Goal: Task Accomplishment & Management: Manage account settings

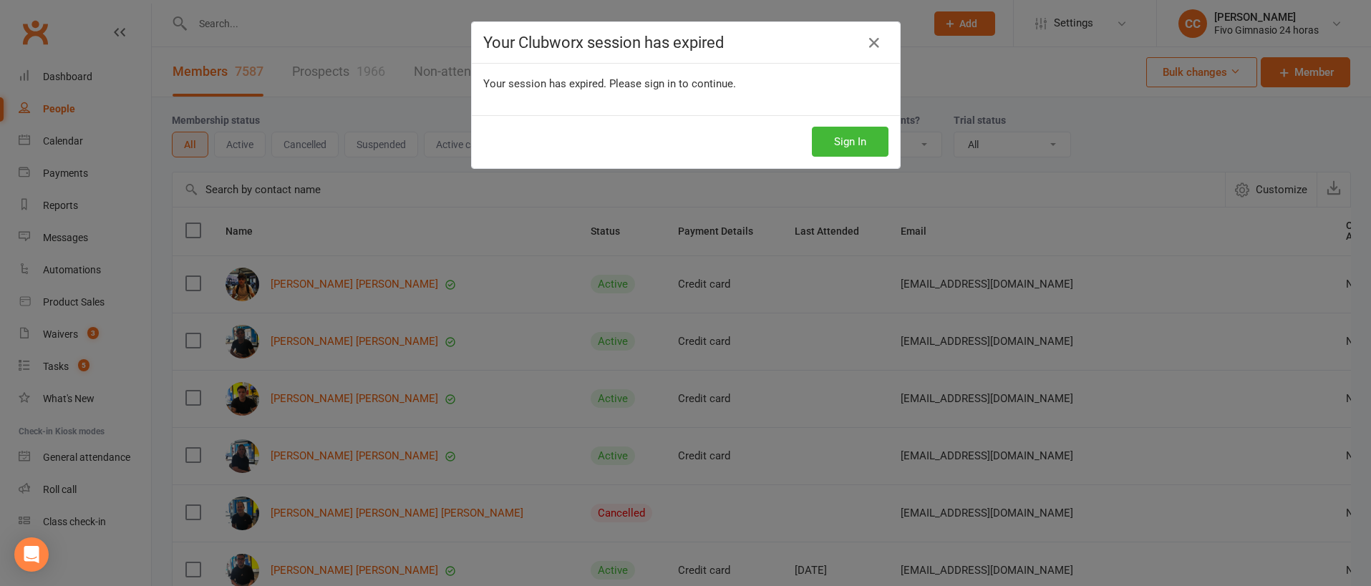
select select "100"
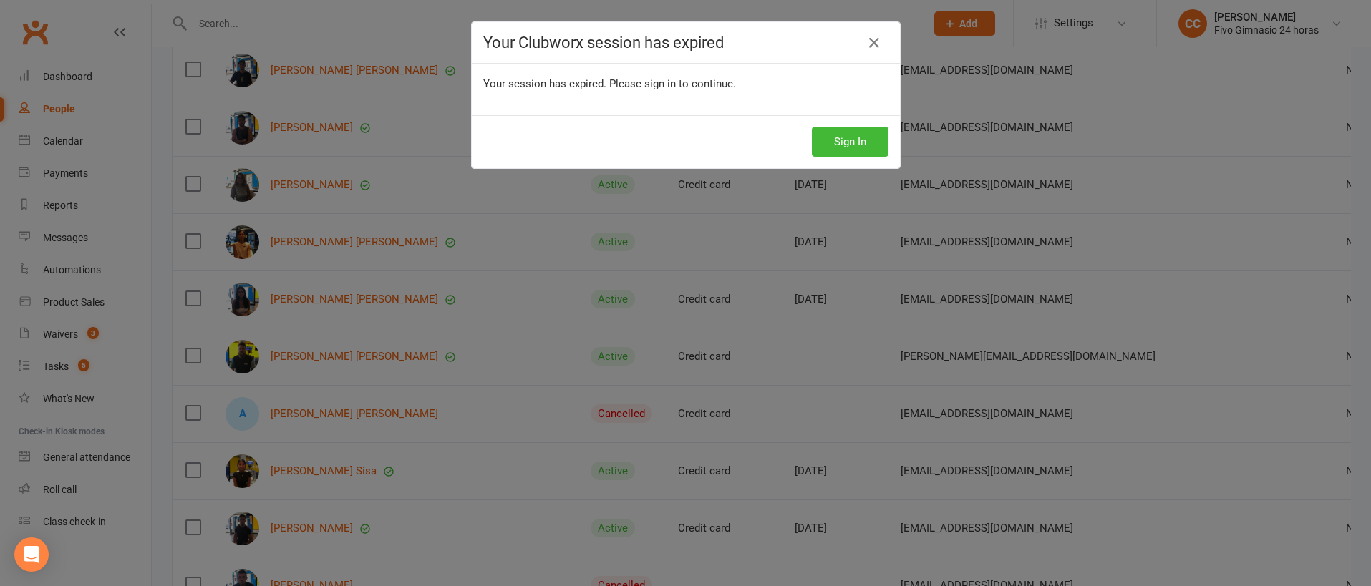
scroll to position [6, 0]
click at [831, 145] on button "Sign In" at bounding box center [850, 142] width 77 height 30
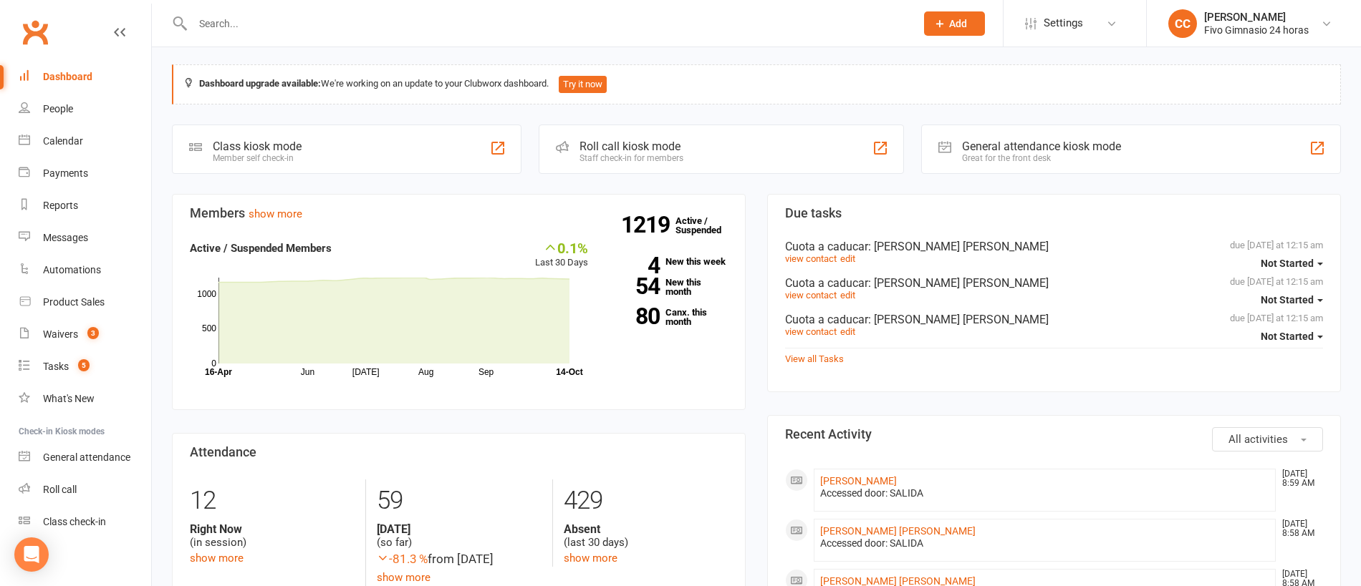
scroll to position [6, 0]
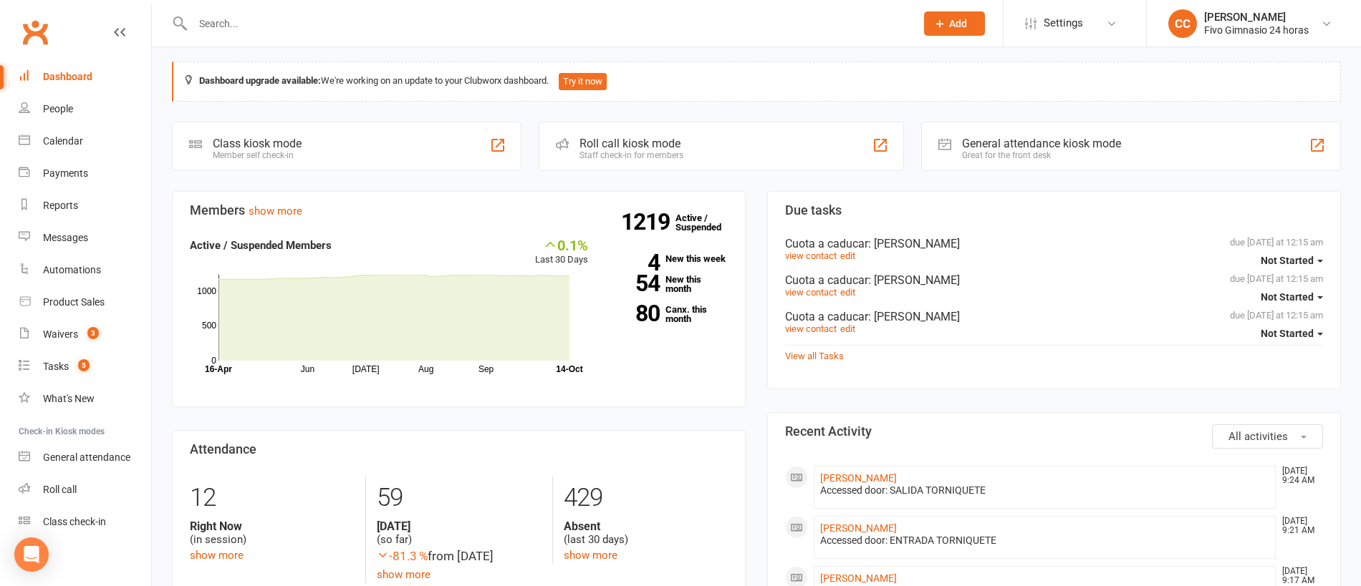
paste input "[PHONE_NUMBER]"
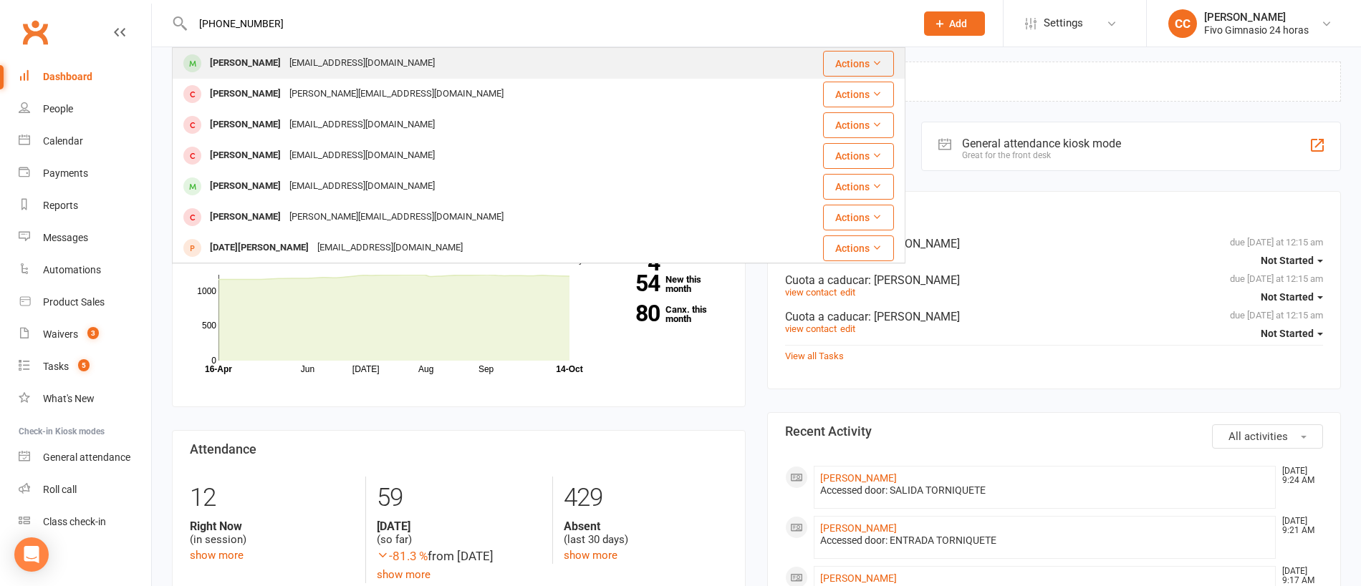
type input "[PHONE_NUMBER]"
click at [439, 70] on div "[EMAIL_ADDRESS][DOMAIN_NAME]" at bounding box center [362, 63] width 154 height 21
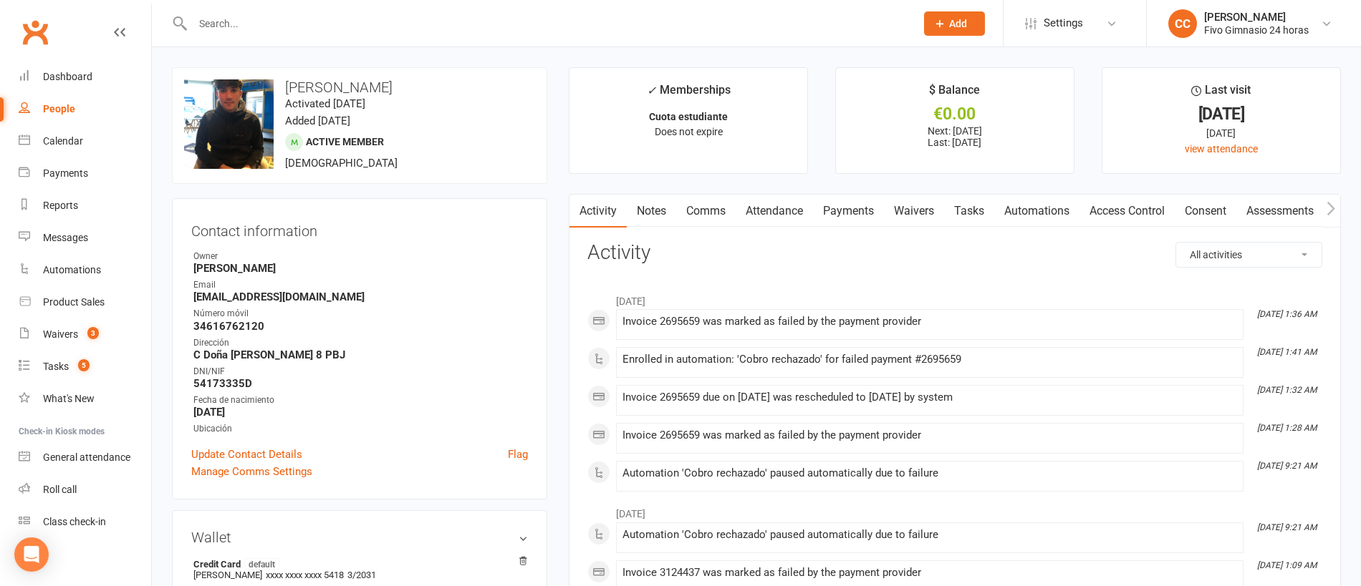
click at [830, 207] on link "Payments" at bounding box center [848, 211] width 71 height 33
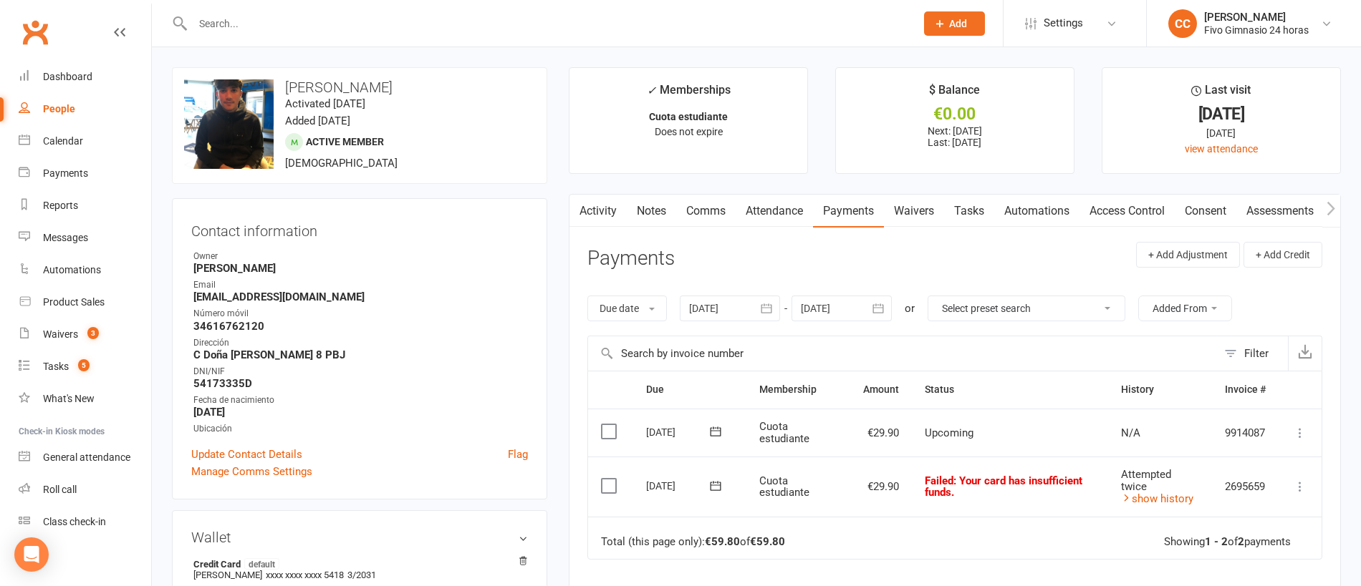
click at [771, 301] on icon "button" at bounding box center [766, 308] width 14 height 14
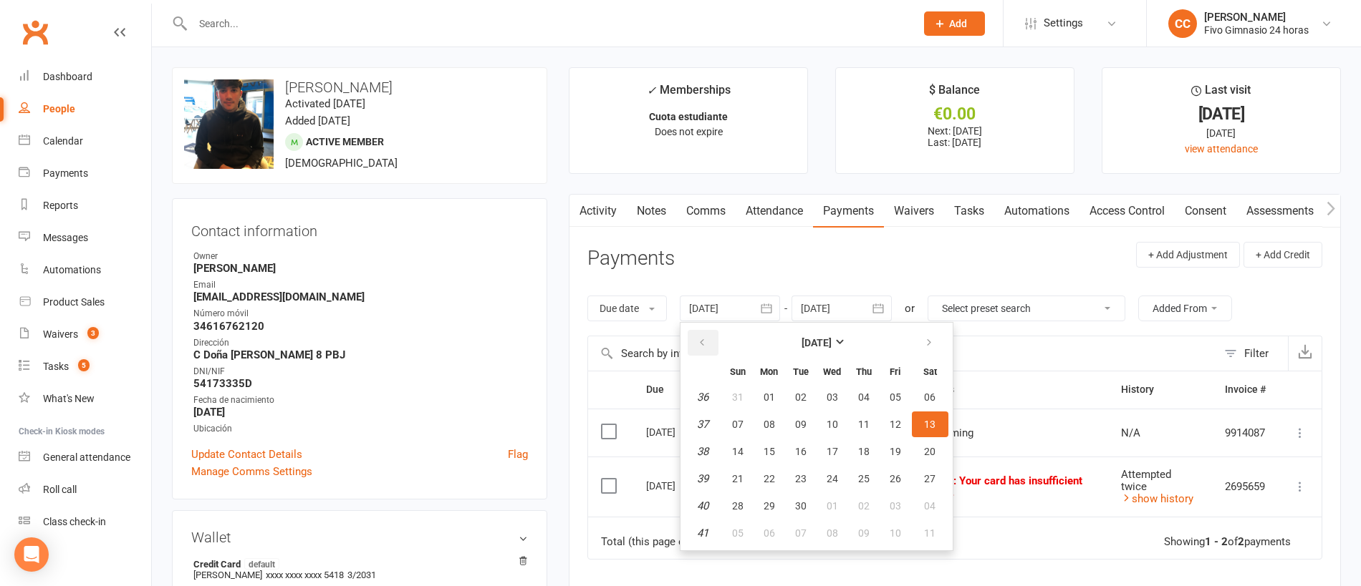
click at [715, 340] on button "button" at bounding box center [702, 343] width 31 height 26
click at [788, 443] on button "13" at bounding box center [801, 452] width 30 height 26
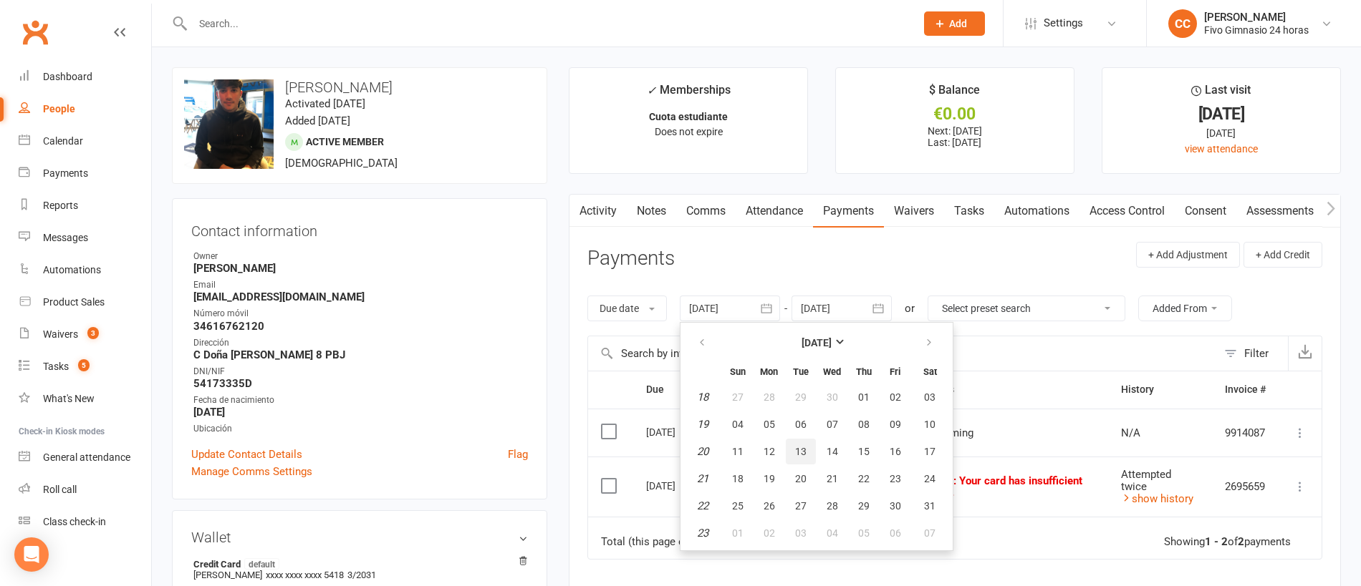
type input "[DATE]"
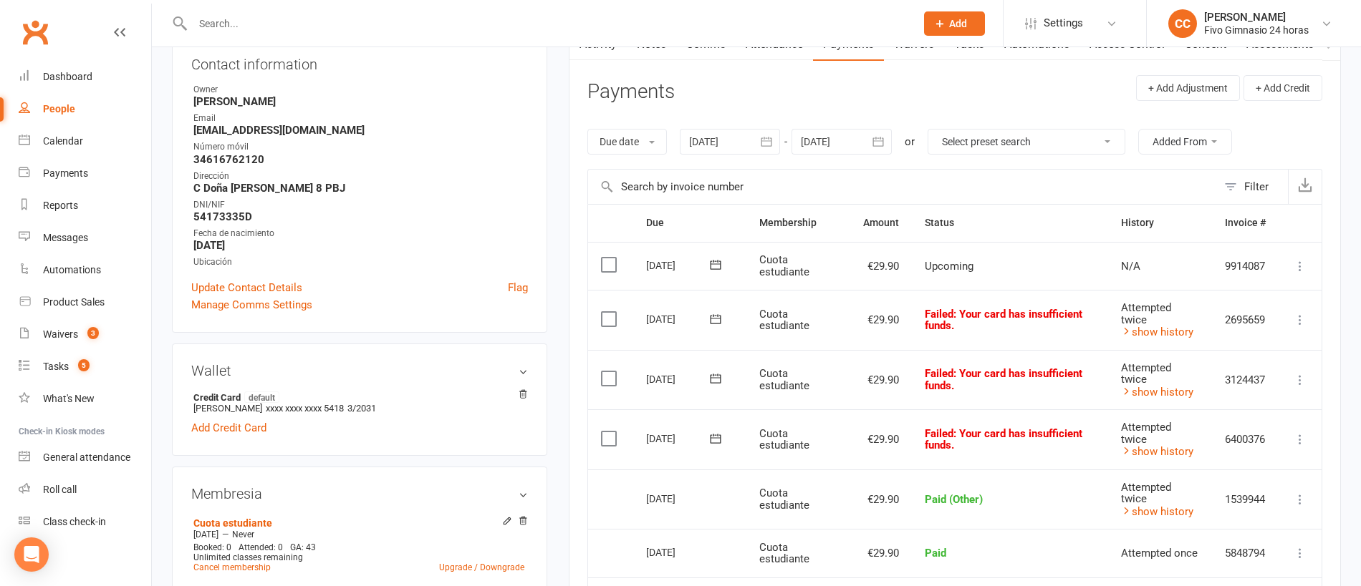
scroll to position [129, 0]
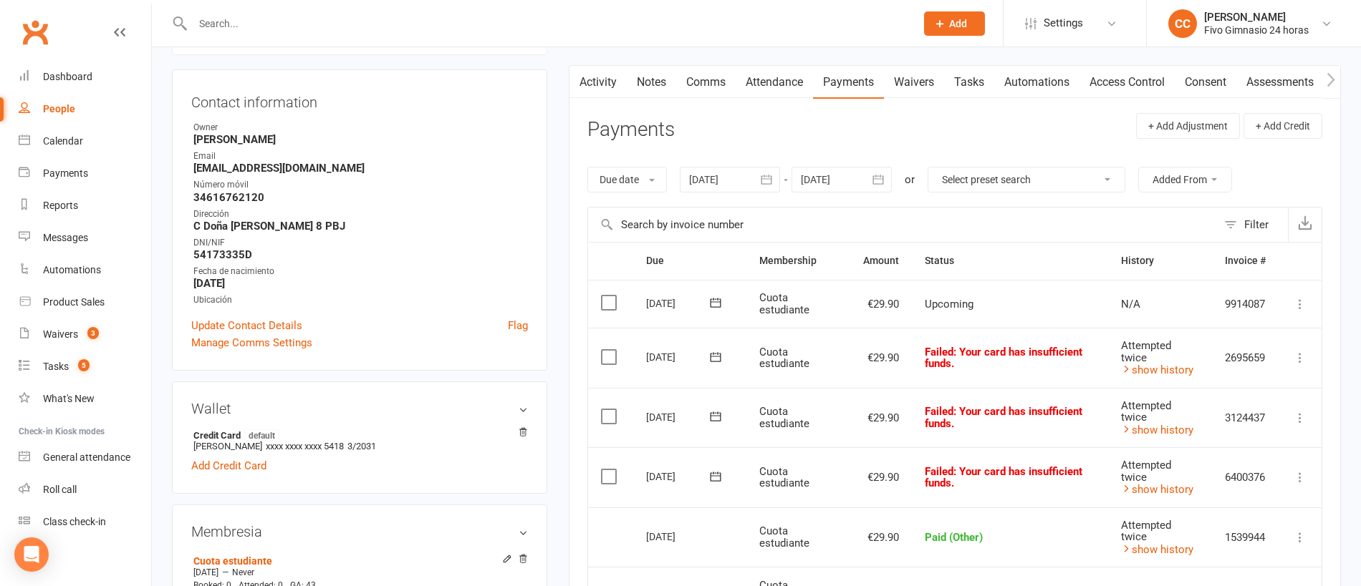
click at [613, 79] on link "Activity" at bounding box center [597, 82] width 57 height 33
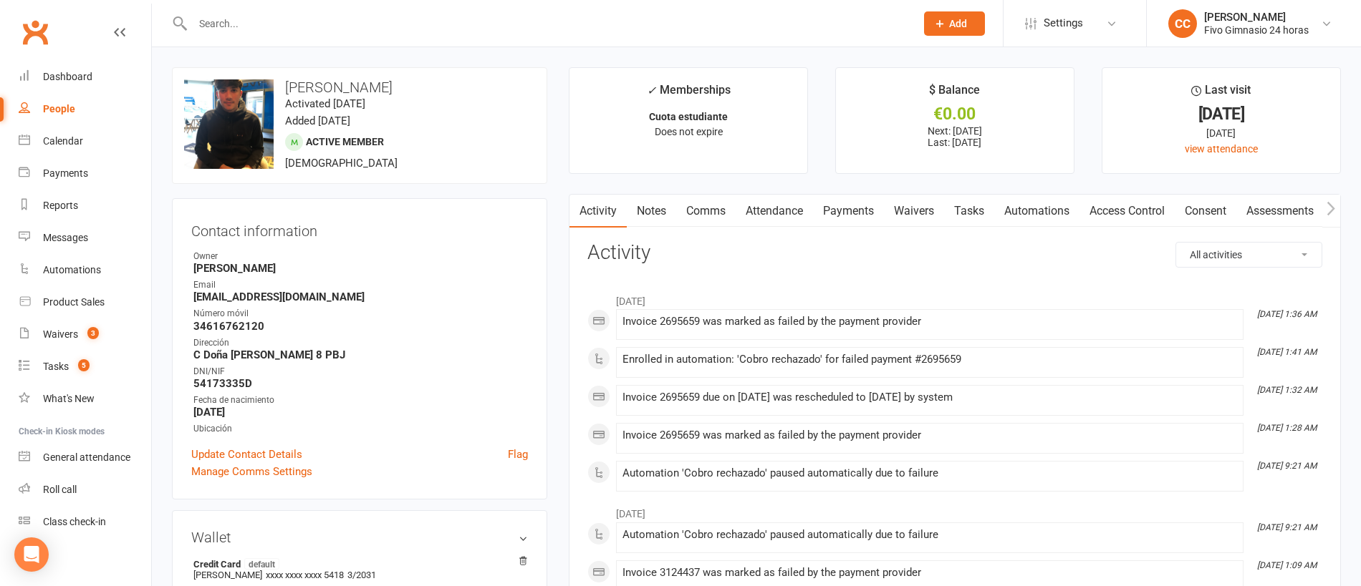
click at [851, 213] on link "Payments" at bounding box center [848, 211] width 71 height 33
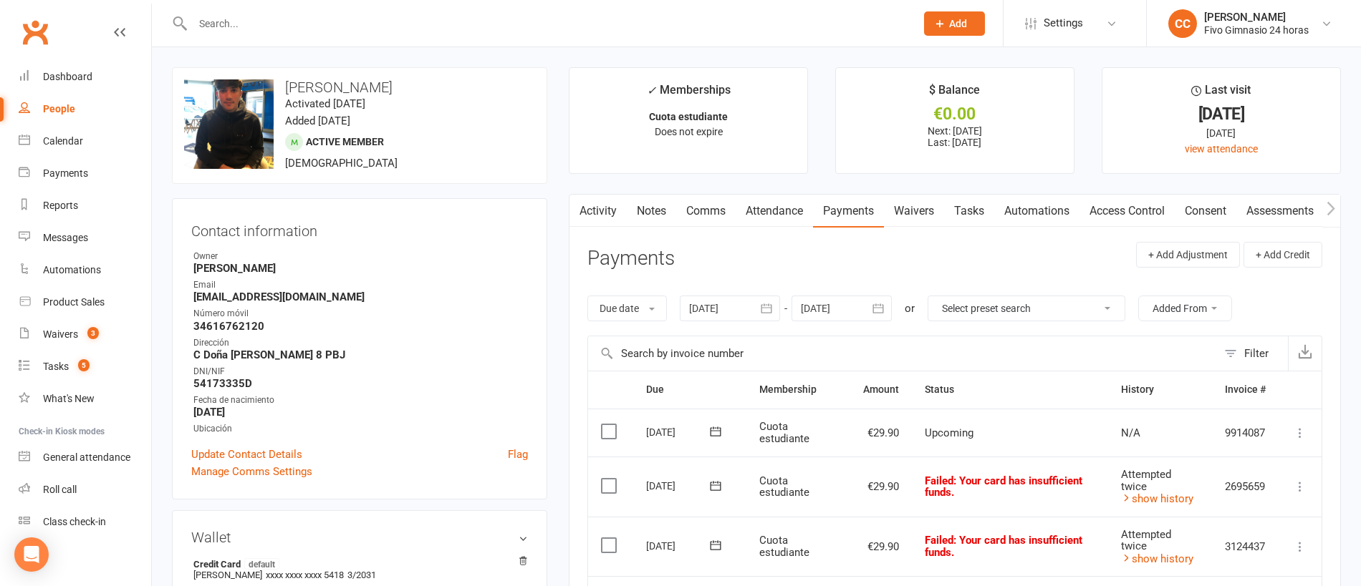
drag, startPoint x: 210, startPoint y: 301, endPoint x: 428, endPoint y: 297, distance: 217.7
click at [435, 298] on div "Contact information Owner [PERSON_NAME] Email [EMAIL_ADDRESS][DOMAIN_NAME] Núme…" at bounding box center [359, 348] width 375 height 301
click at [709, 208] on link "Comms" at bounding box center [705, 211] width 59 height 33
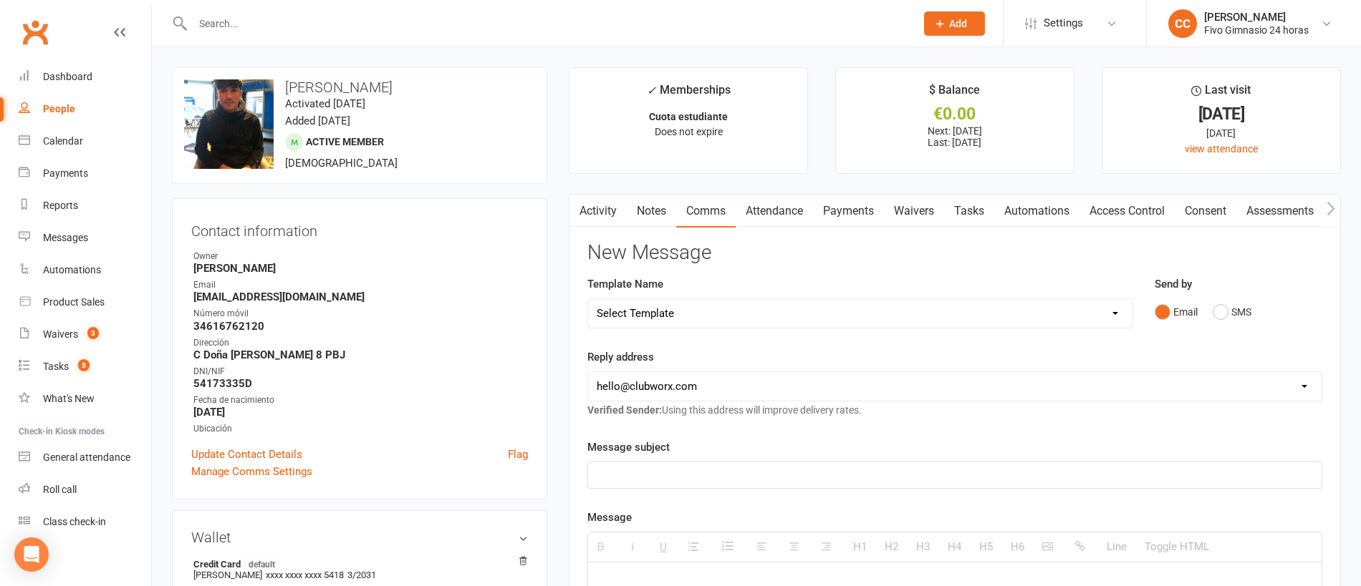
click at [750, 313] on select "Select Template [Email] Información fase 3 [Email] Aviso primero de incumplimie…" at bounding box center [860, 313] width 544 height 29
click at [675, 211] on link "Notes" at bounding box center [651, 211] width 49 height 33
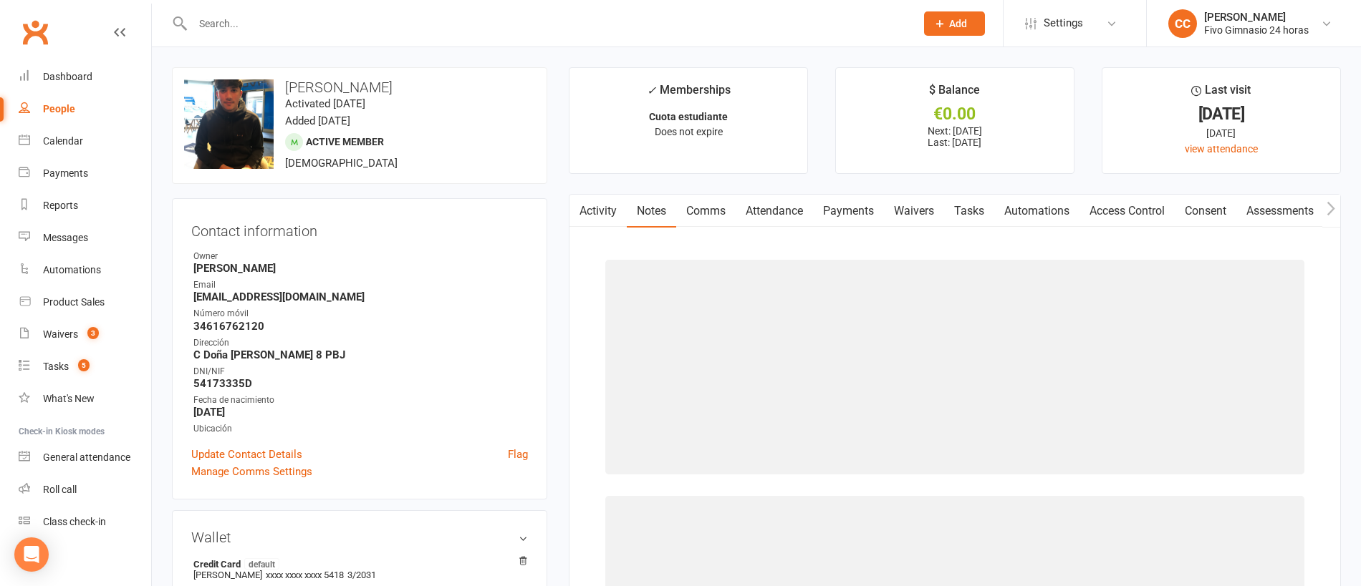
click at [652, 209] on link "Notes" at bounding box center [651, 211] width 49 height 33
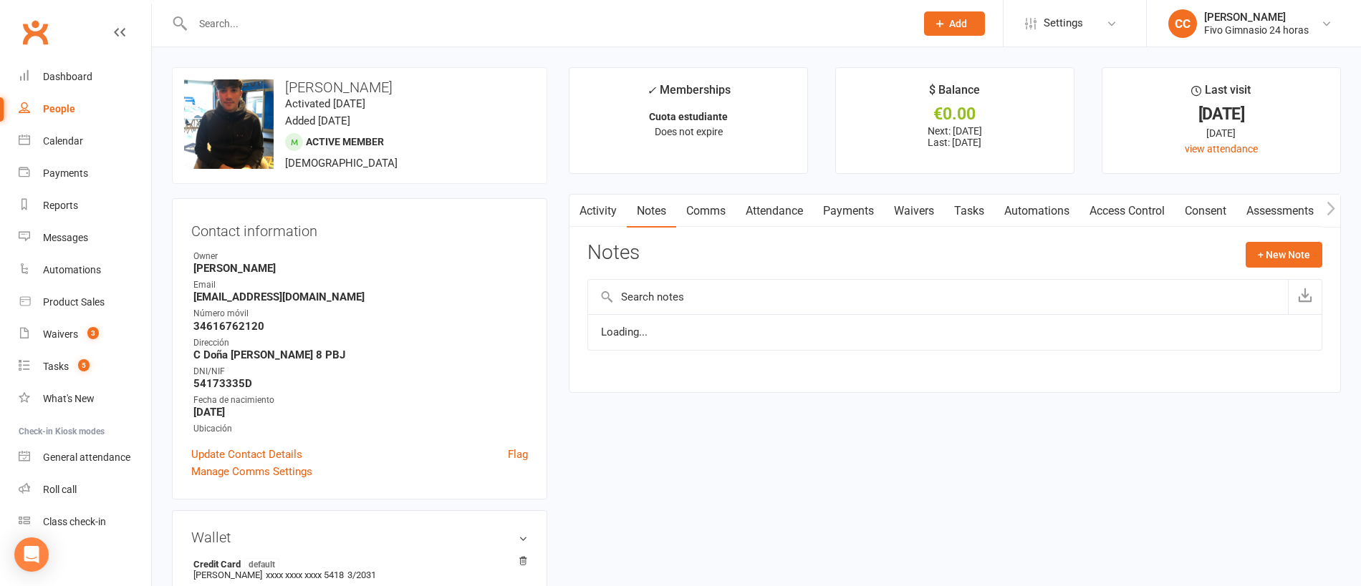
click at [585, 203] on button "button" at bounding box center [578, 211] width 18 height 32
click at [595, 206] on link "Activity" at bounding box center [597, 211] width 57 height 33
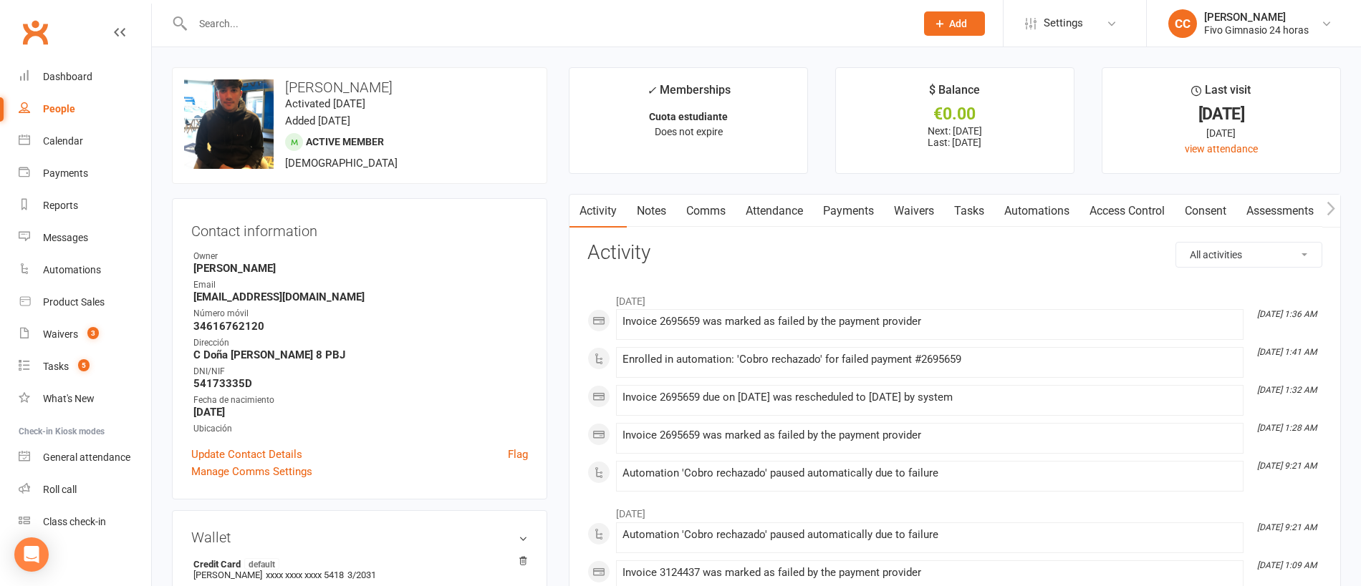
click at [696, 203] on link "Comms" at bounding box center [705, 211] width 59 height 33
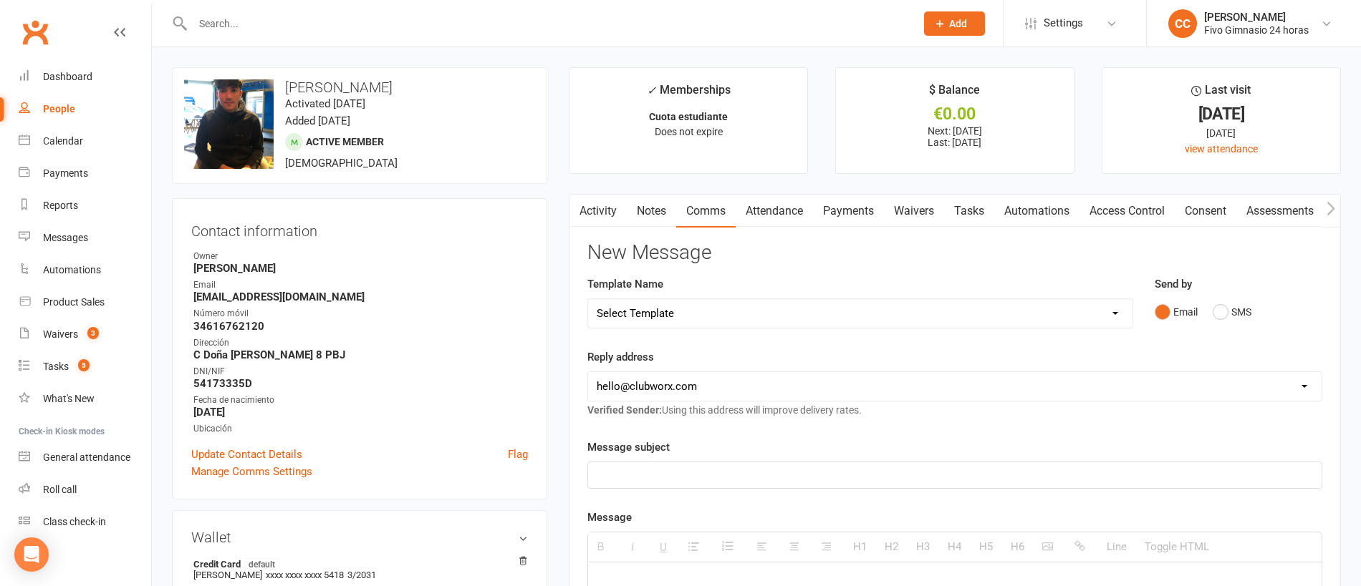
click at [788, 215] on link "Attendance" at bounding box center [773, 211] width 77 height 33
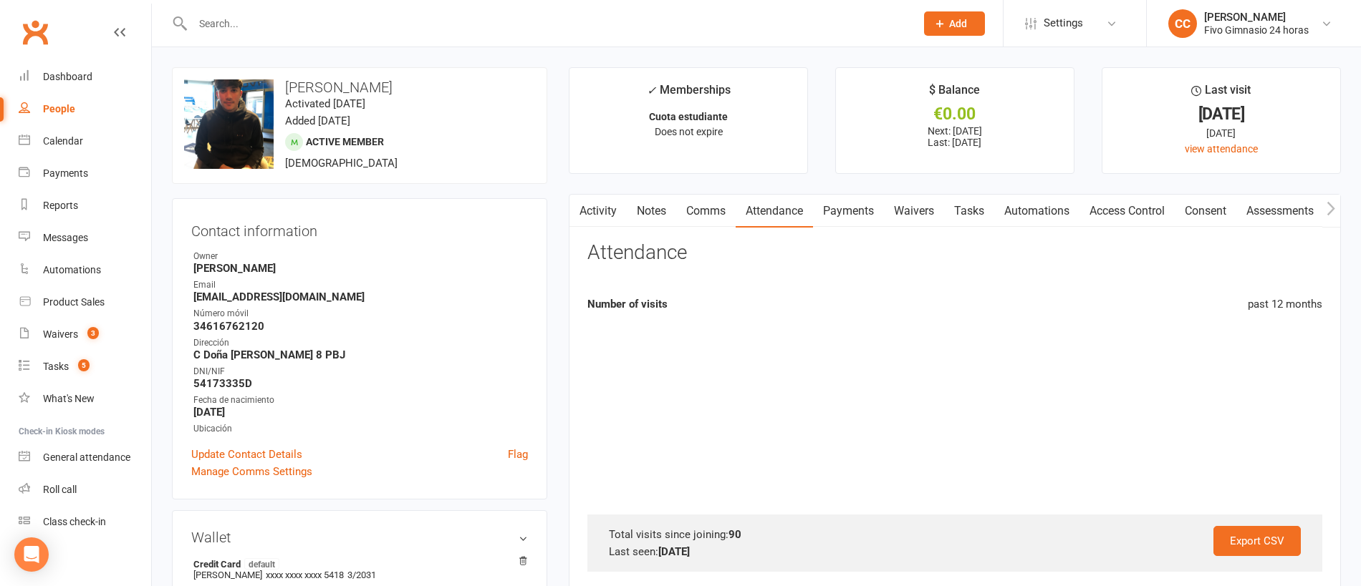
click at [695, 213] on link "Comms" at bounding box center [705, 211] width 59 height 33
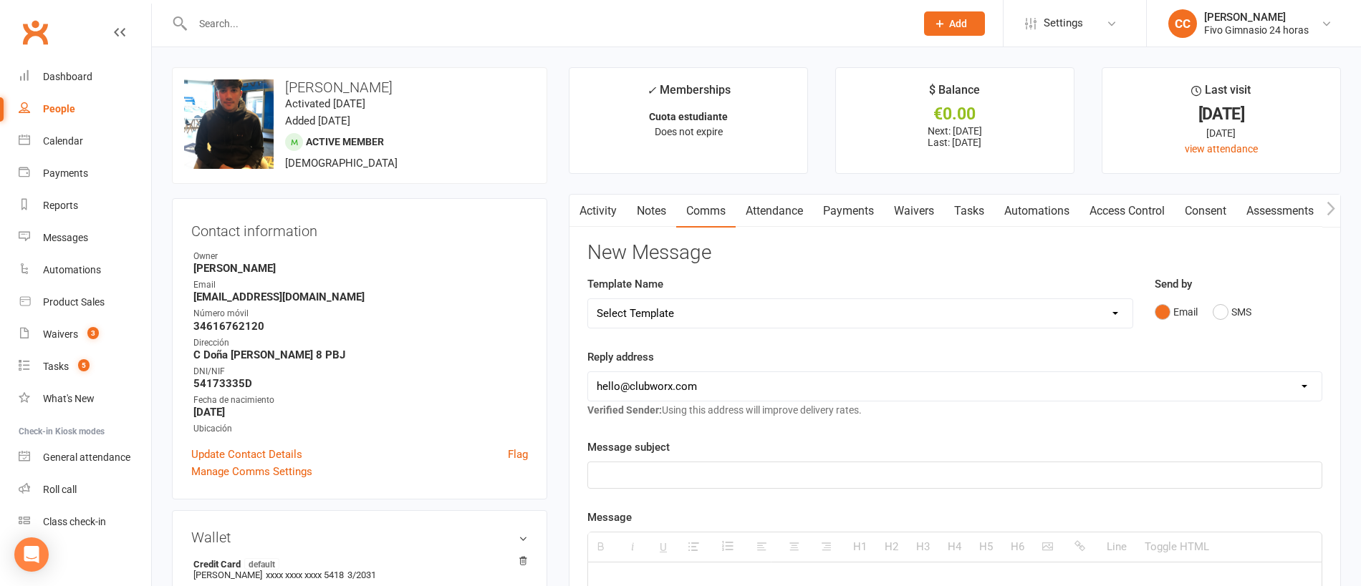
click at [906, 217] on link "Waivers" at bounding box center [914, 211] width 60 height 33
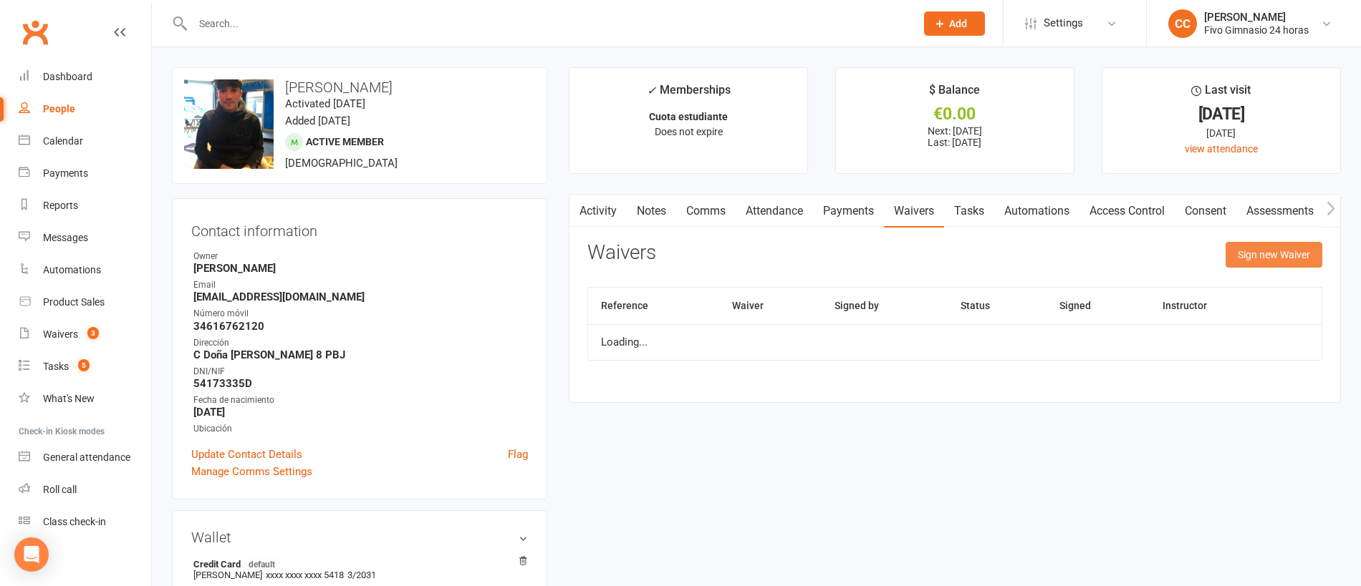
click at [1293, 262] on button "Sign new Waiver" at bounding box center [1273, 255] width 97 height 26
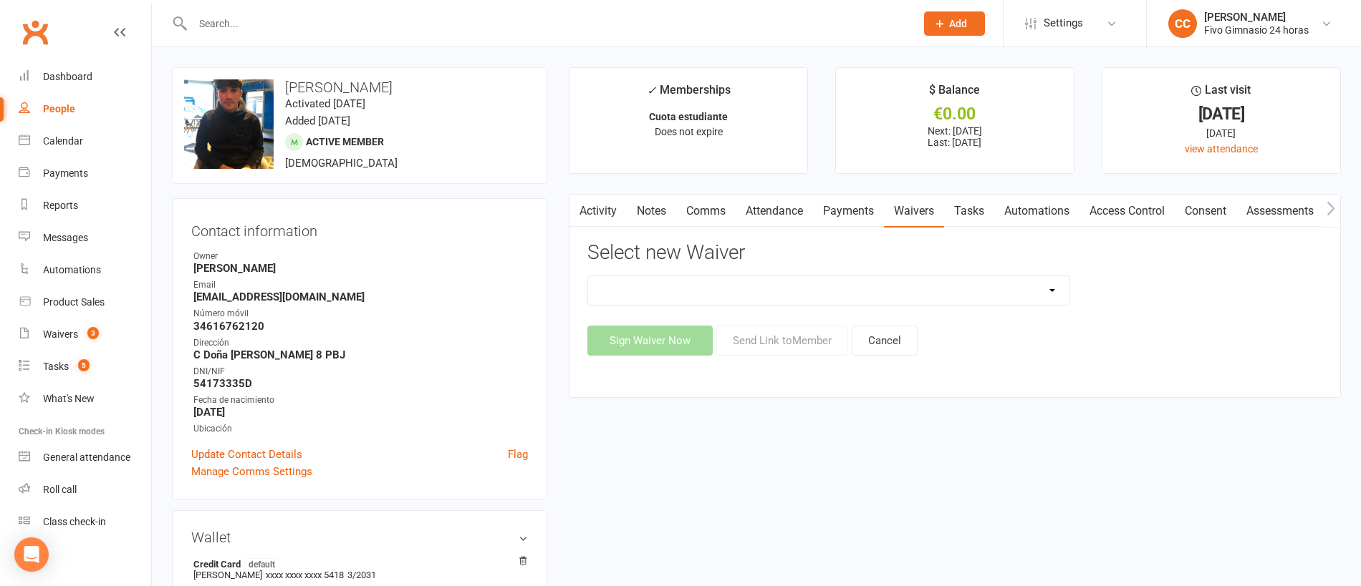
click at [817, 297] on select "Actualización De Datos De Pago Alta Online Certificación Finalización Contrato …" at bounding box center [828, 290] width 481 height 29
select select "2439"
click at [816, 349] on button "Send Link to Member" at bounding box center [782, 341] width 132 height 30
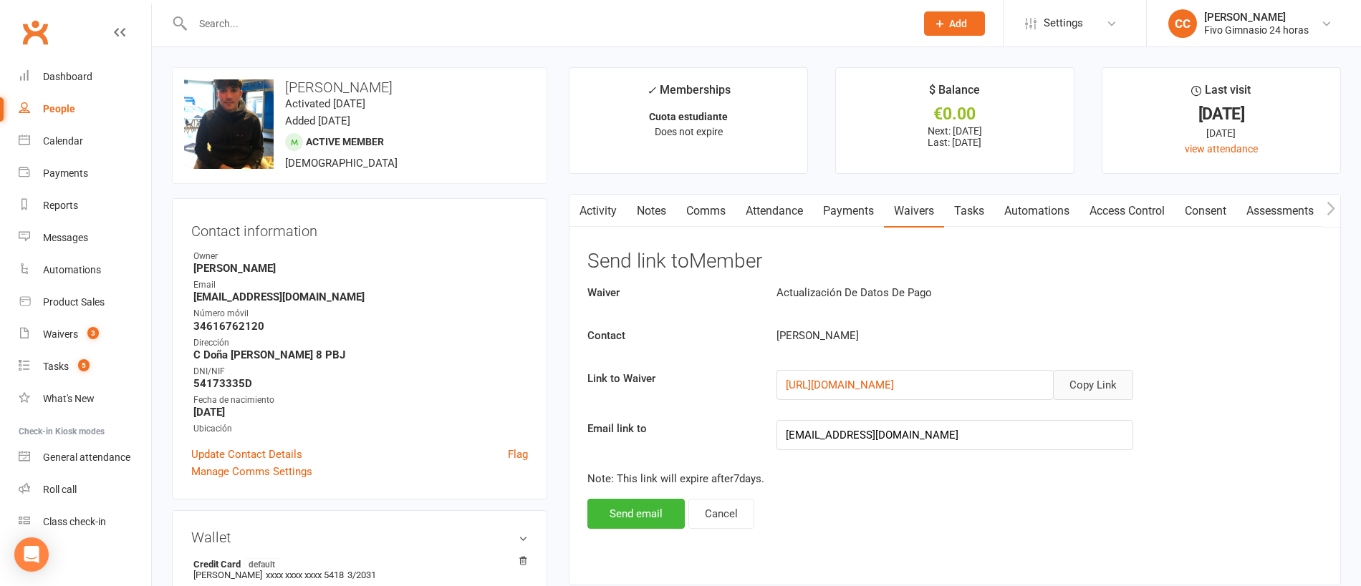
click at [1121, 380] on button "Copy Link" at bounding box center [1093, 385] width 80 height 30
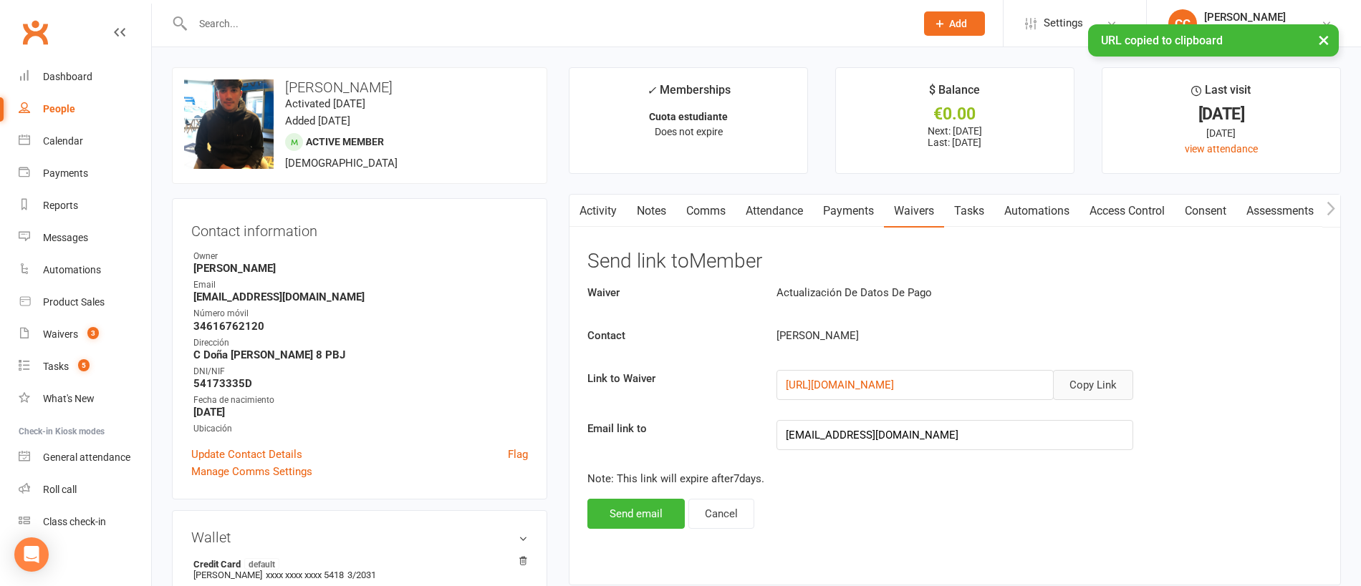
click at [695, 214] on link "Comms" at bounding box center [705, 211] width 59 height 33
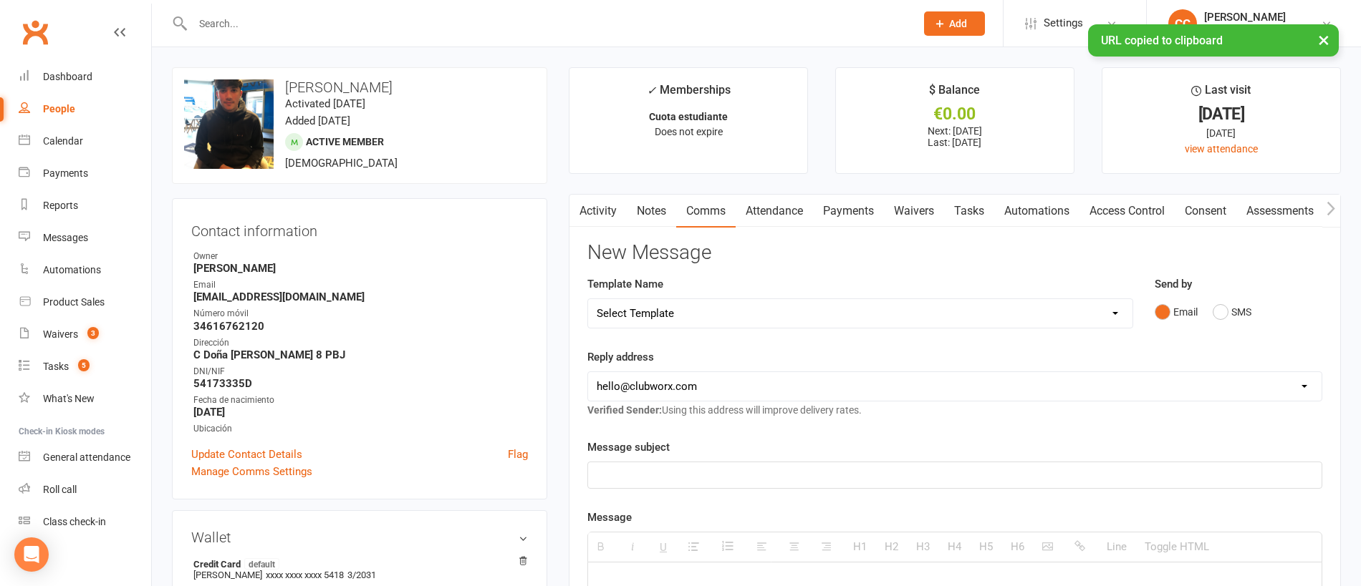
click at [675, 310] on select "Select Template [Email] Información fase 3 [Email] Aviso primero de incumplimie…" at bounding box center [860, 313] width 544 height 29
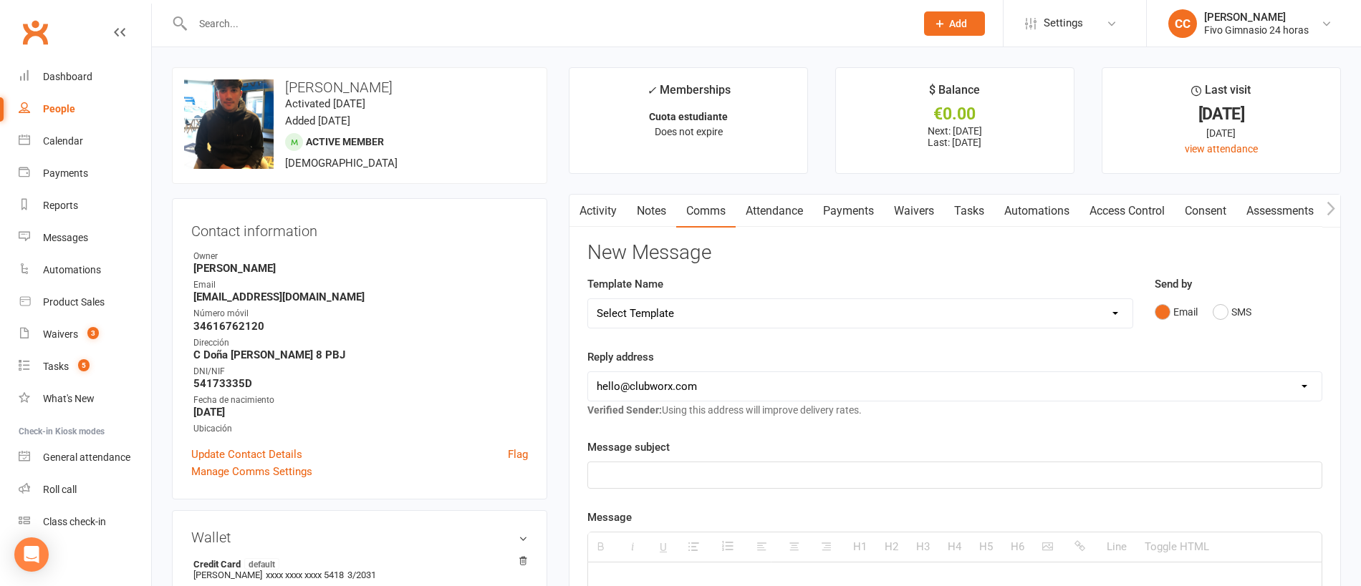
select select "5"
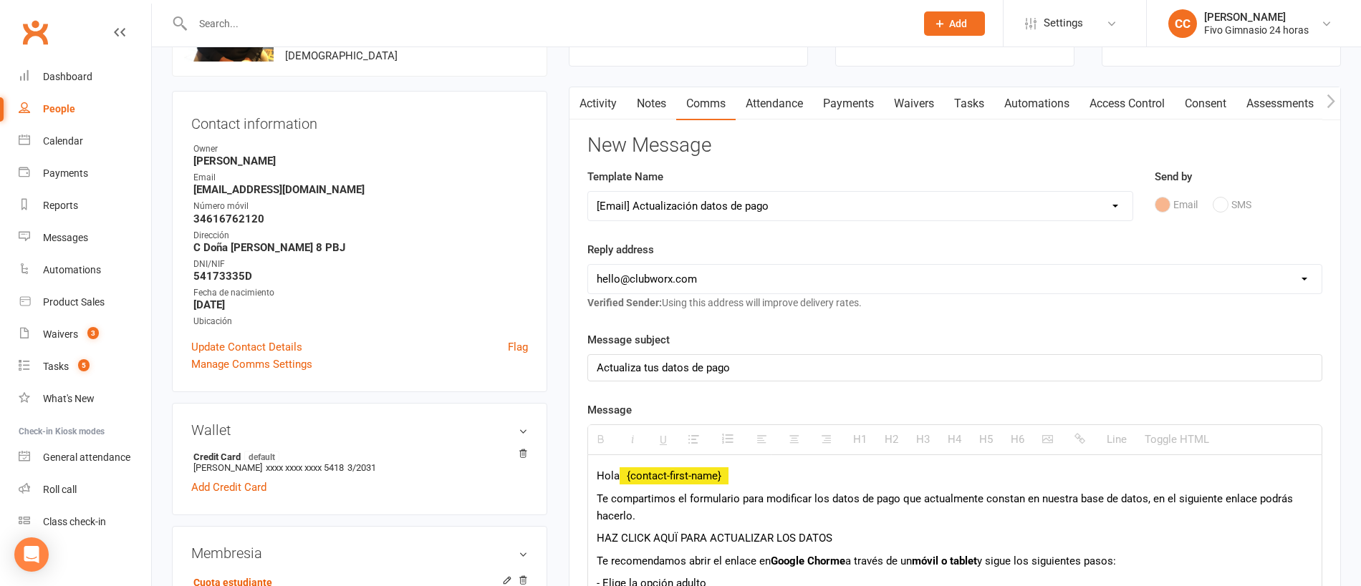
scroll to position [119, 0]
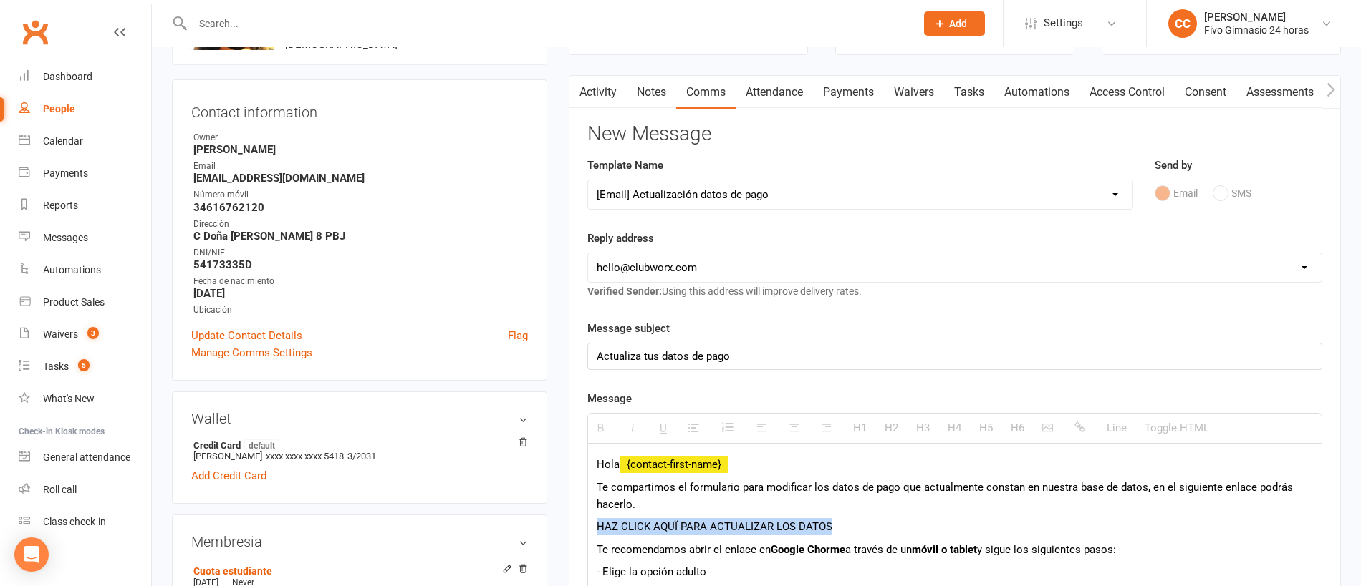
drag, startPoint x: 811, startPoint y: 520, endPoint x: 573, endPoint y: 522, distance: 238.5
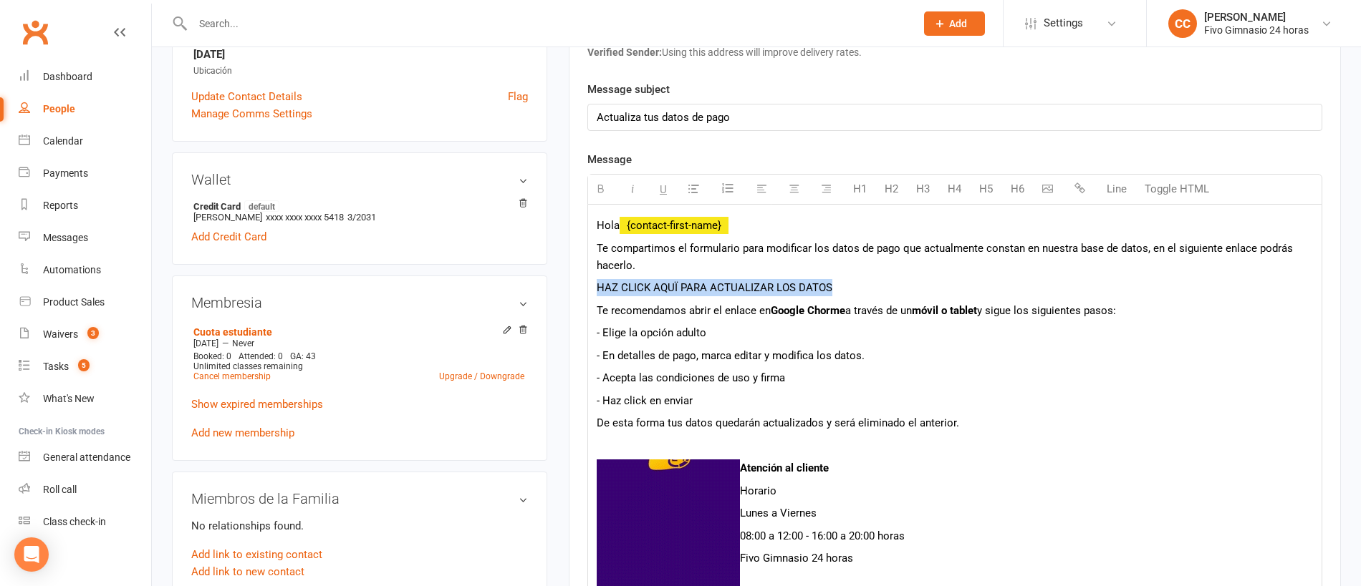
scroll to position [360, 0]
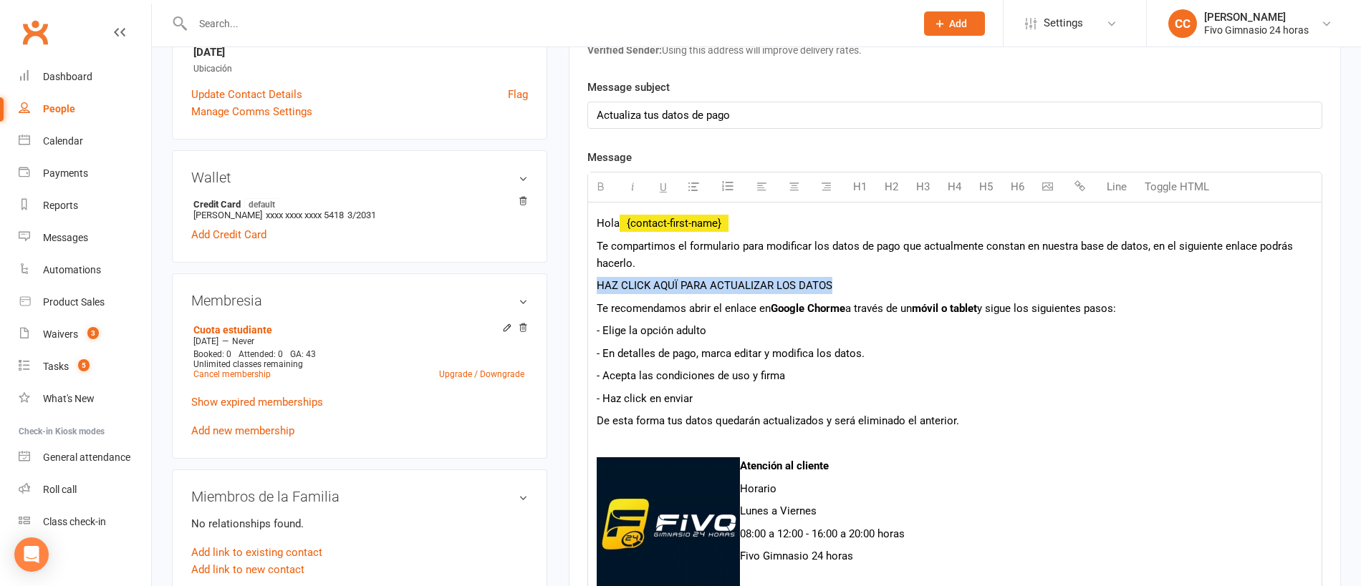
click at [1079, 187] on icon "button" at bounding box center [1079, 185] width 11 height 11
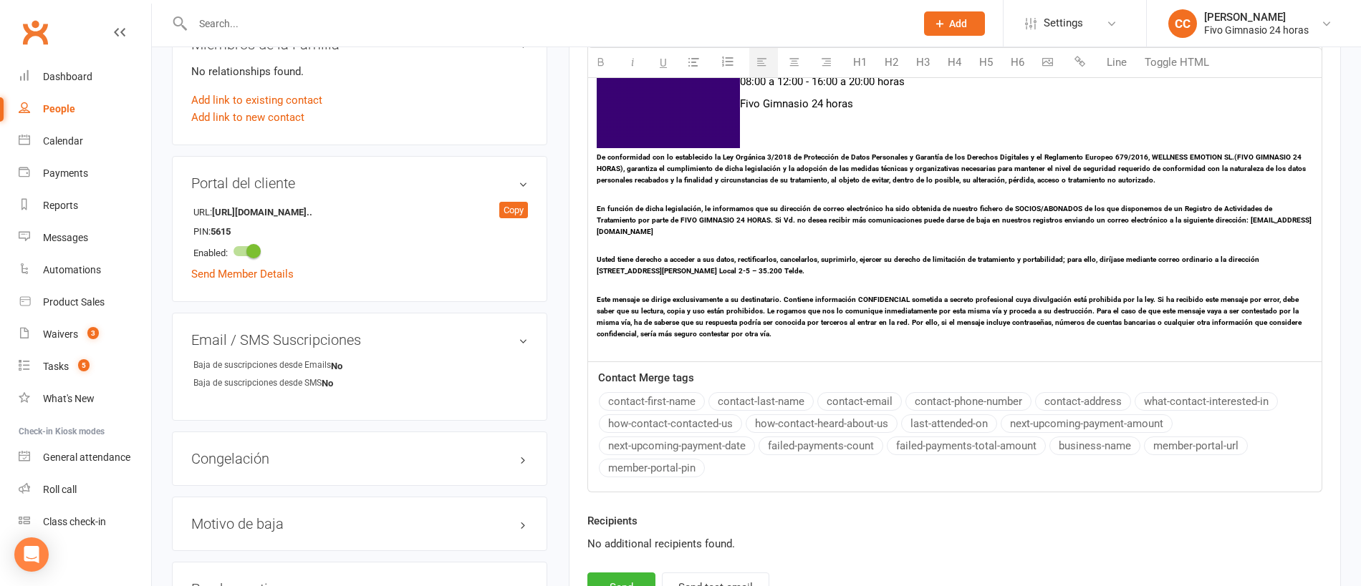
scroll to position [1002, 0]
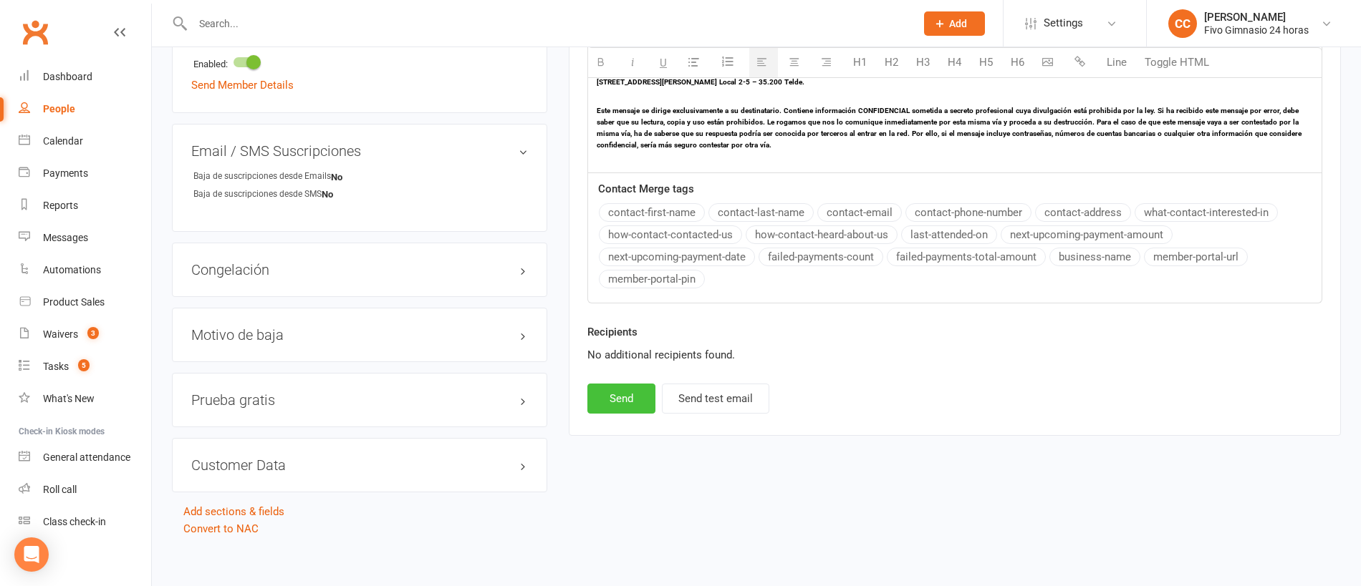
click at [618, 384] on button "Send" at bounding box center [621, 399] width 68 height 30
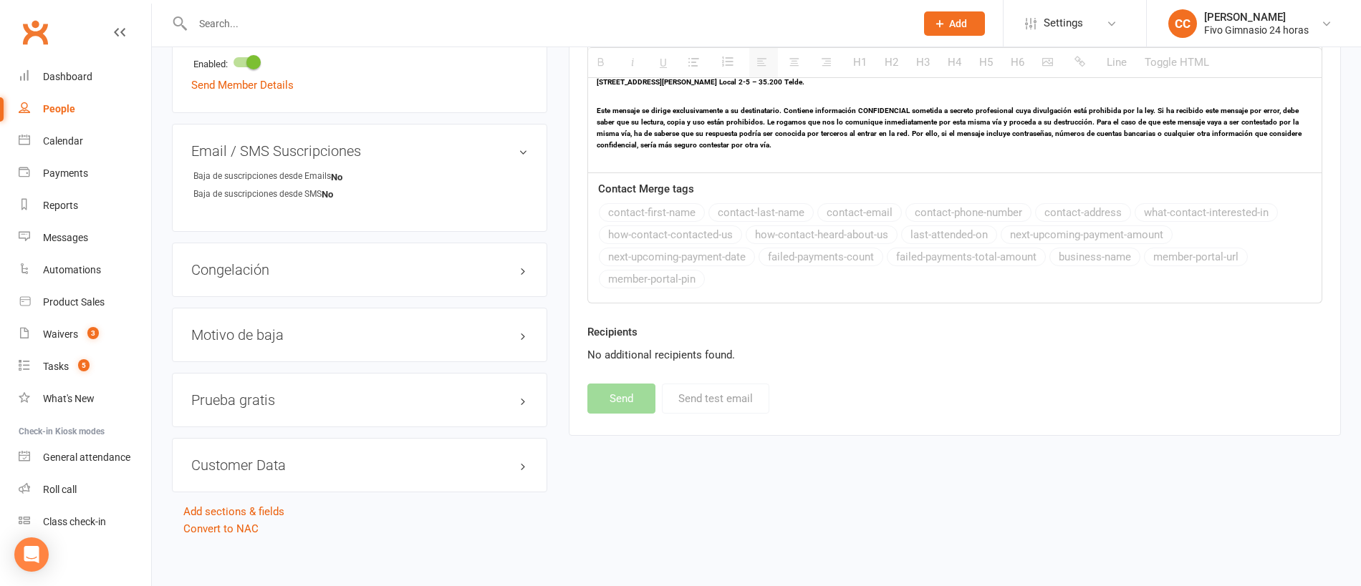
select select
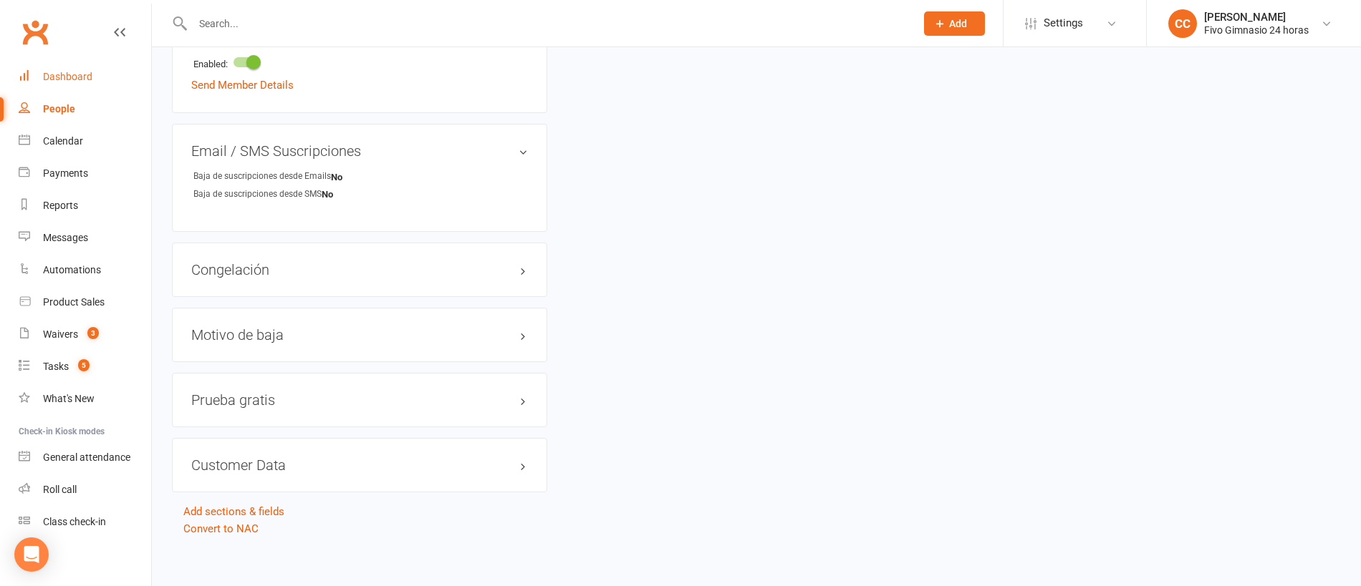
click at [77, 71] on div "Dashboard" at bounding box center [67, 76] width 49 height 11
click at [86, 80] on div "Dashboard" at bounding box center [67, 76] width 49 height 11
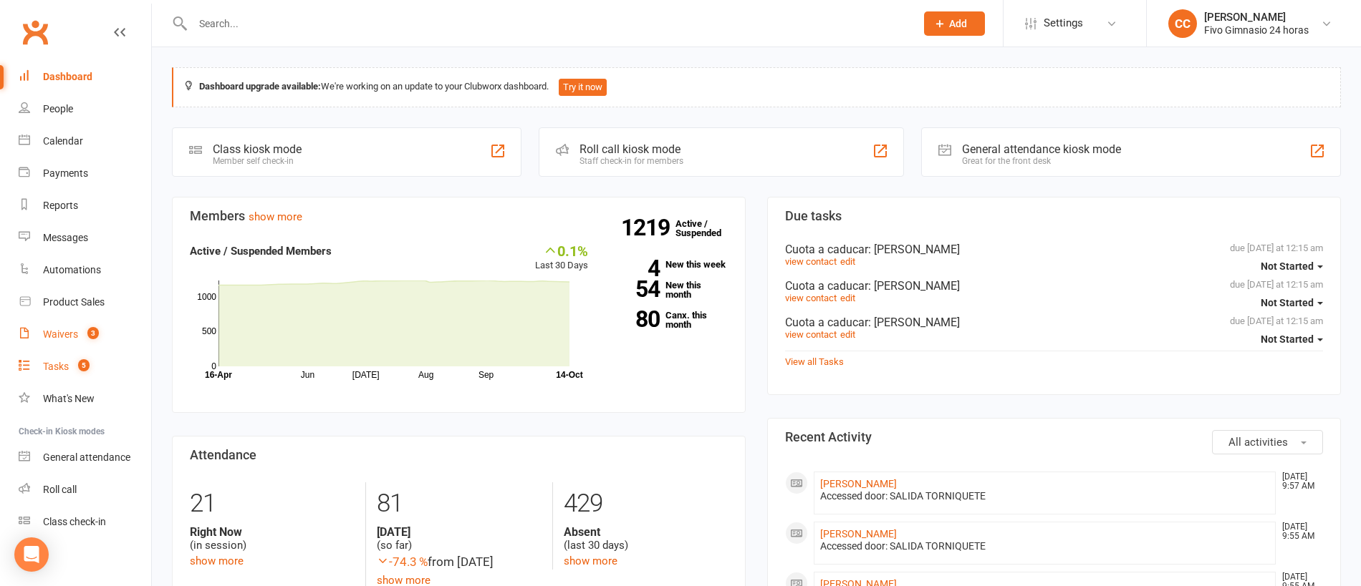
drag, startPoint x: 61, startPoint y: 364, endPoint x: 48, endPoint y: 349, distance: 19.3
click at [60, 364] on div "Tasks" at bounding box center [56, 366] width 26 height 11
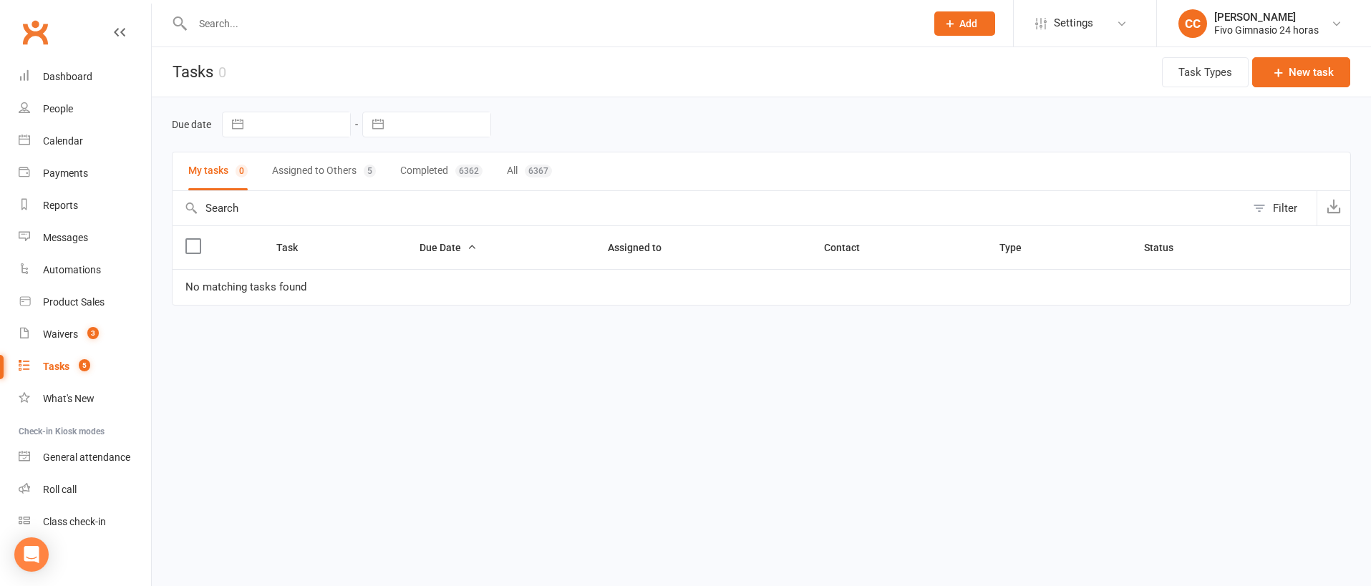
click at [337, 178] on button "Assigned to Others 5" at bounding box center [324, 172] width 104 height 38
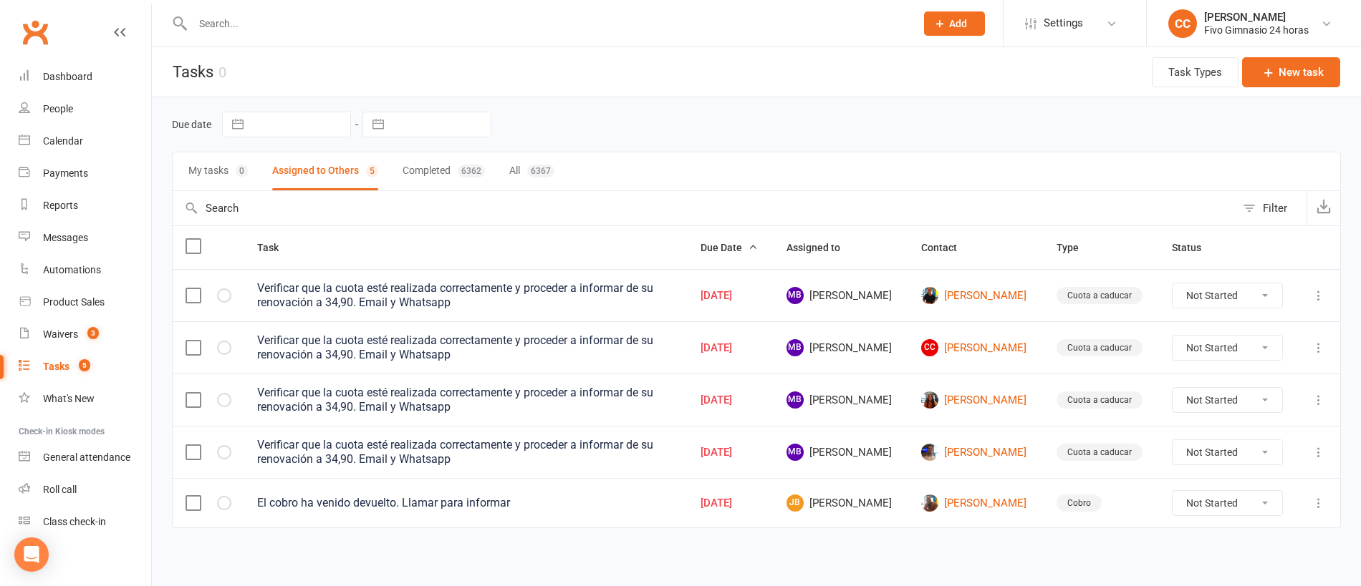
click at [1227, 504] on select "Not Started In Progress Waiting Complete" at bounding box center [1227, 503] width 110 height 24
select select "unstarted"
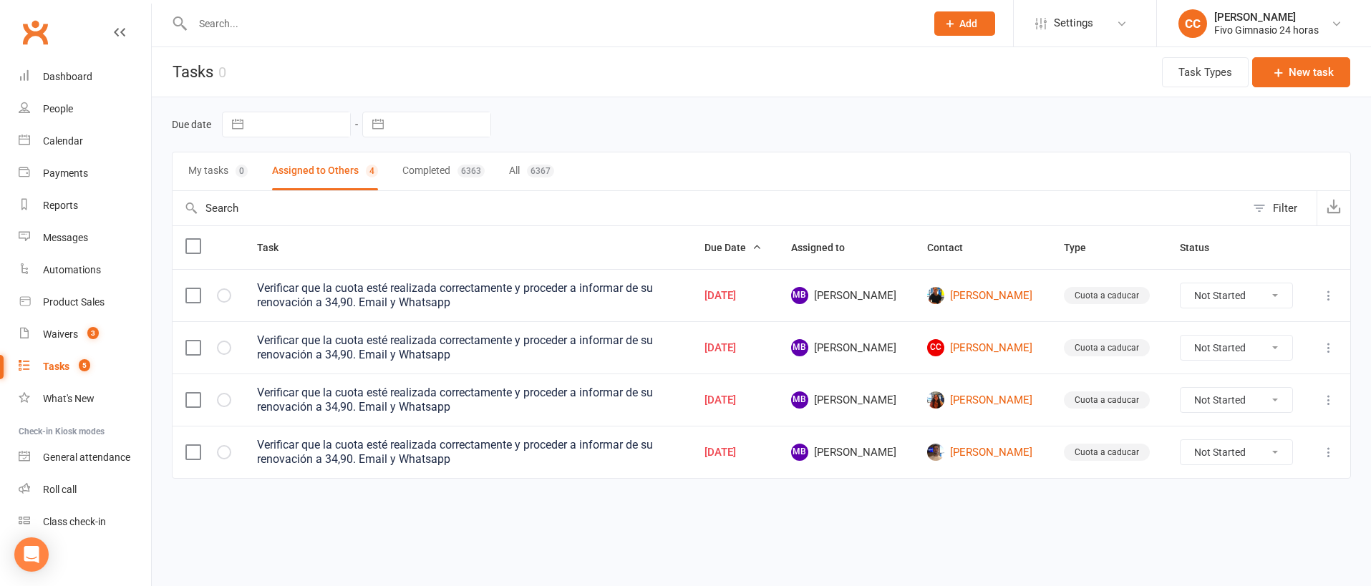
click at [1212, 448] on select "Not Started In Progress Waiting Complete" at bounding box center [1237, 452] width 112 height 24
select select "unstarted"
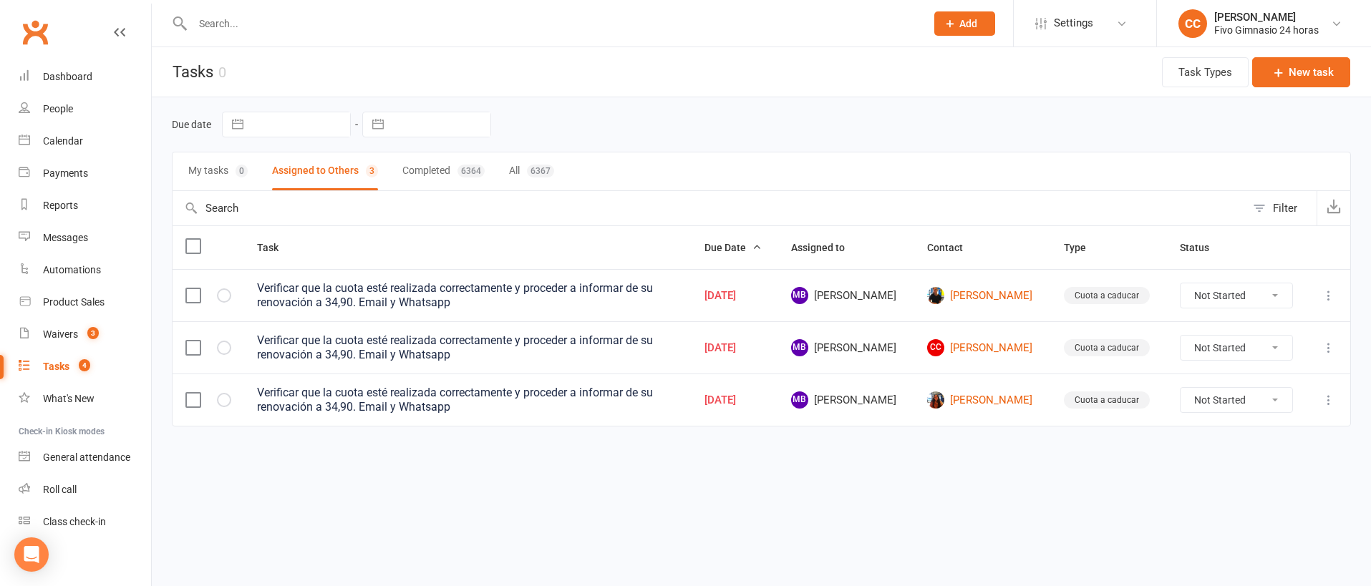
click at [1217, 299] on select "Not Started In Progress Waiting Complete" at bounding box center [1237, 296] width 112 height 24
click at [1226, 292] on select "Not Started In Progress Waiting Complete" at bounding box center [1237, 296] width 112 height 24
select select "unstarted"
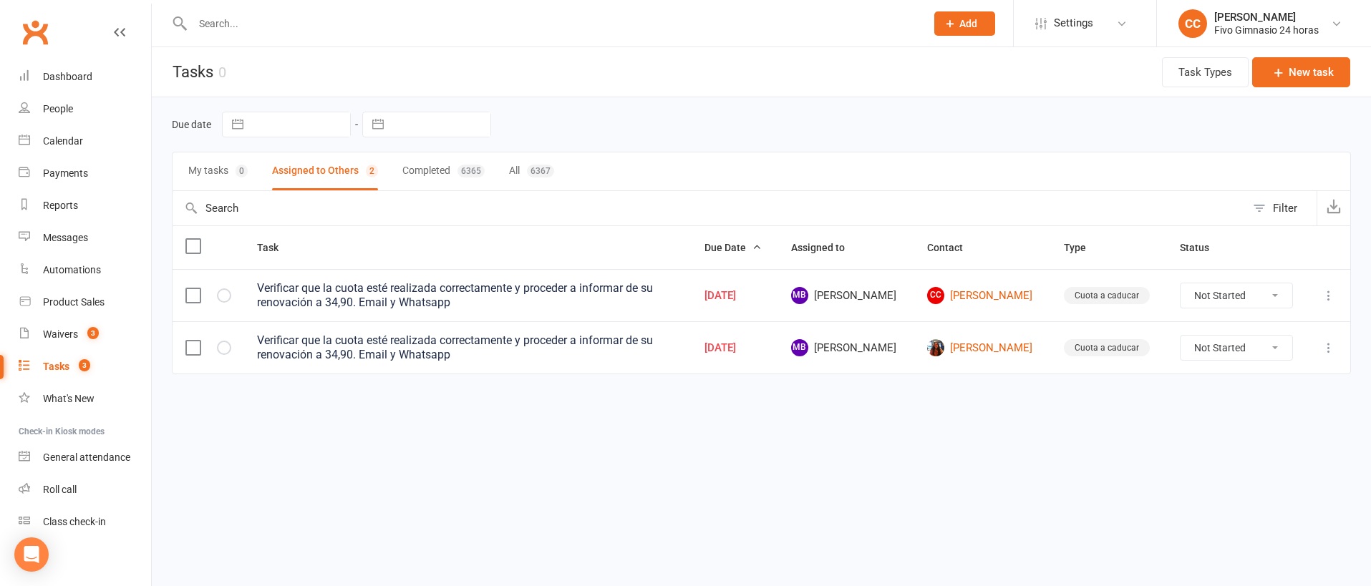
click at [1235, 344] on select "Not Started In Progress Waiting Complete" at bounding box center [1237, 348] width 112 height 24
select select "unstarted"
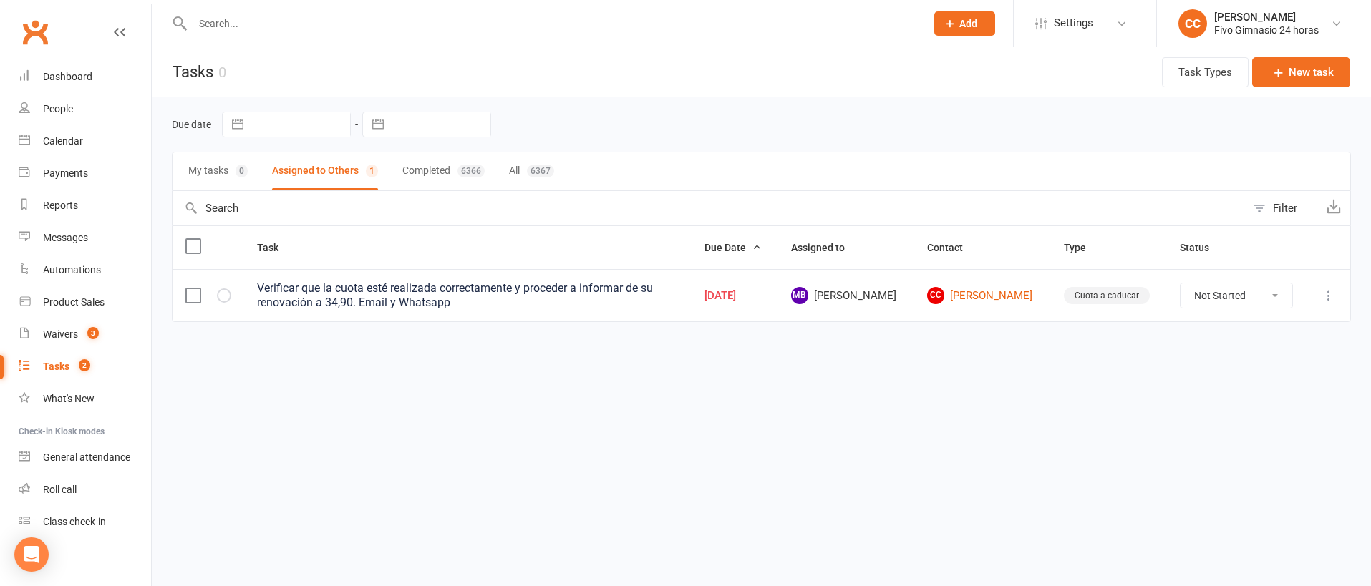
click at [1222, 294] on select "Not Started In Progress Waiting Complete" at bounding box center [1237, 296] width 112 height 24
select select "unstarted"
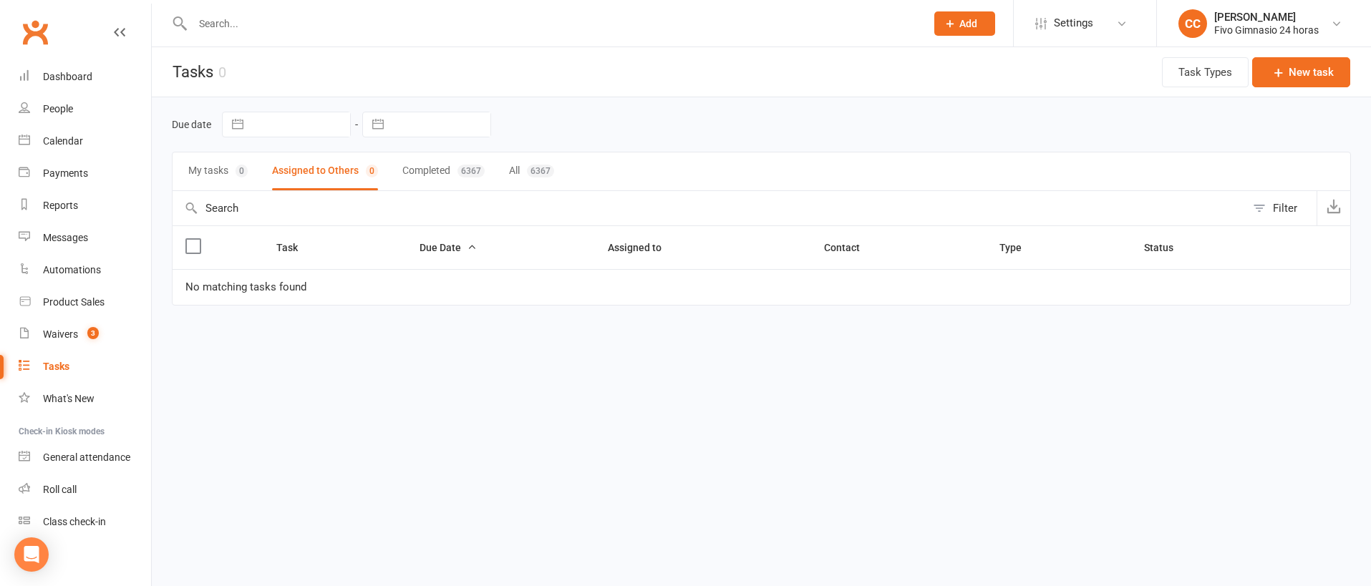
click at [334, 21] on input "text" at bounding box center [552, 24] width 728 height 20
type input "i"
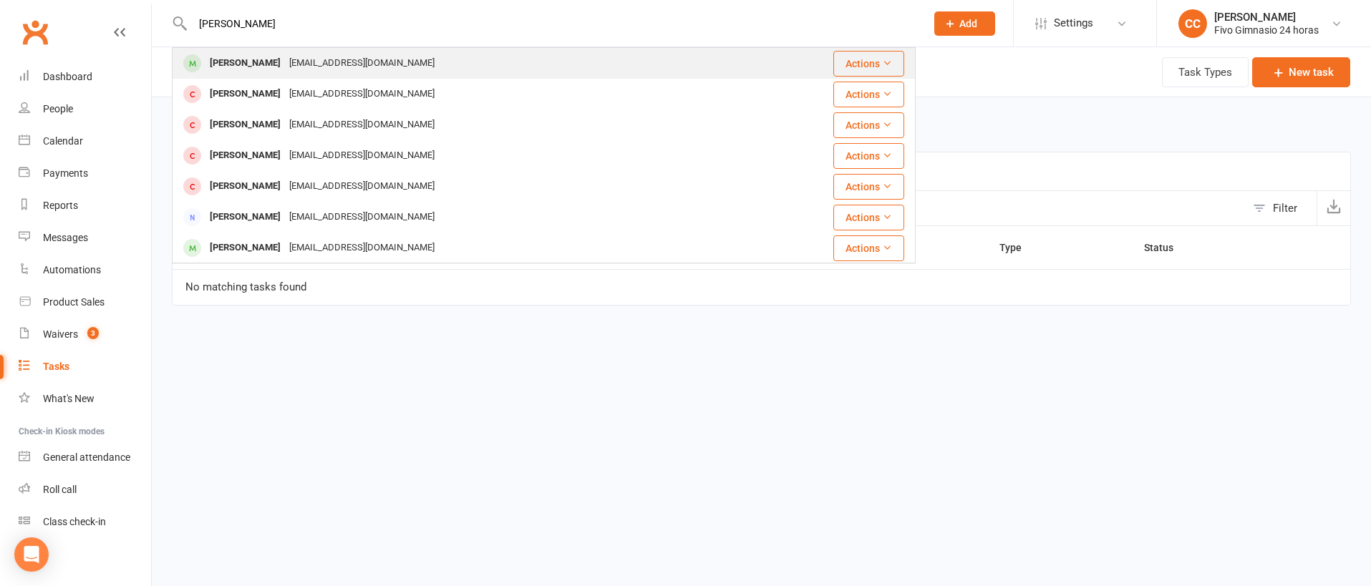
type input "[PERSON_NAME]"
click at [339, 68] on div "[EMAIL_ADDRESS][DOMAIN_NAME]" at bounding box center [362, 63] width 154 height 21
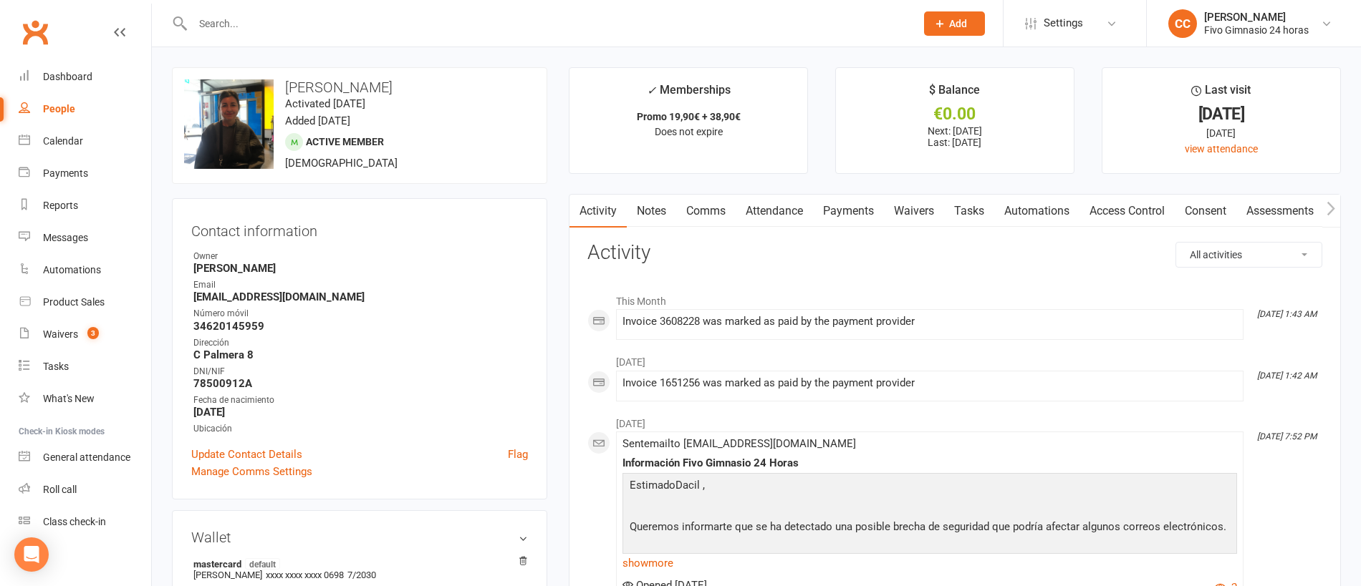
click at [699, 211] on link "Comms" at bounding box center [705, 211] width 59 height 33
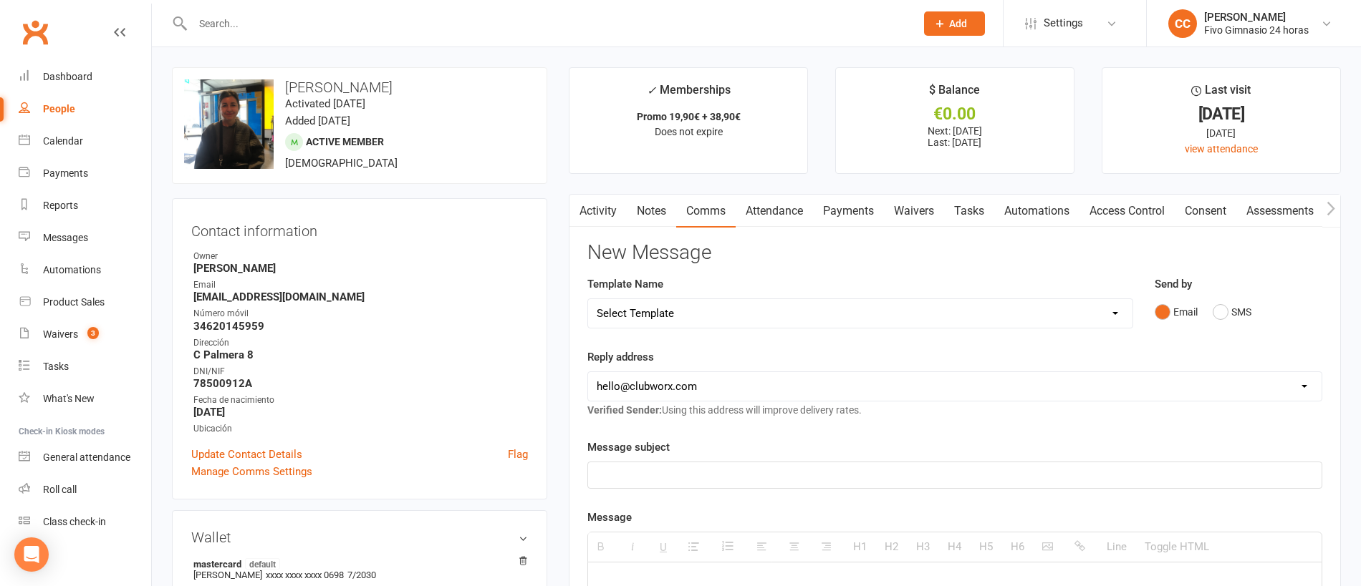
click at [725, 312] on select "Select Template [Email] Información fase 3 [Email] Aviso primero de incumplimie…" at bounding box center [860, 313] width 544 height 29
select select "10"
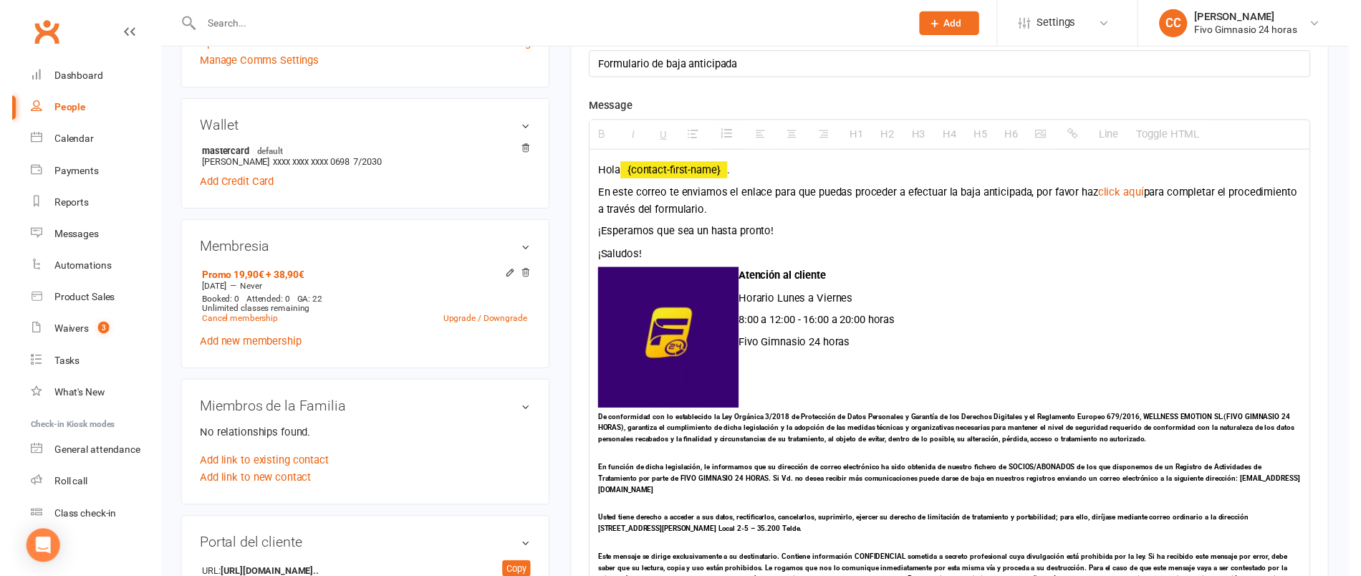
scroll to position [714, 0]
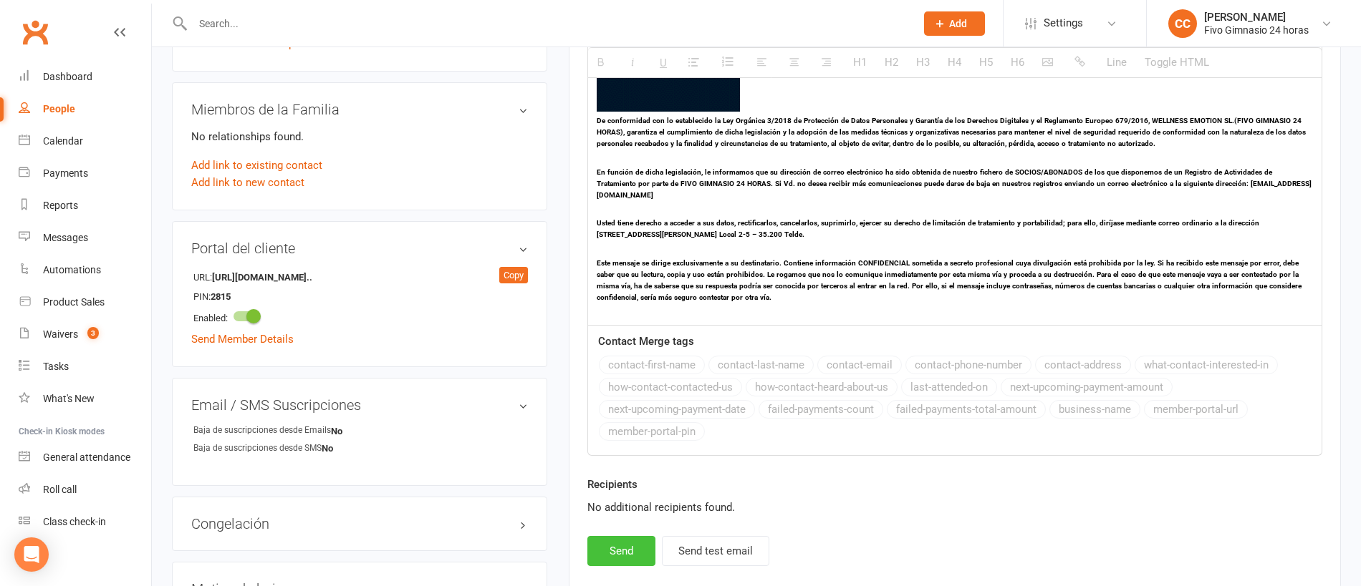
click at [632, 536] on button "Send" at bounding box center [621, 551] width 68 height 30
select select
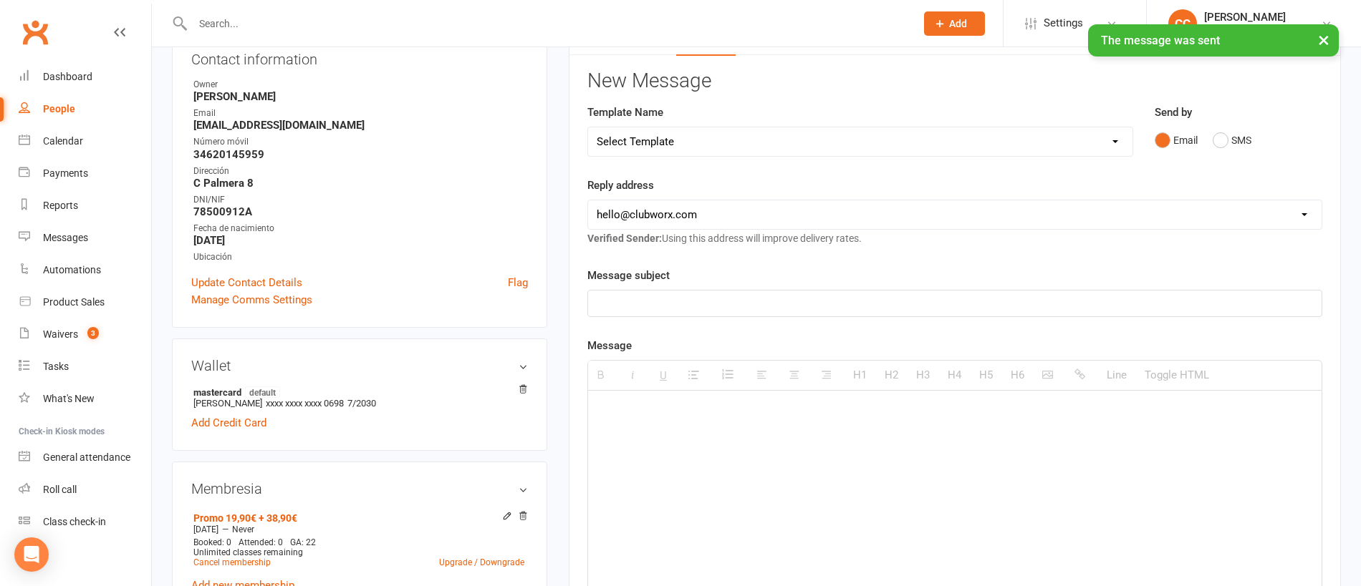
scroll to position [0, 0]
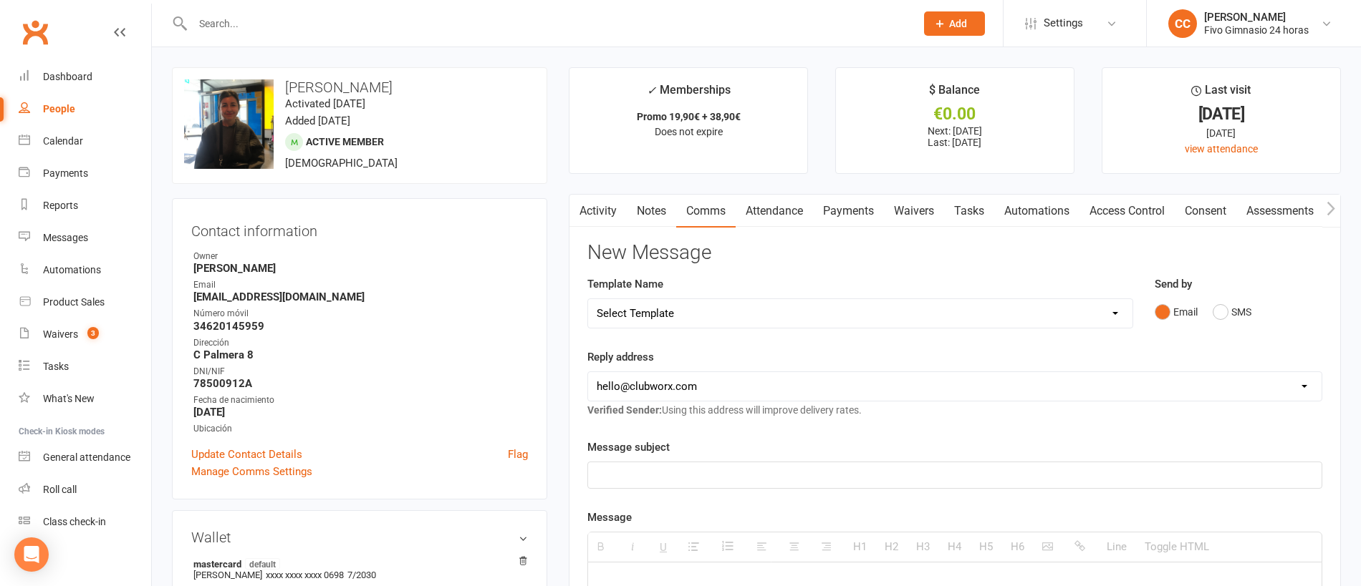
click at [370, 17] on input "text" at bounding box center [546, 24] width 717 height 20
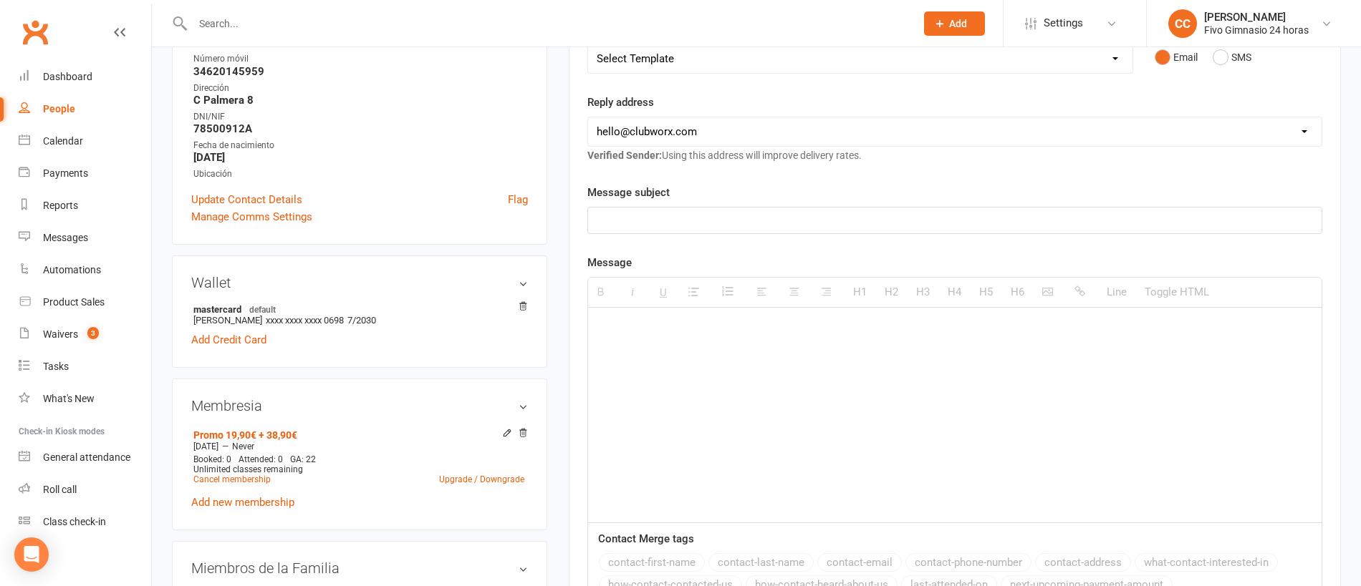
scroll to position [409, 0]
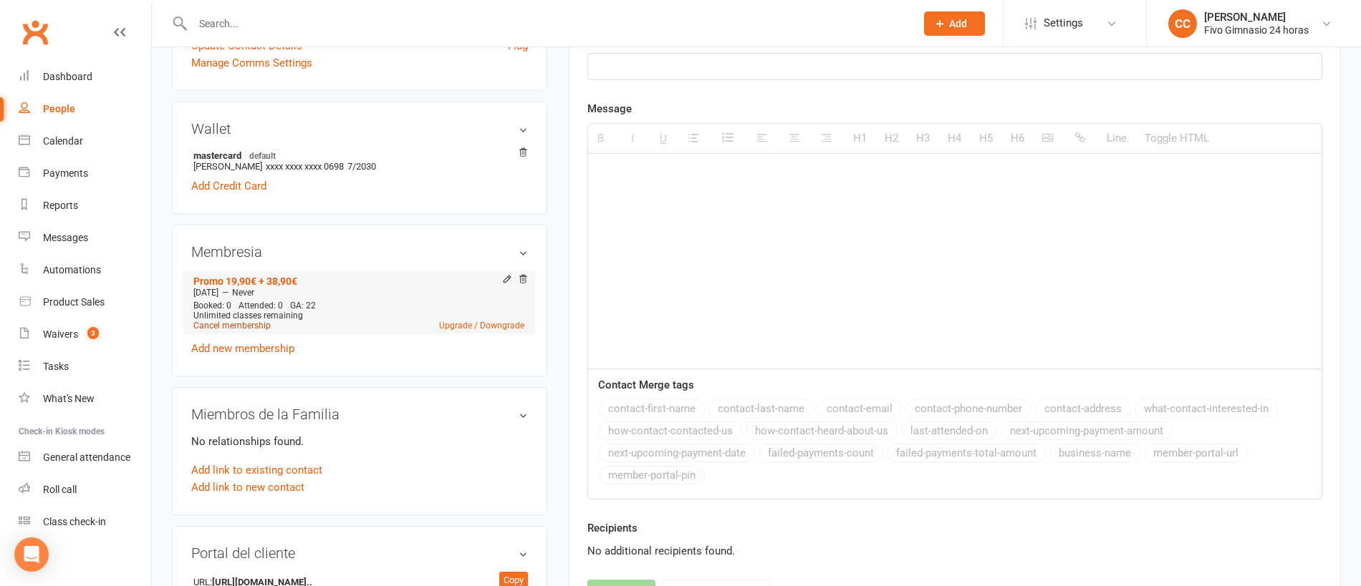
click at [256, 327] on link "Cancel membership" at bounding box center [231, 326] width 77 height 10
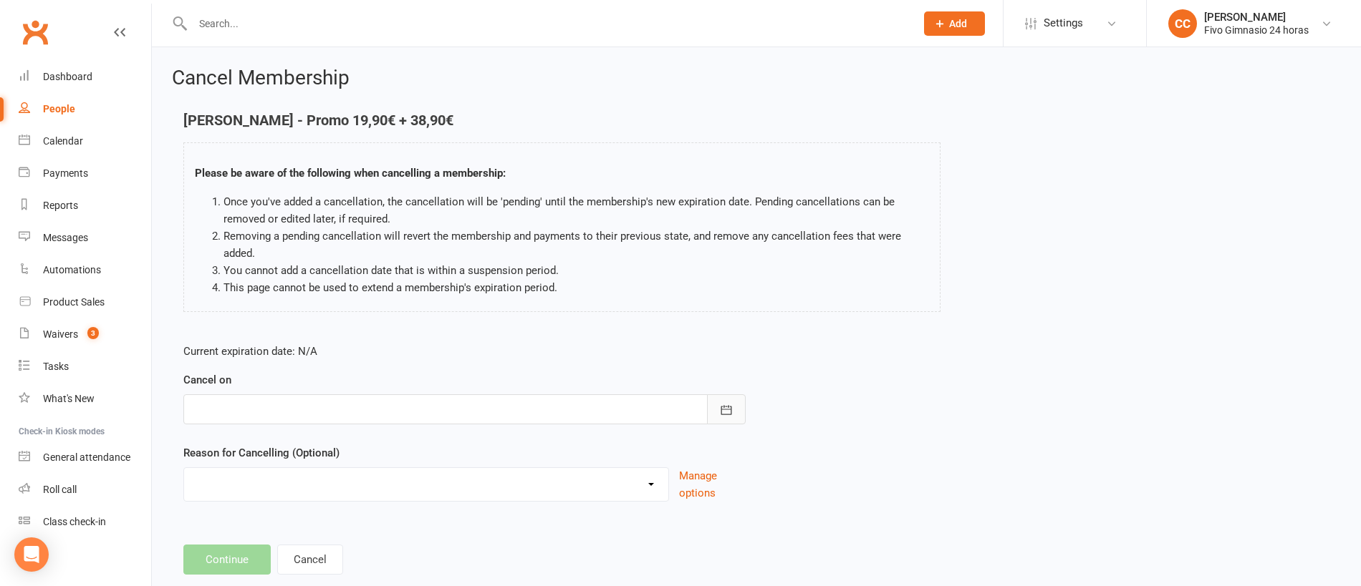
click at [728, 413] on icon "button" at bounding box center [726, 410] width 14 height 14
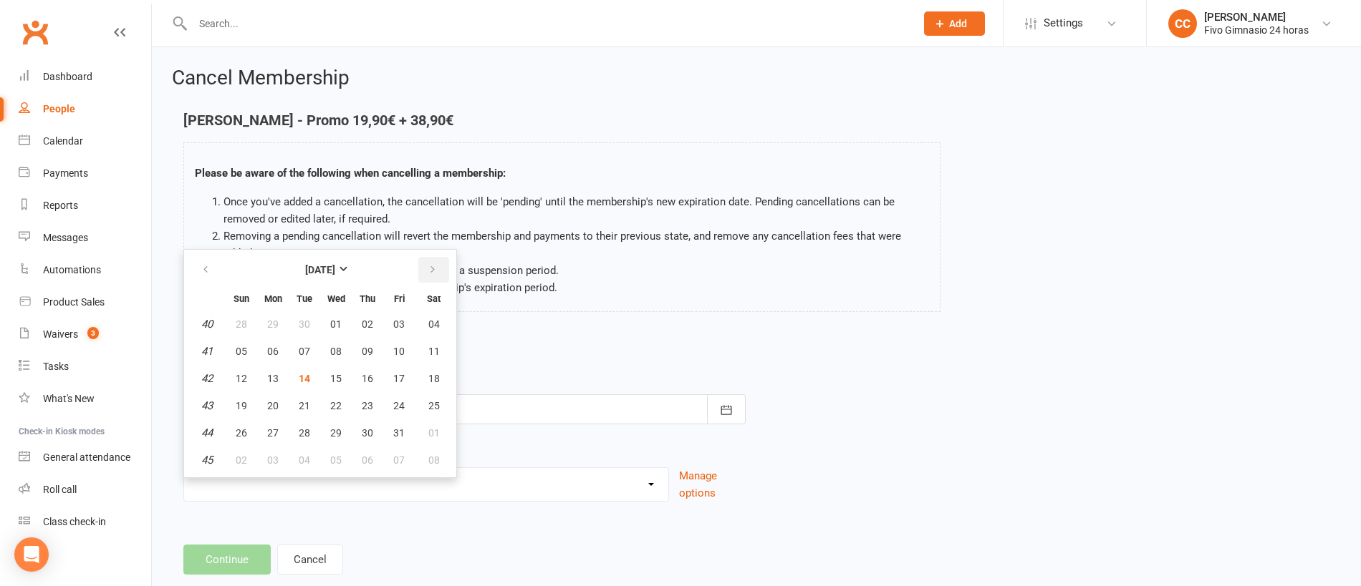
click at [445, 266] on button "button" at bounding box center [433, 270] width 31 height 26
click at [425, 317] on button "01" at bounding box center [433, 325] width 37 height 26
type input "[DATE]"
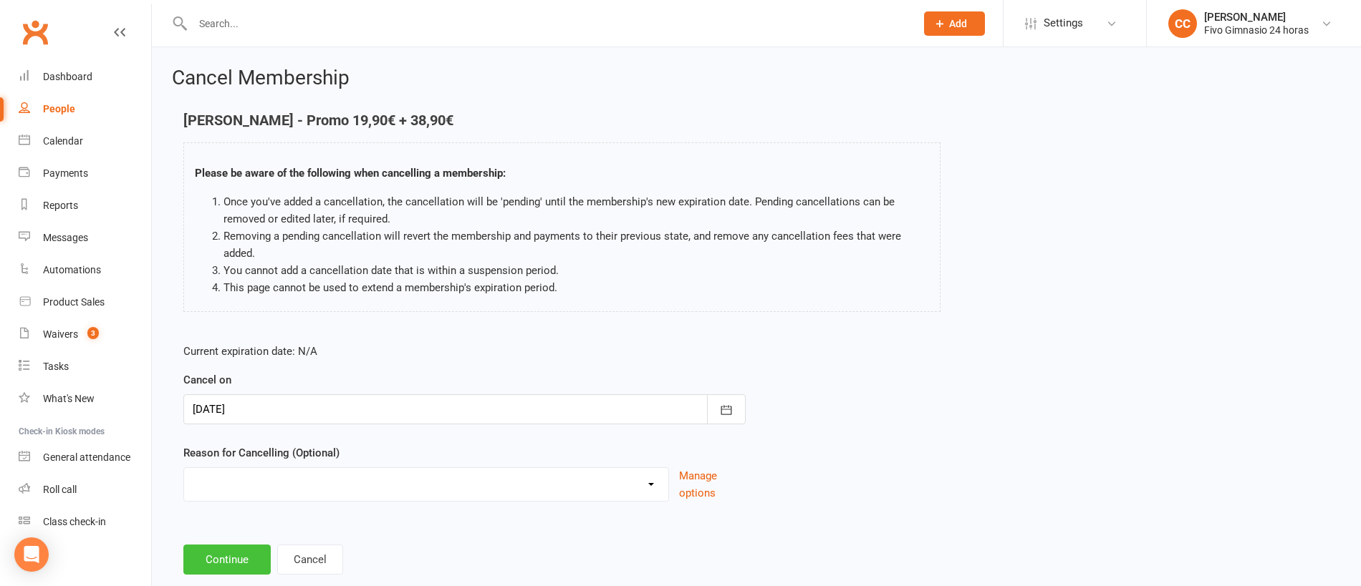
click at [224, 554] on button "Continue" at bounding box center [226, 560] width 87 height 30
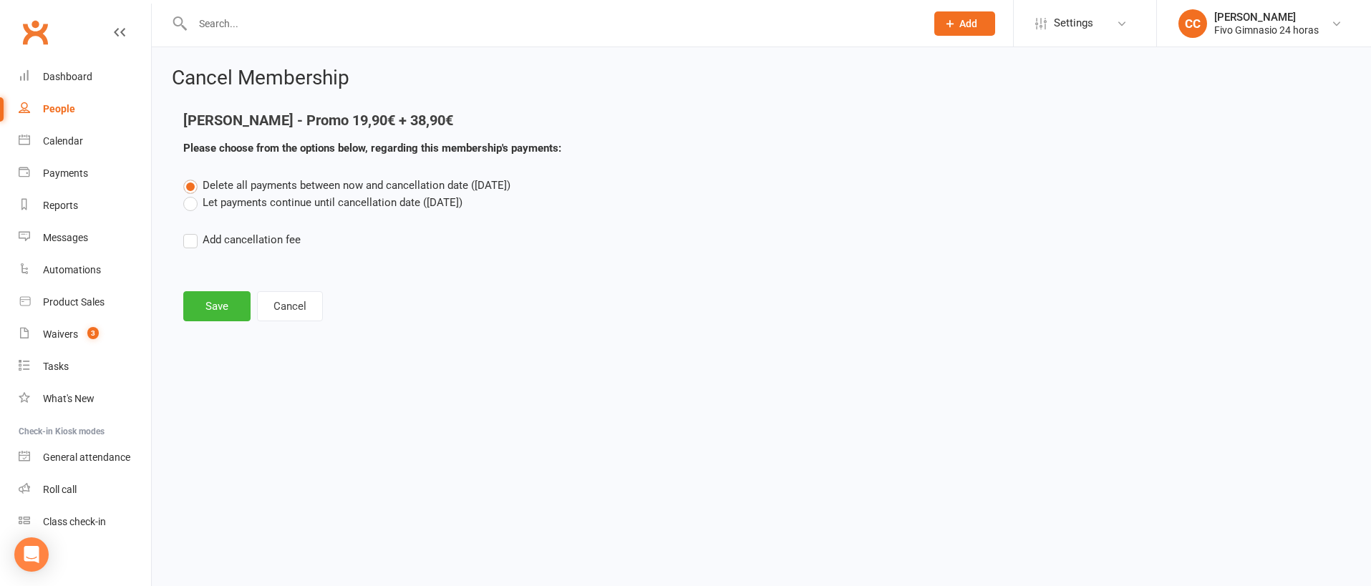
click at [191, 241] on label "Add cancellation fee" at bounding box center [241, 239] width 117 height 17
click at [191, 231] on input "Add cancellation fee" at bounding box center [187, 231] width 9 height 0
click at [314, 277] on input "number" at bounding box center [313, 284] width 120 height 30
type input "38.90"
click at [491, 290] on div at bounding box center [467, 284] width 143 height 30
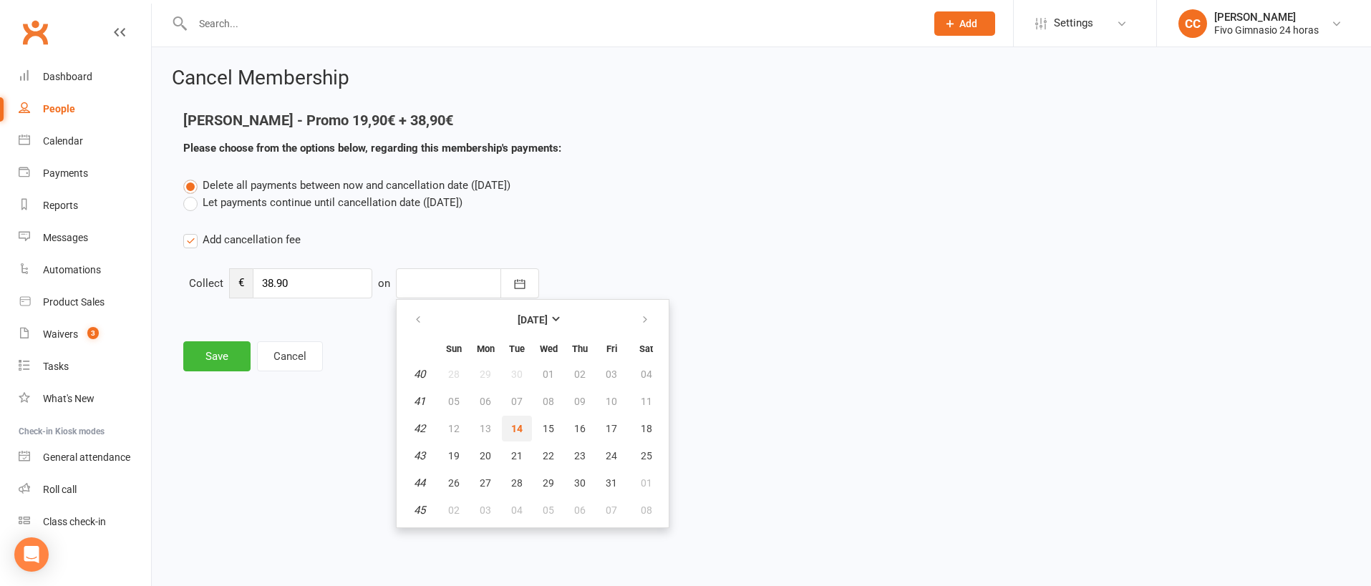
click at [521, 422] on button "14" at bounding box center [517, 429] width 30 height 26
type input "[DATE]"
click at [211, 356] on button "Save" at bounding box center [216, 357] width 67 height 30
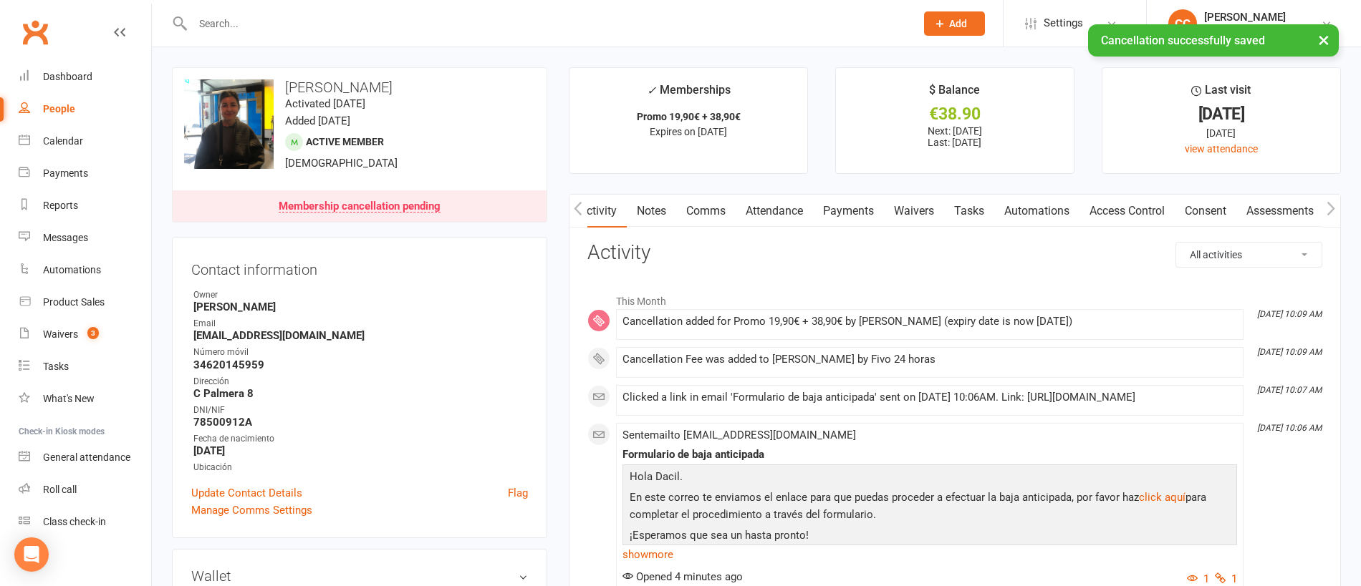
click at [699, 218] on link "Comms" at bounding box center [705, 211] width 59 height 33
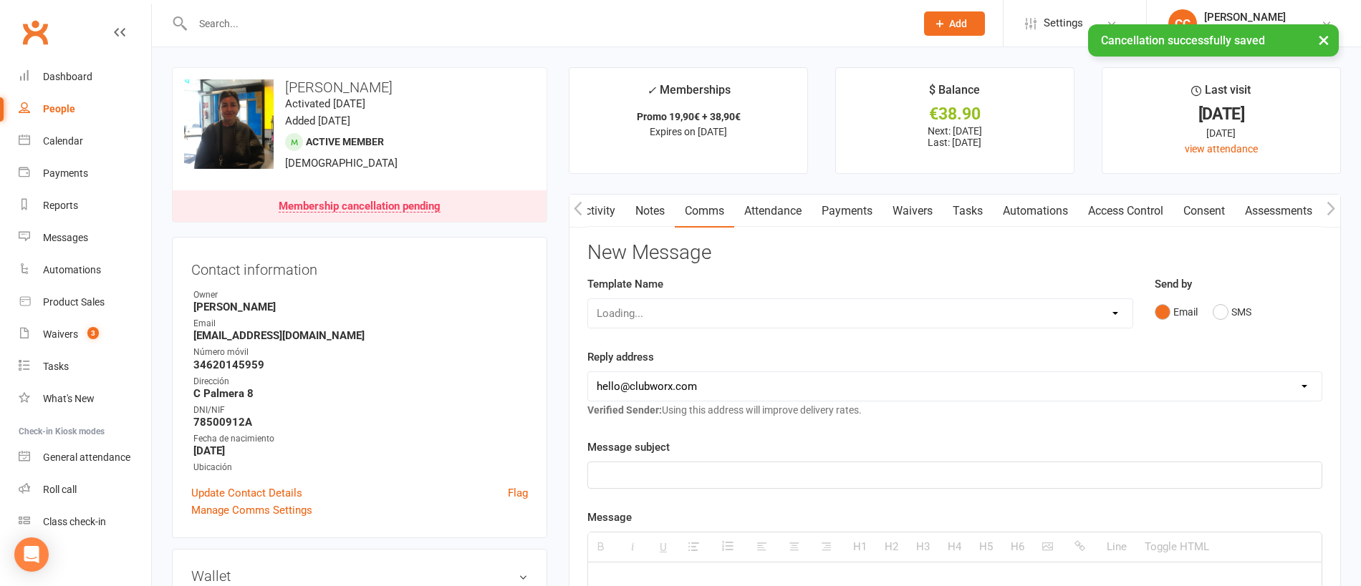
click at [844, 210] on link "Payments" at bounding box center [846, 211] width 71 height 33
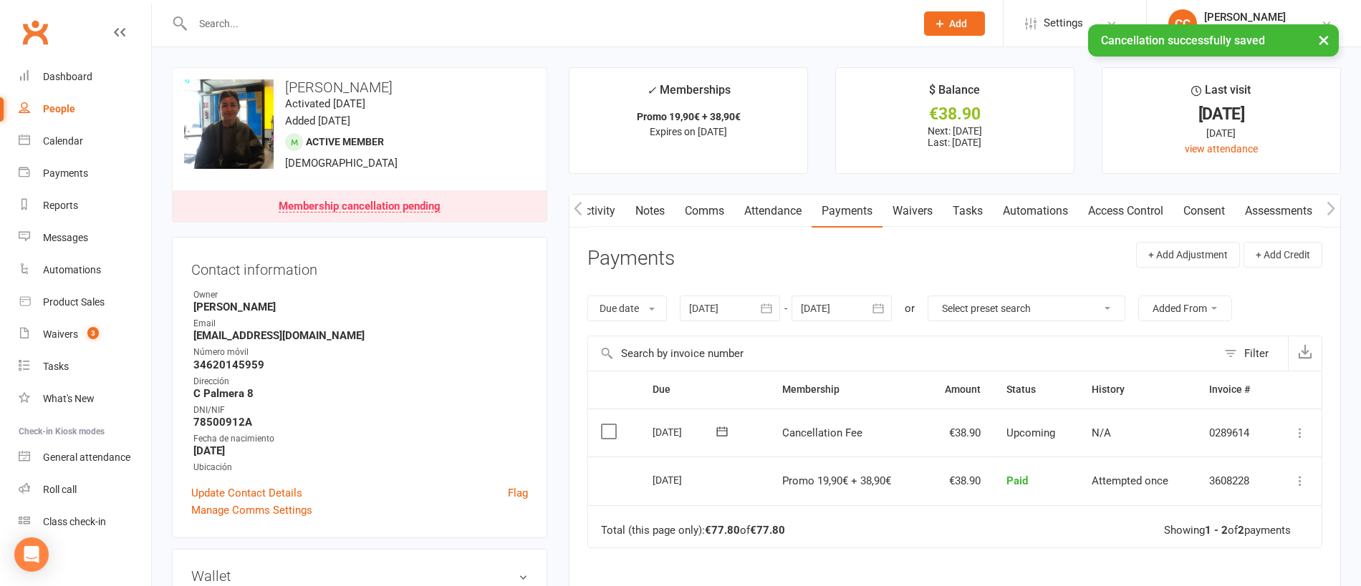
click at [1298, 436] on icon at bounding box center [1300, 433] width 14 height 14
click at [1271, 516] on link "Mark as Paid (Other)" at bounding box center [1237, 518] width 142 height 29
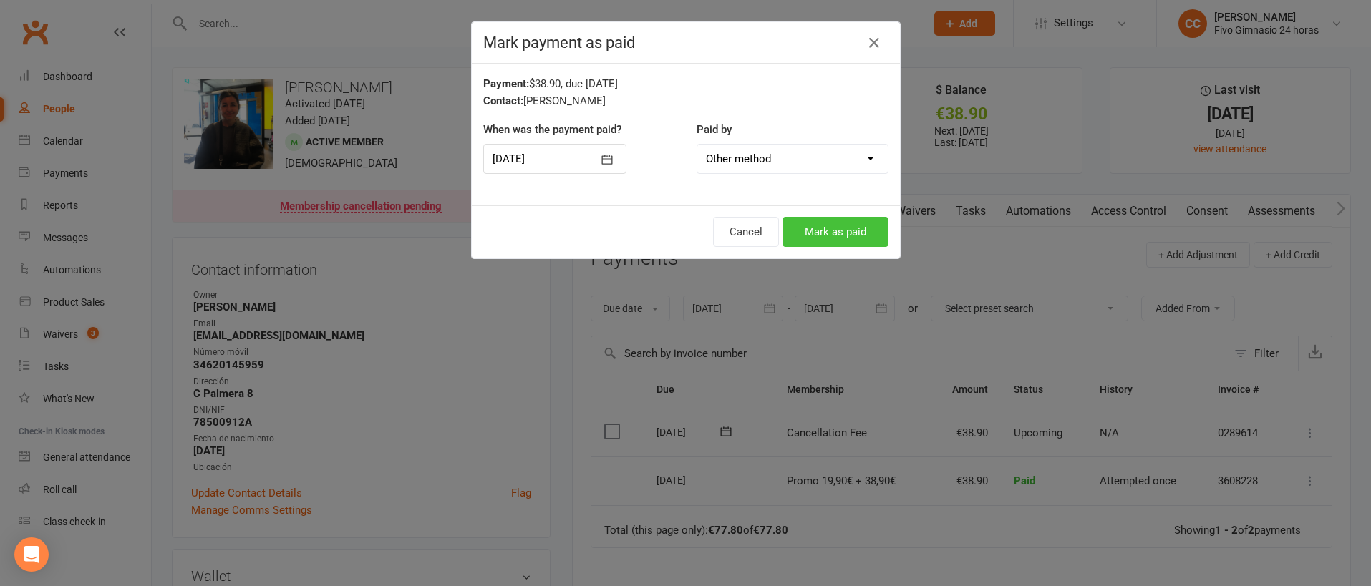
click at [839, 232] on button "Mark as paid" at bounding box center [836, 232] width 106 height 30
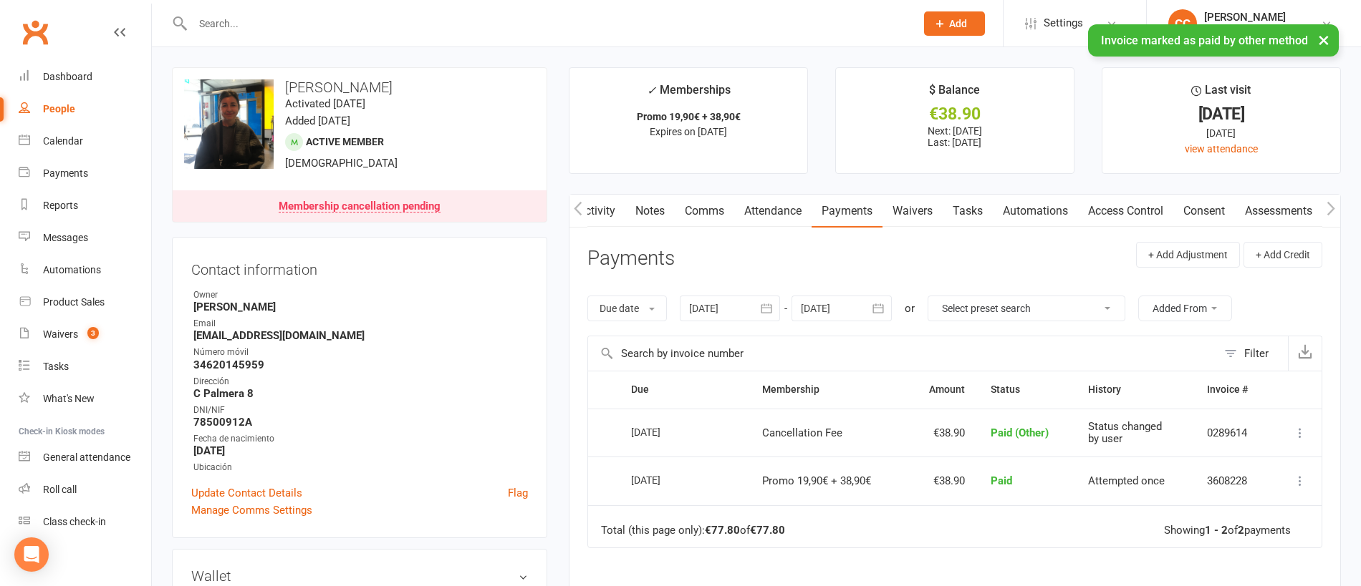
click at [708, 211] on link "Comms" at bounding box center [704, 211] width 59 height 33
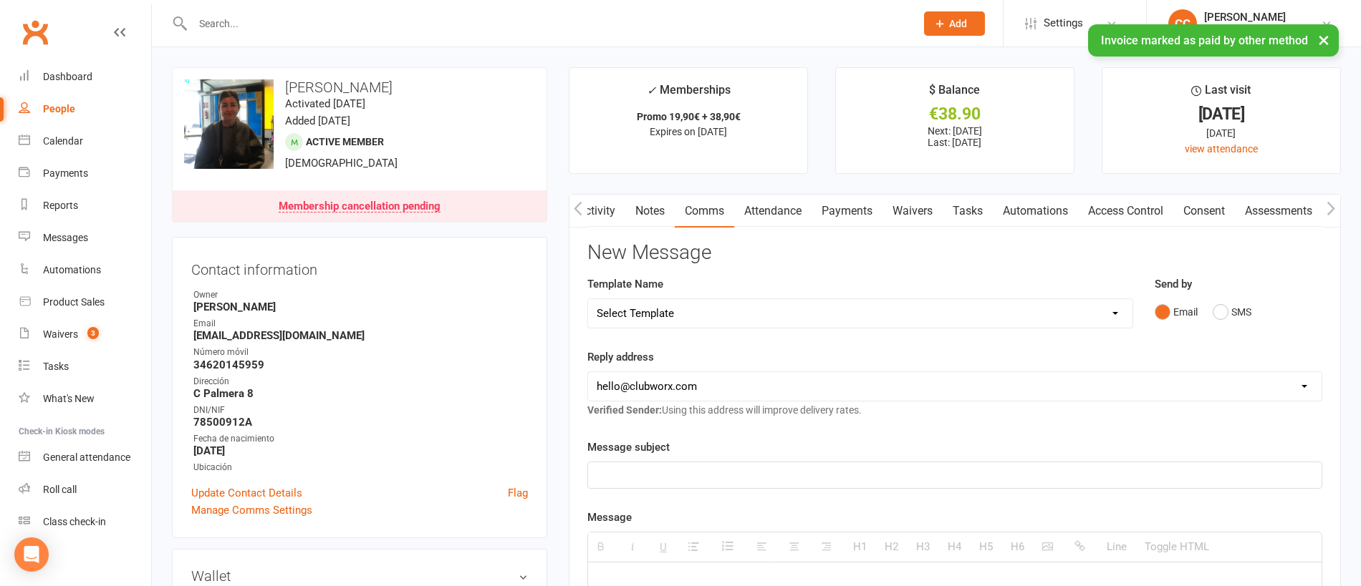
click at [745, 315] on select "Select Template [Email] Información fase 3 [Email] Aviso primero de incumplimie…" at bounding box center [860, 313] width 544 height 29
select select "18"
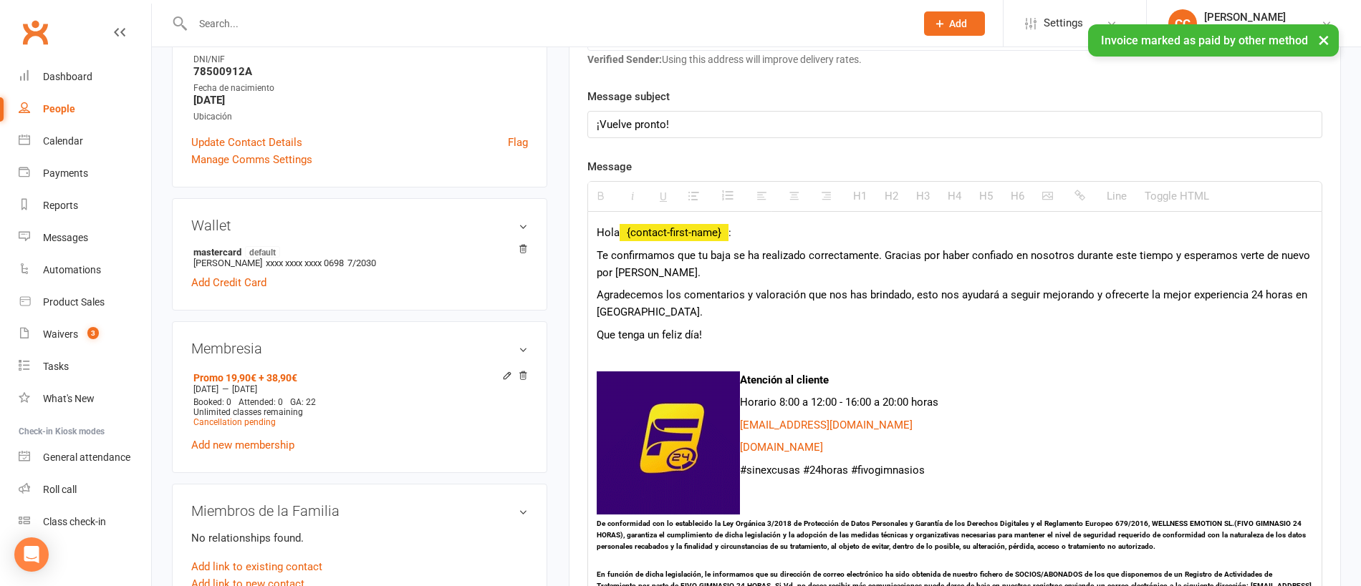
scroll to position [398, 0]
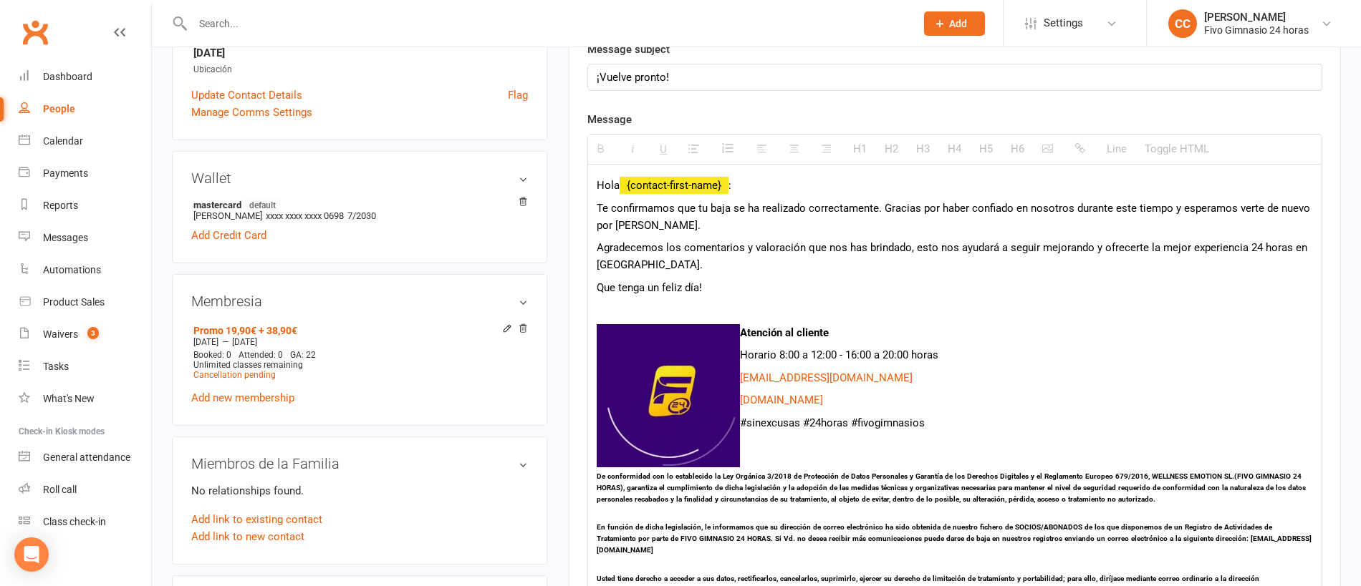
click at [875, 207] on span "Te confirmamos que tu baja se ha realizado correctamente. Gracias por haber con…" at bounding box center [953, 217] width 713 height 30
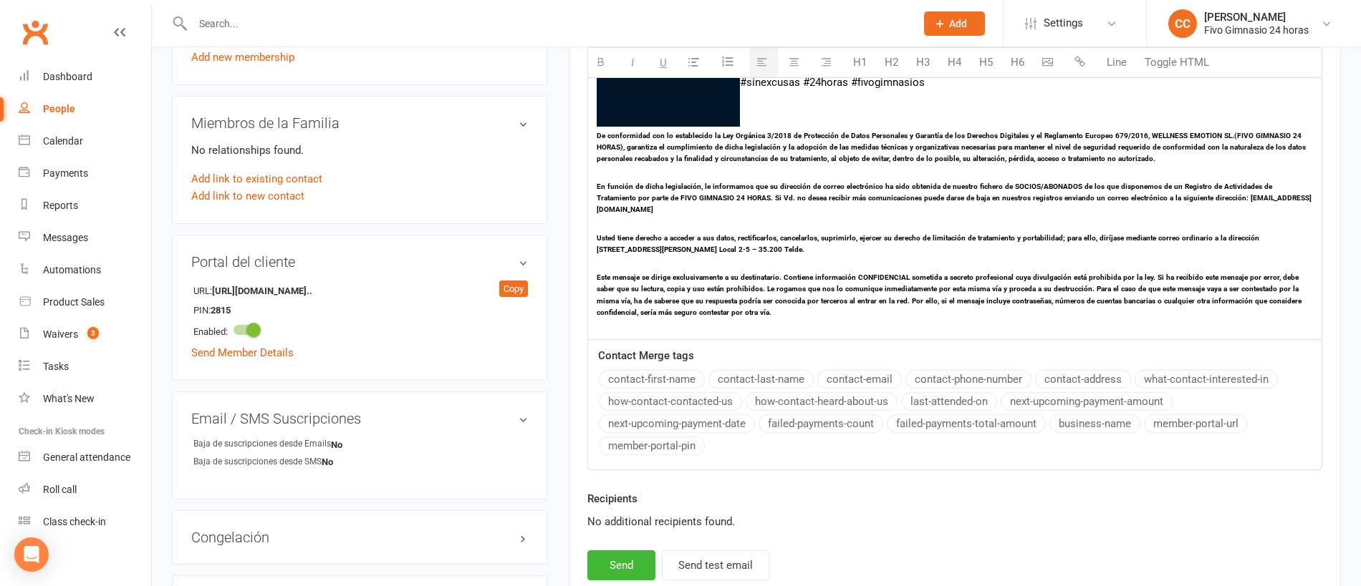
scroll to position [1015, 0]
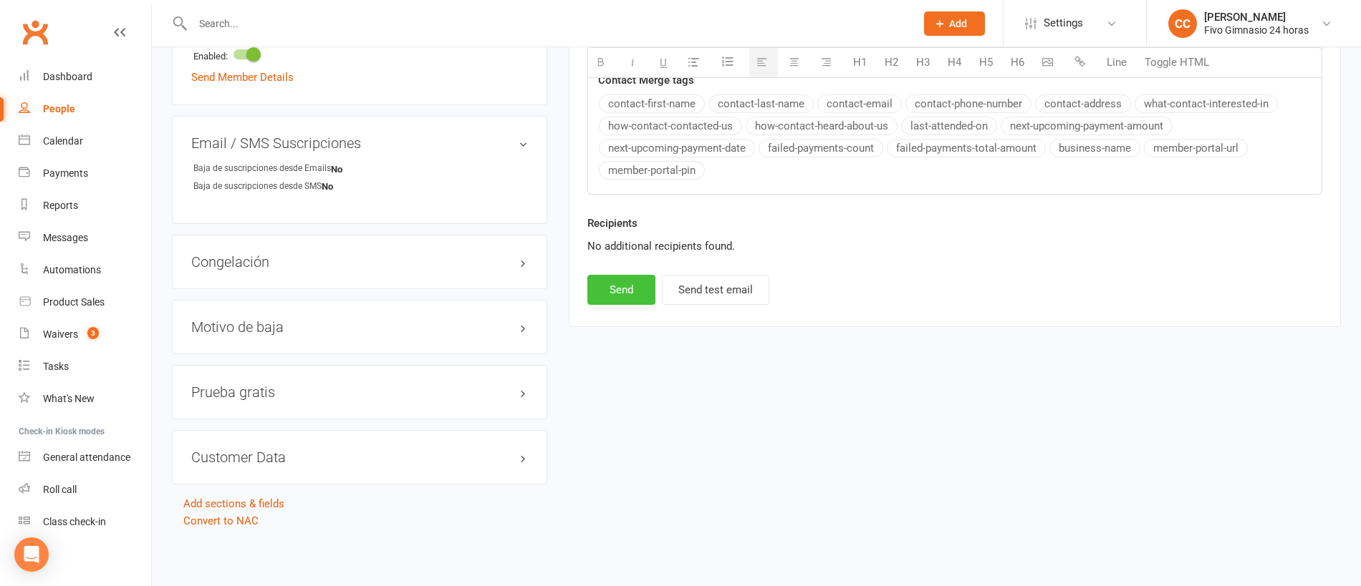
click at [611, 276] on button "Send" at bounding box center [621, 290] width 68 height 30
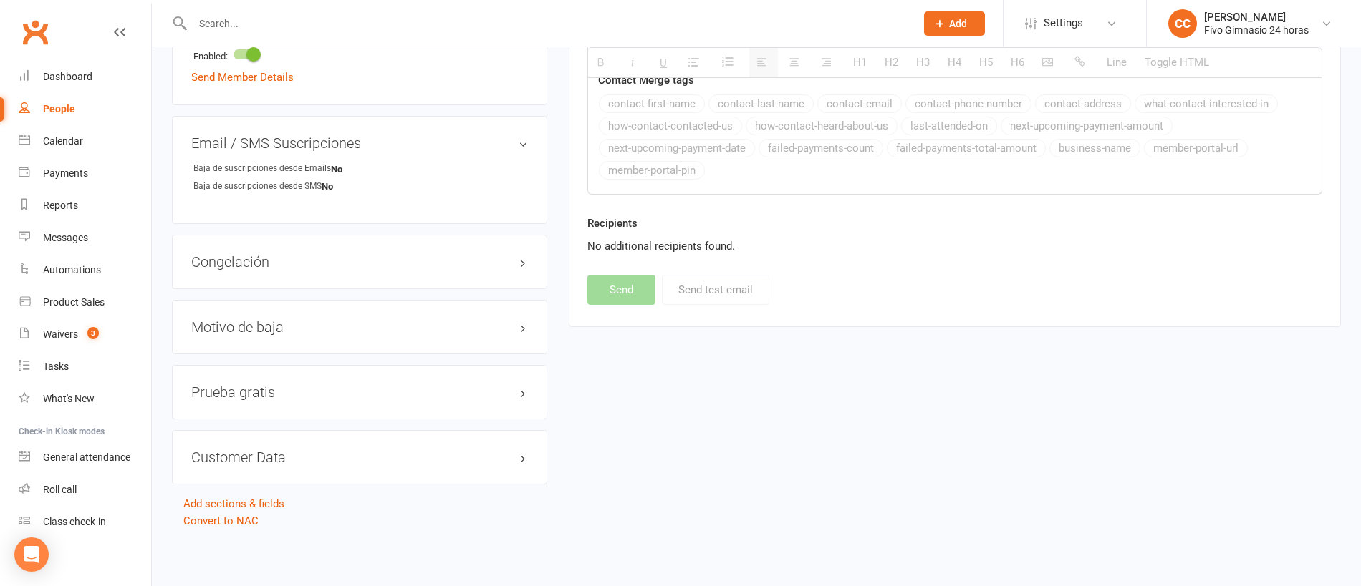
select select
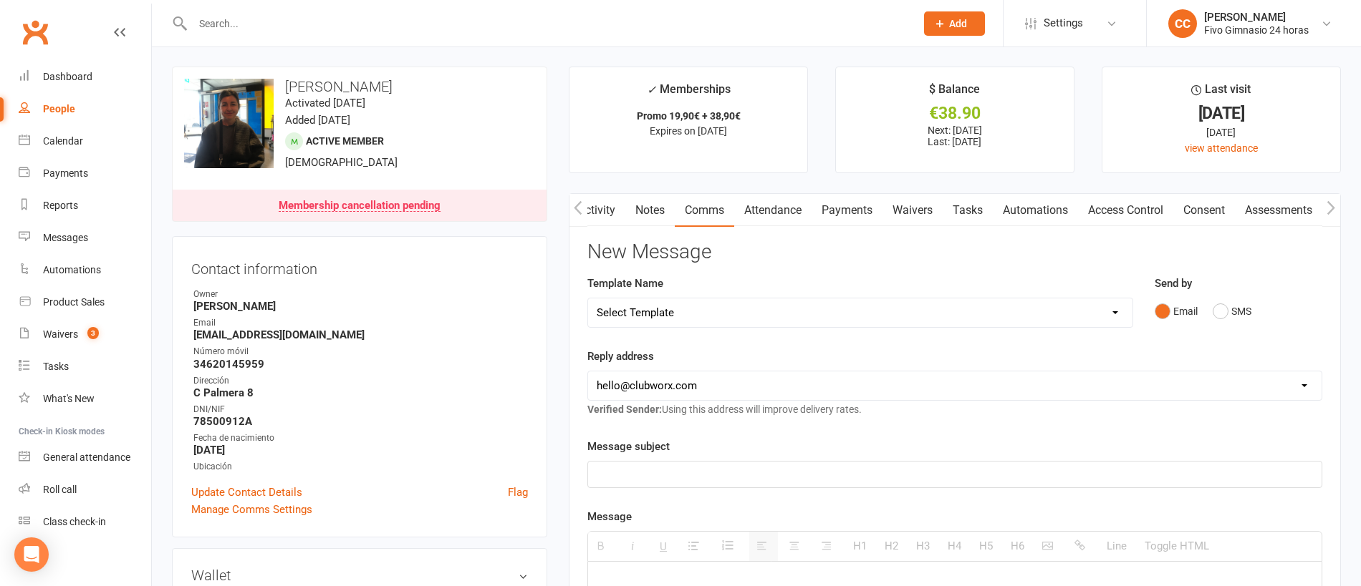
scroll to position [0, 0]
click at [579, 208] on icon "button" at bounding box center [578, 208] width 9 height 15
click at [578, 208] on icon "button" at bounding box center [578, 208] width 9 height 15
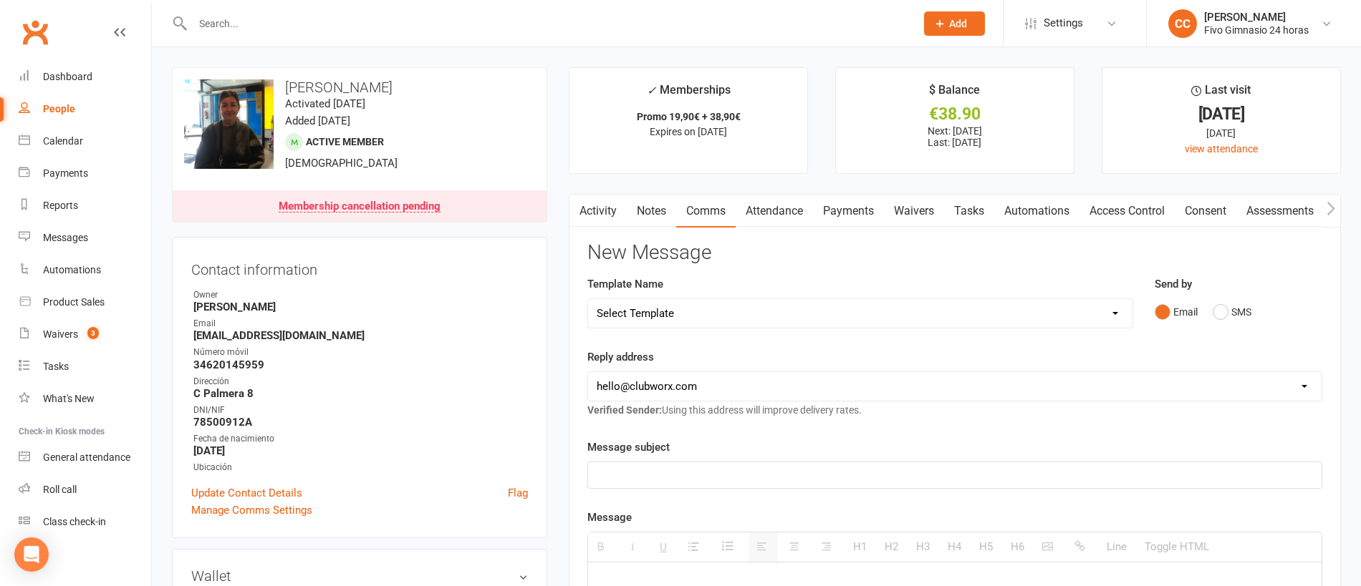
click at [582, 209] on icon "button" at bounding box center [578, 208] width 9 height 15
click at [593, 209] on link "Activity" at bounding box center [597, 211] width 57 height 33
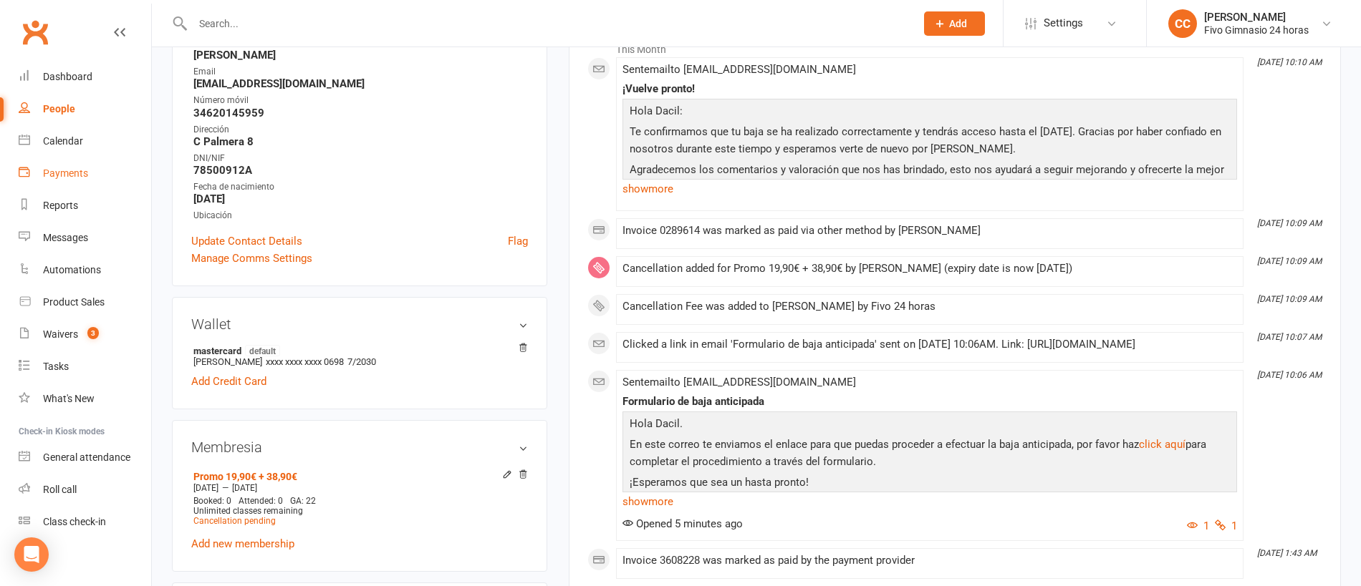
scroll to position [251, 0]
drag, startPoint x: 70, startPoint y: 72, endPoint x: 46, endPoint y: 74, distance: 24.4
click at [70, 73] on div "Dashboard" at bounding box center [67, 76] width 49 height 11
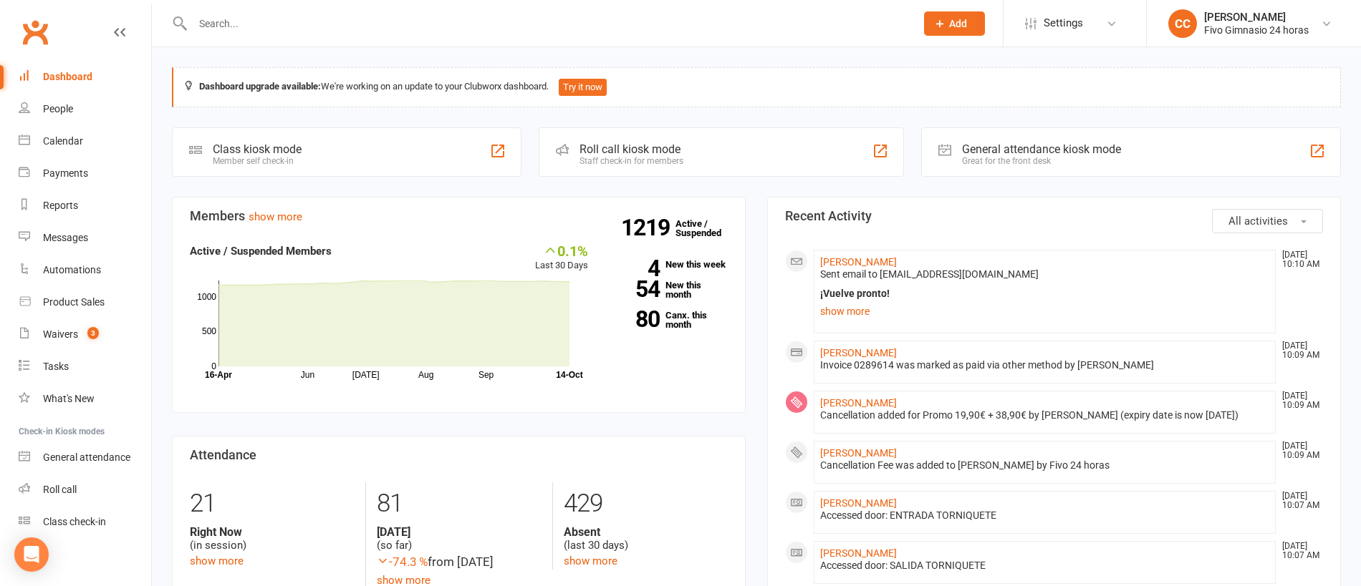
click at [290, 19] on input "text" at bounding box center [546, 24] width 717 height 20
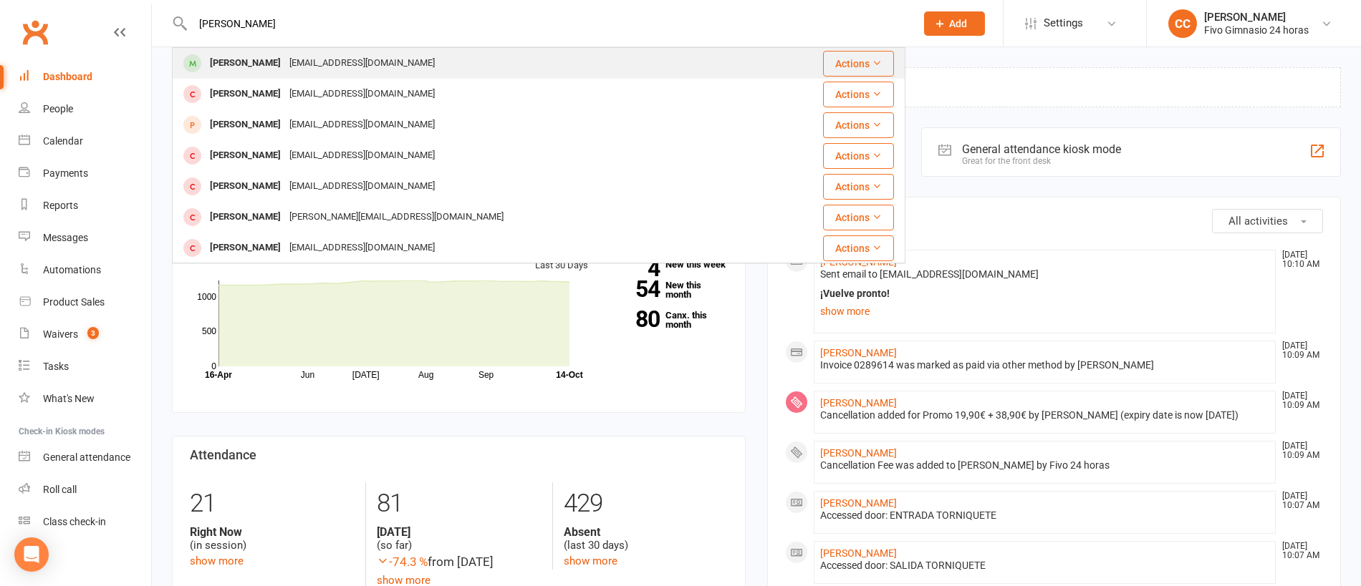
type input "[PERSON_NAME]"
click at [399, 75] on div "[PERSON_NAME] [EMAIL_ADDRESS][DOMAIN_NAME]" at bounding box center [467, 63] width 588 height 29
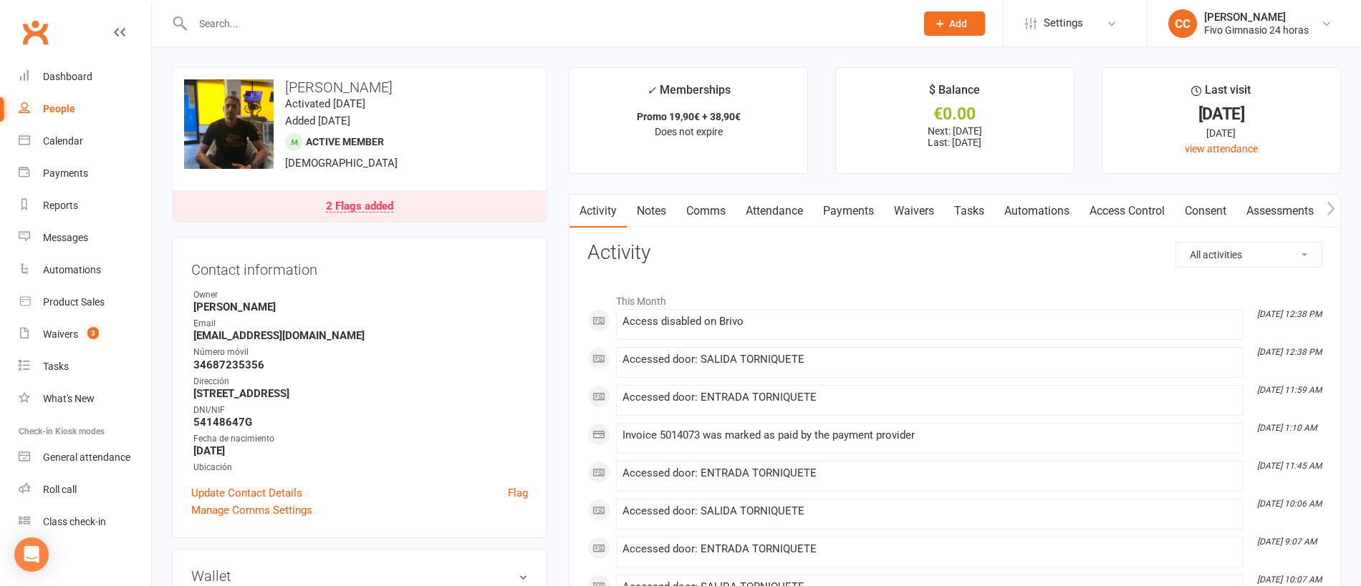
click at [831, 216] on link "Payments" at bounding box center [848, 211] width 71 height 33
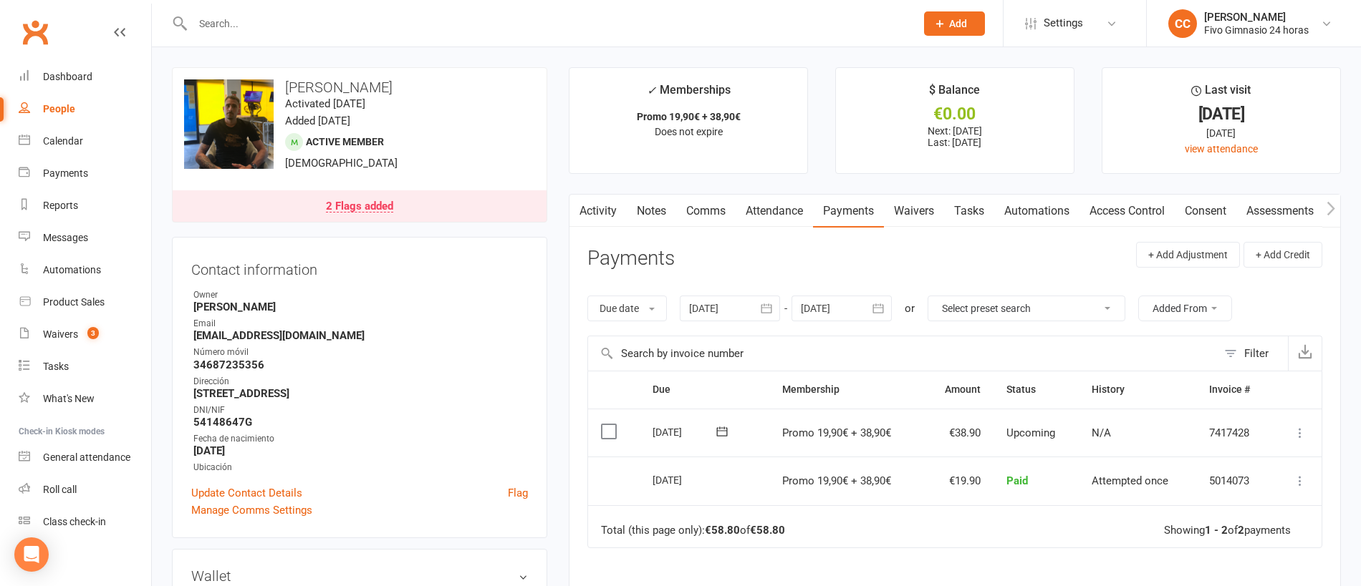
drag, startPoint x: 1122, startPoint y: 212, endPoint x: 1134, endPoint y: 222, distance: 15.2
click at [1123, 211] on link "Access Control" at bounding box center [1126, 211] width 95 height 33
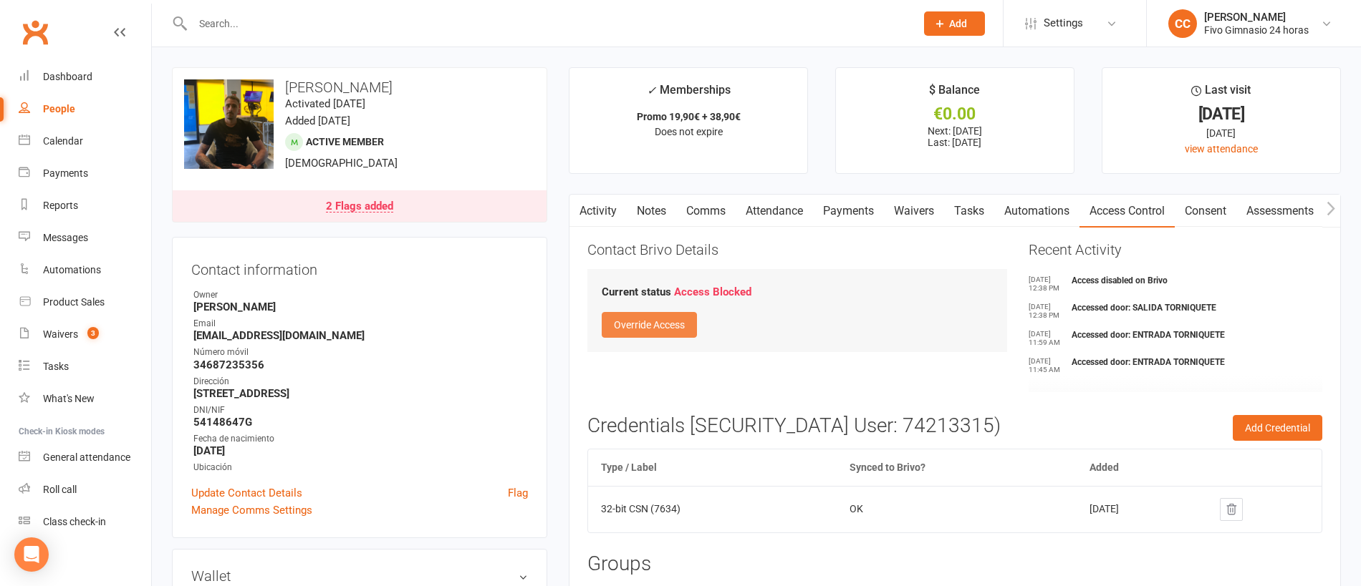
click at [663, 320] on button "Override Access" at bounding box center [649, 325] width 95 height 26
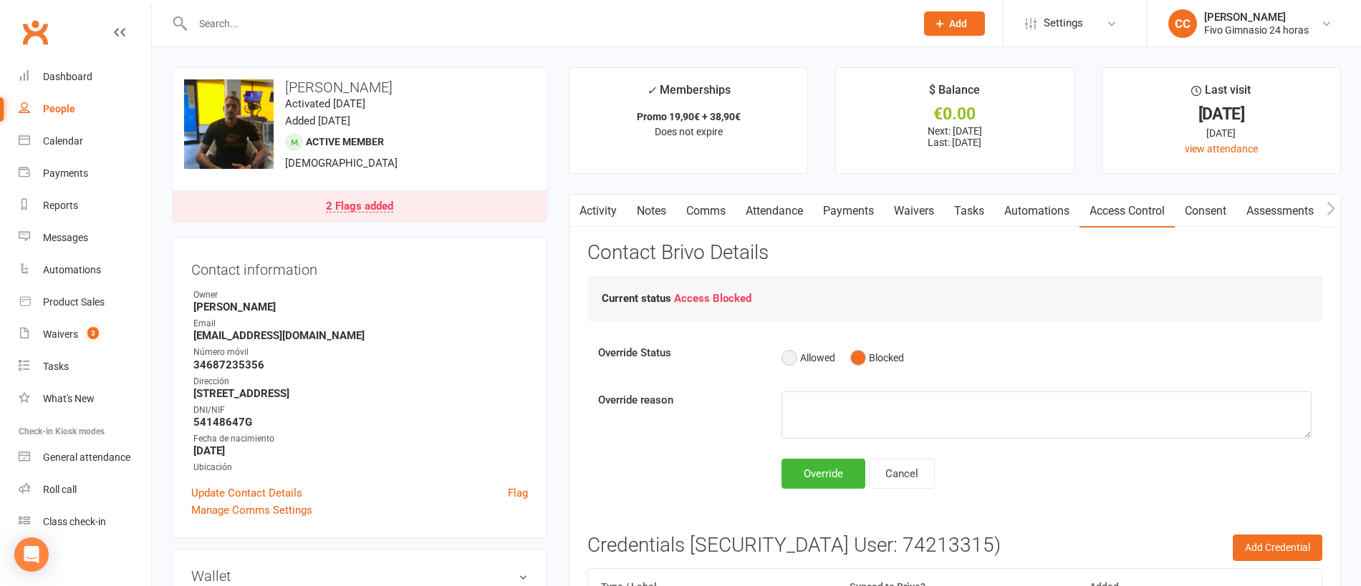
click at [789, 355] on button "Allowed" at bounding box center [808, 357] width 54 height 27
click at [842, 483] on div "Override" at bounding box center [823, 474] width 84 height 30
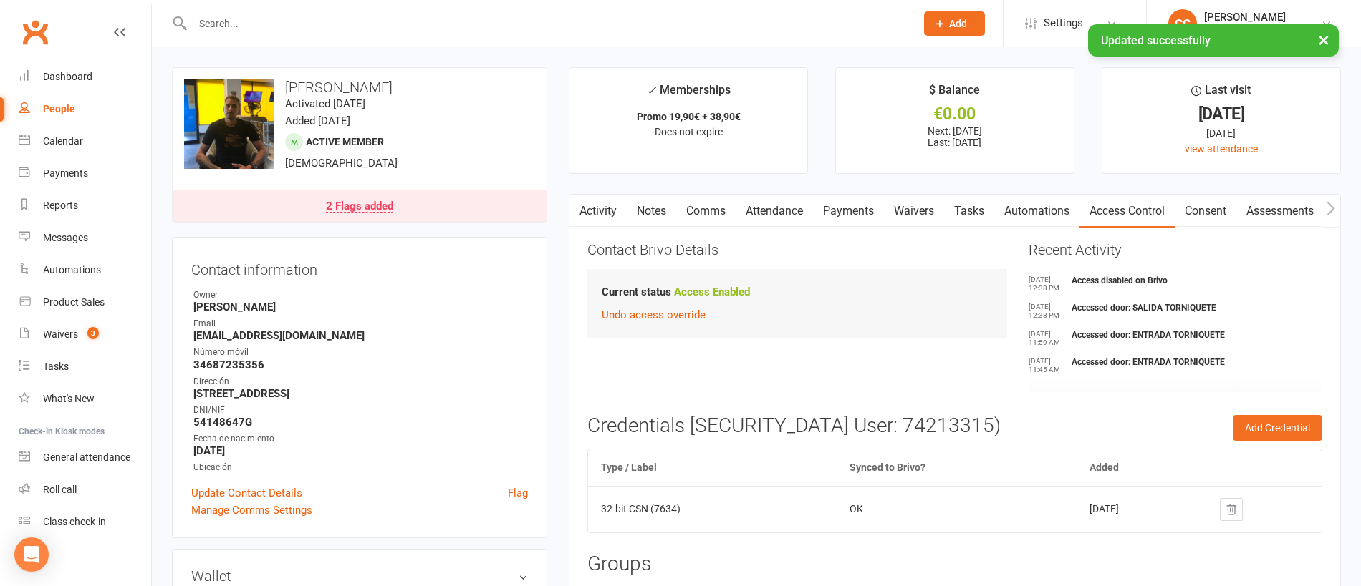
click at [355, 208] on div "2 Flags added" at bounding box center [359, 206] width 67 height 11
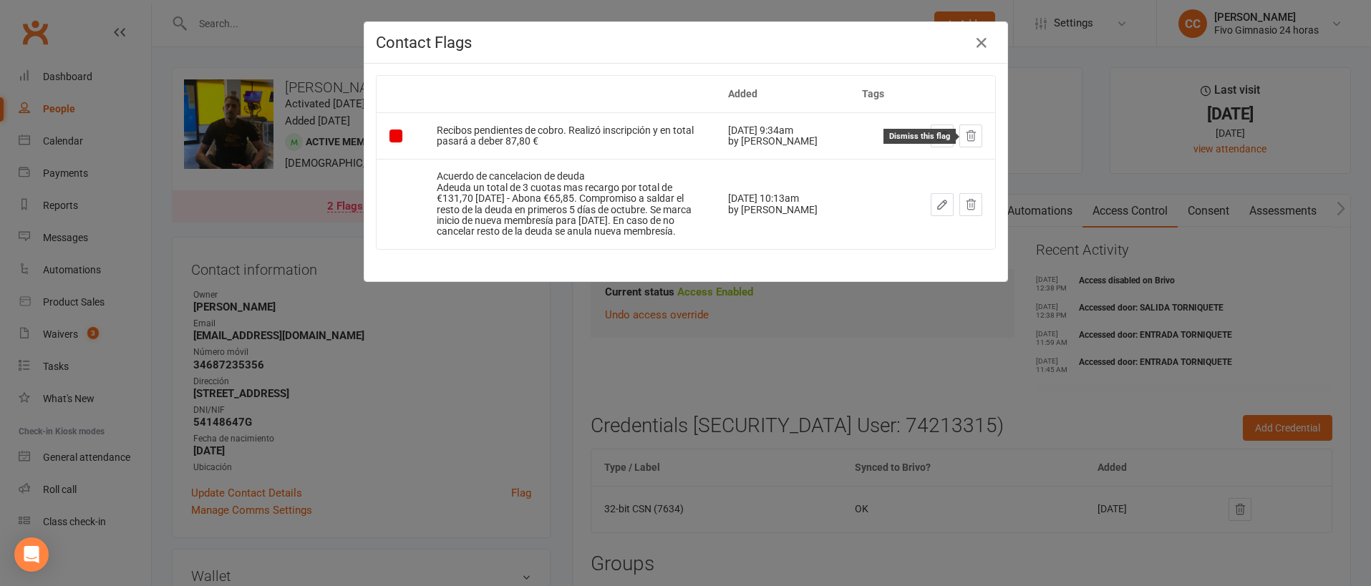
click at [965, 125] on button at bounding box center [971, 136] width 23 height 23
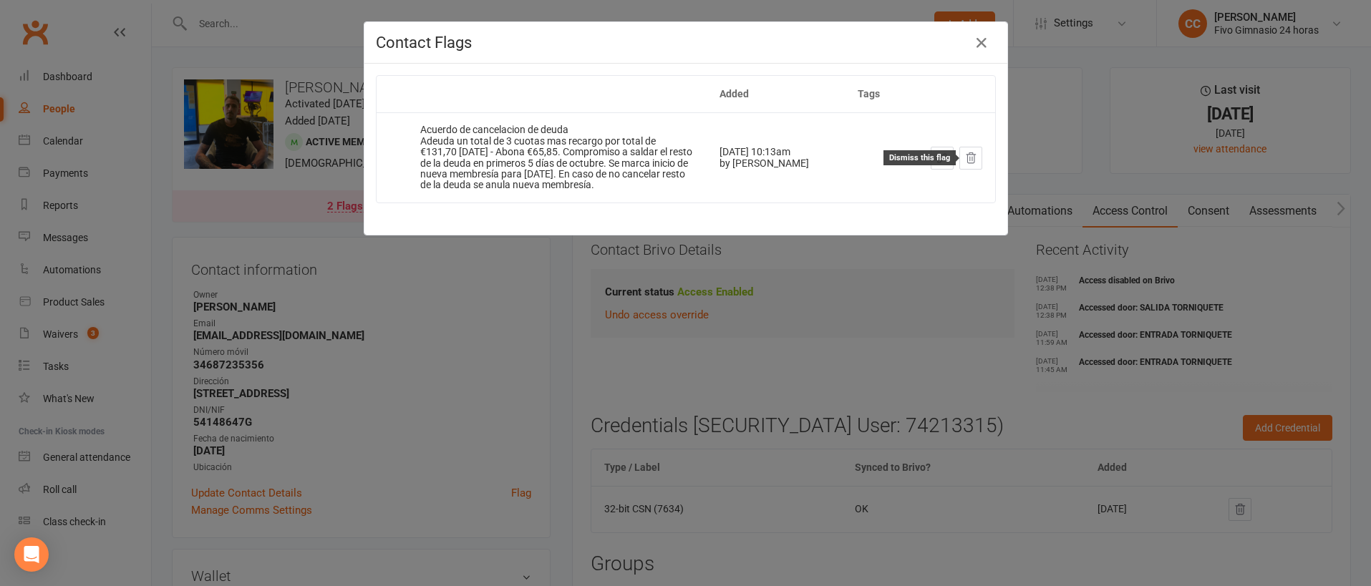
click at [967, 166] on button at bounding box center [971, 158] width 23 height 23
click at [965, 158] on icon at bounding box center [971, 158] width 13 height 13
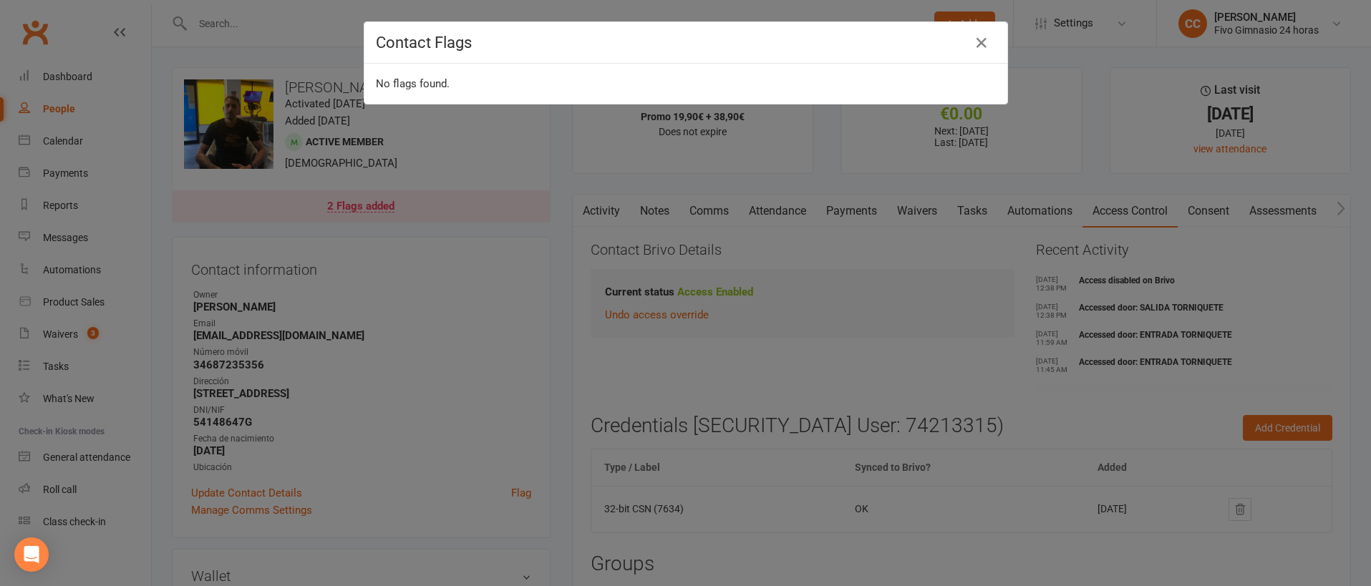
click at [841, 205] on div "Contact Flags No flags found." at bounding box center [685, 293] width 1371 height 586
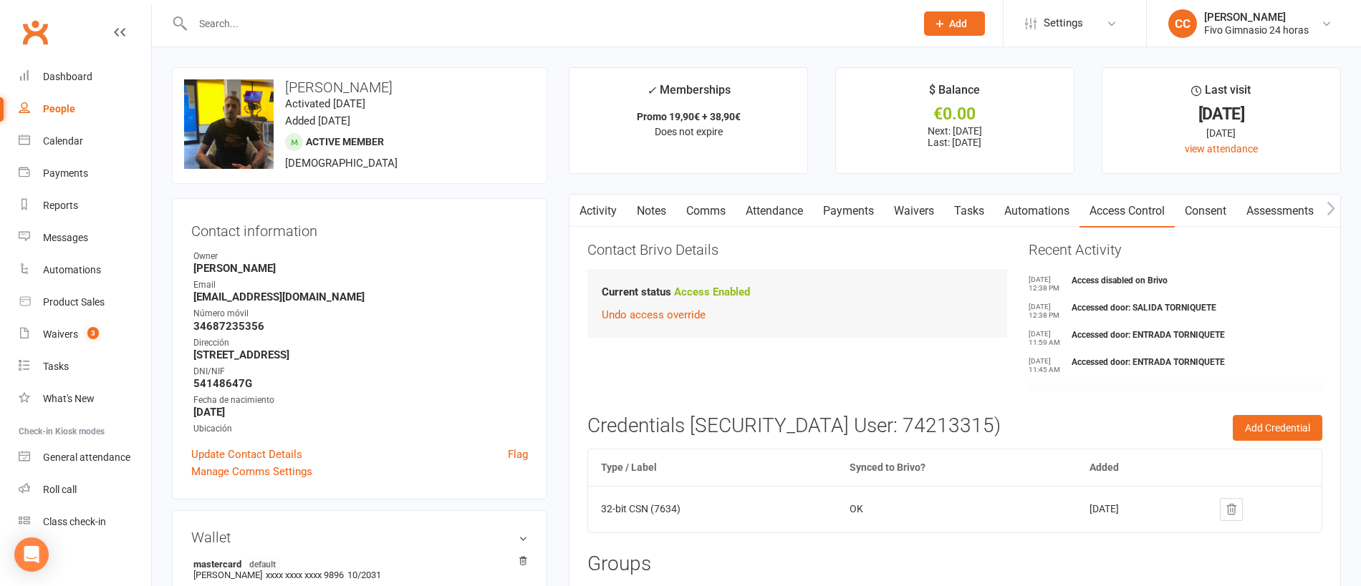
click at [845, 209] on link "Payments" at bounding box center [848, 211] width 71 height 33
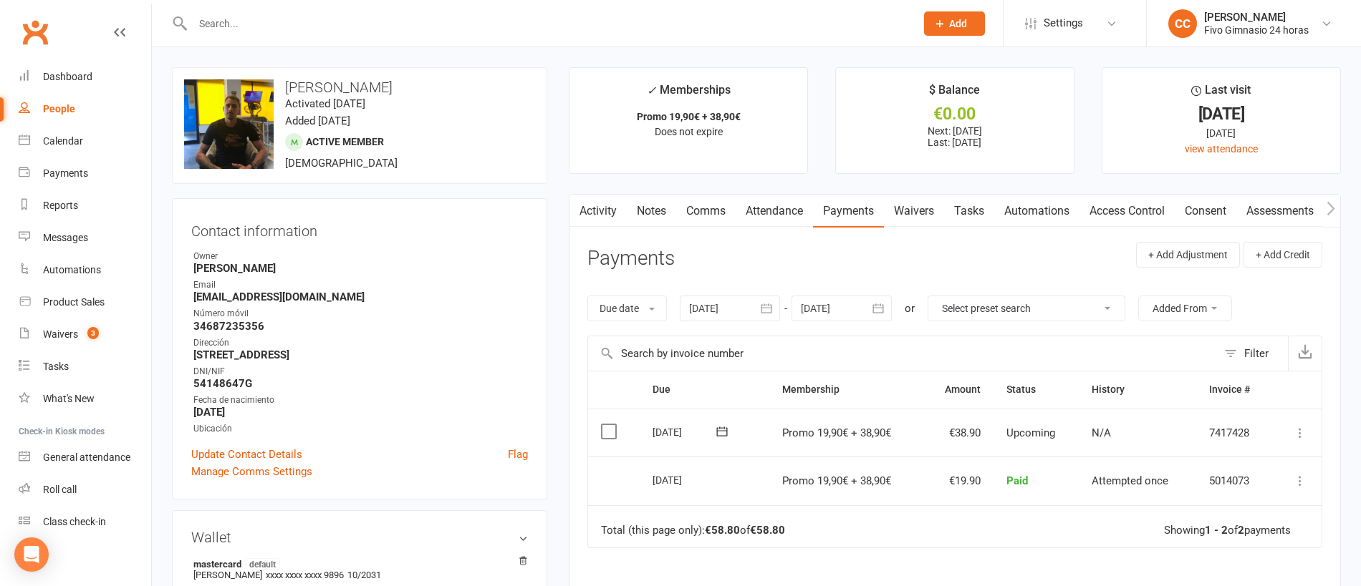
drag, startPoint x: 763, startPoint y: 312, endPoint x: 733, endPoint y: 319, distance: 30.2
click at [762, 312] on icon "button" at bounding box center [766, 308] width 14 height 14
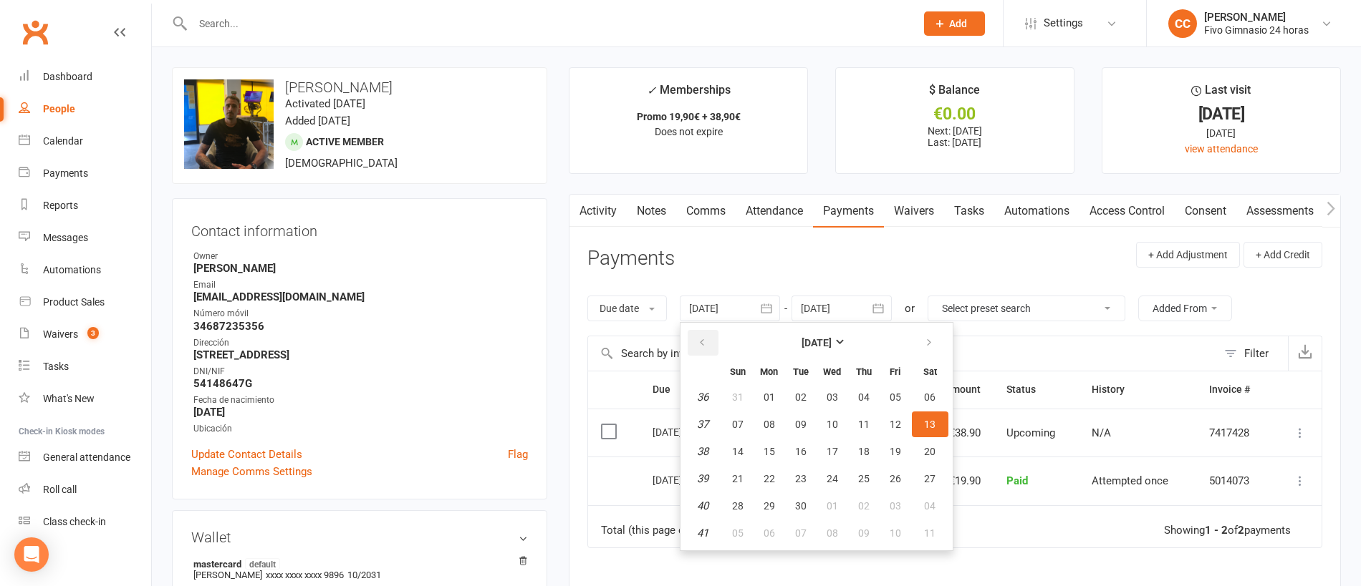
click at [703, 334] on button "button" at bounding box center [702, 343] width 31 height 26
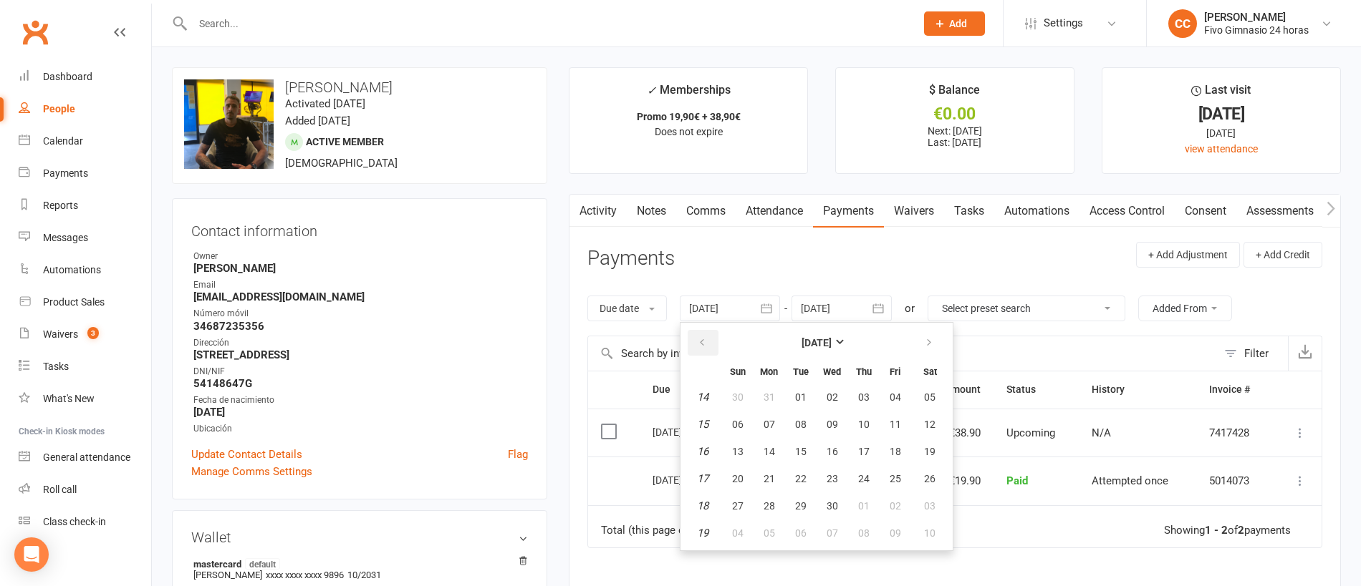
click at [703, 334] on button "button" at bounding box center [702, 343] width 31 height 26
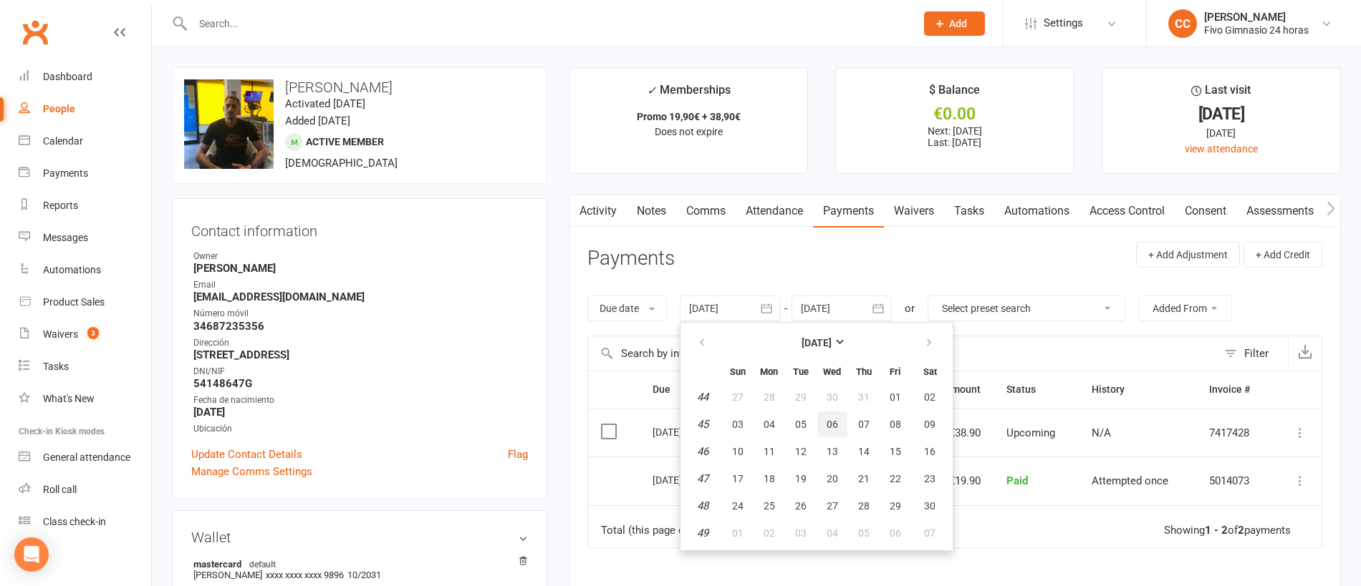
click at [829, 430] on span "06" at bounding box center [831, 424] width 11 height 11
type input "[DATE]"
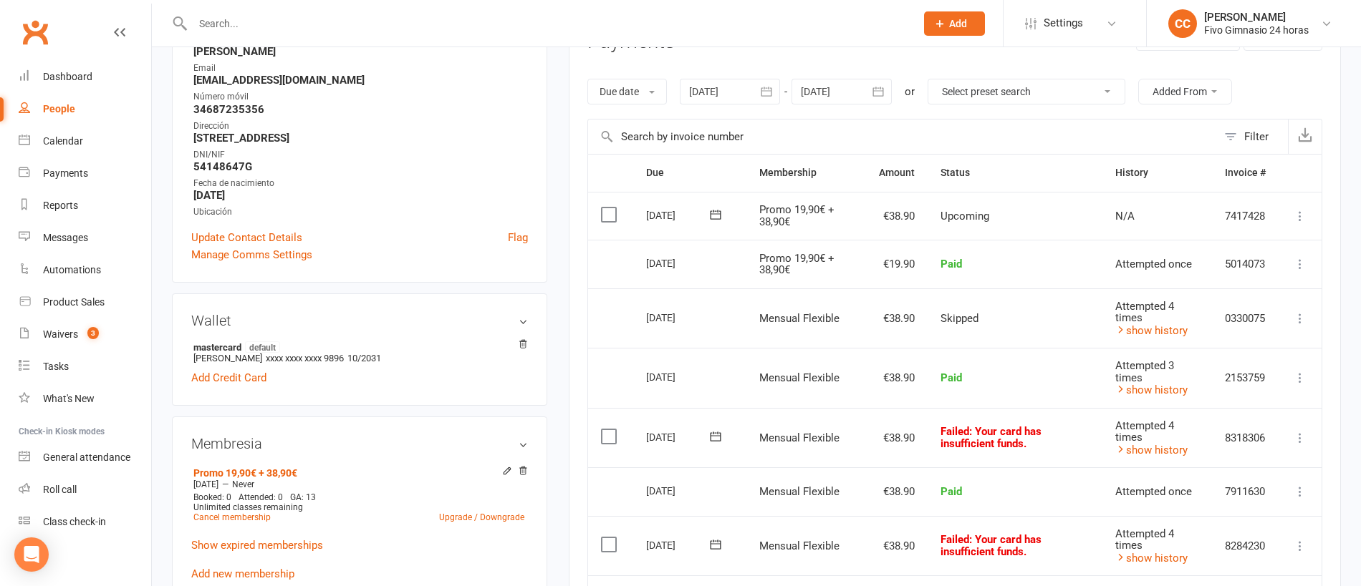
scroll to position [288, 0]
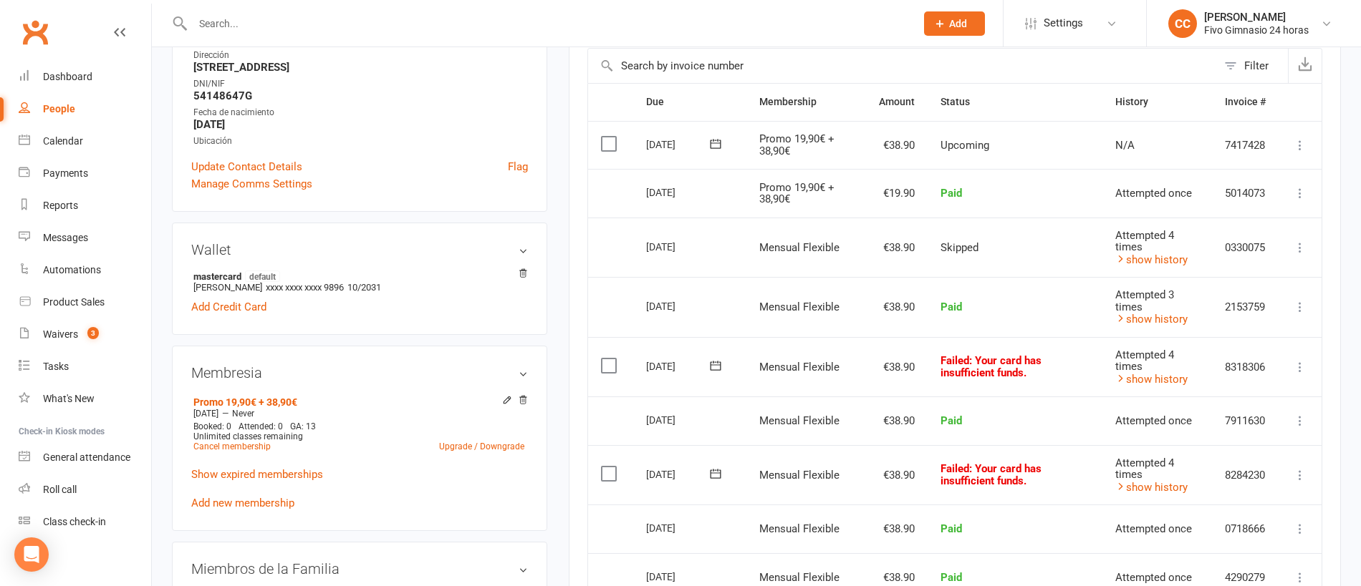
click at [1298, 474] on icon at bounding box center [1300, 475] width 14 height 14
click at [1265, 508] on link "Mark as Paid (Cash)" at bounding box center [1237, 503] width 142 height 29
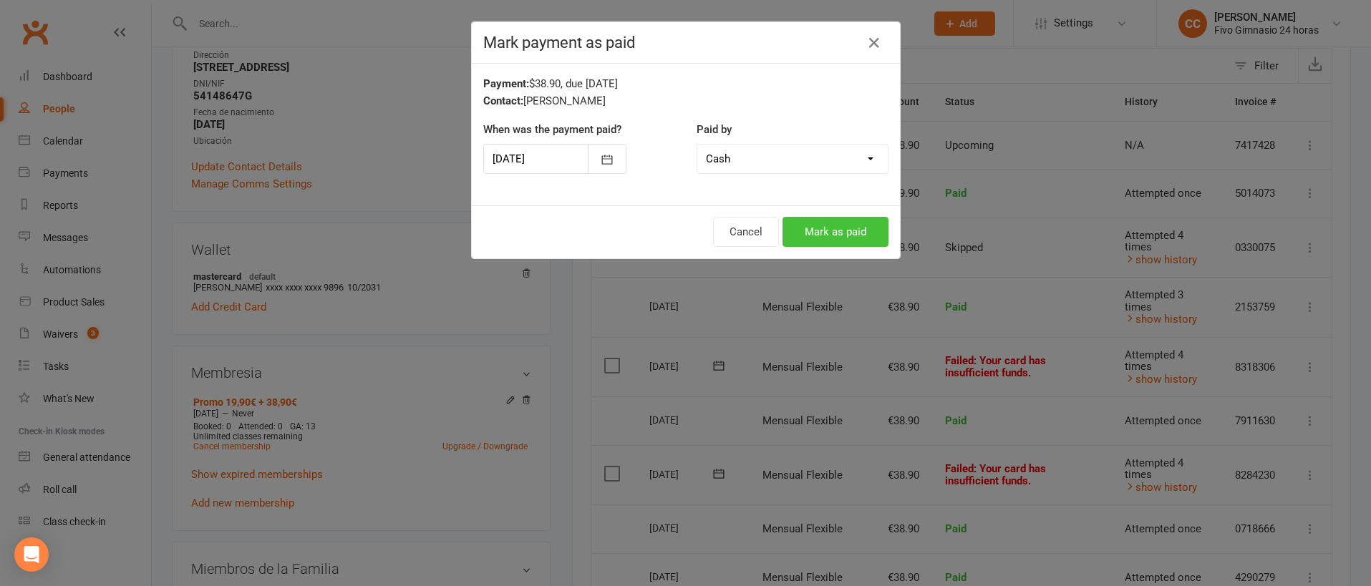
click at [799, 219] on button "Mark as paid" at bounding box center [836, 232] width 106 height 30
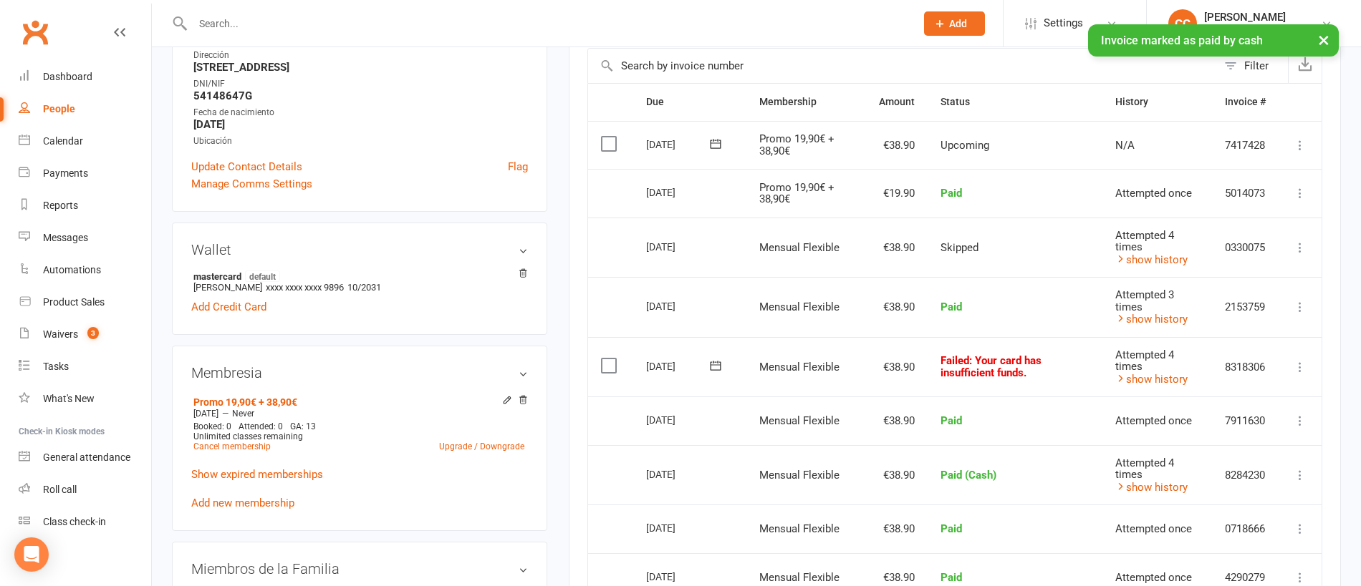
click at [1297, 374] on icon at bounding box center [1300, 367] width 14 height 14
click at [1236, 397] on link "Mark as Paid (Cash)" at bounding box center [1237, 395] width 142 height 29
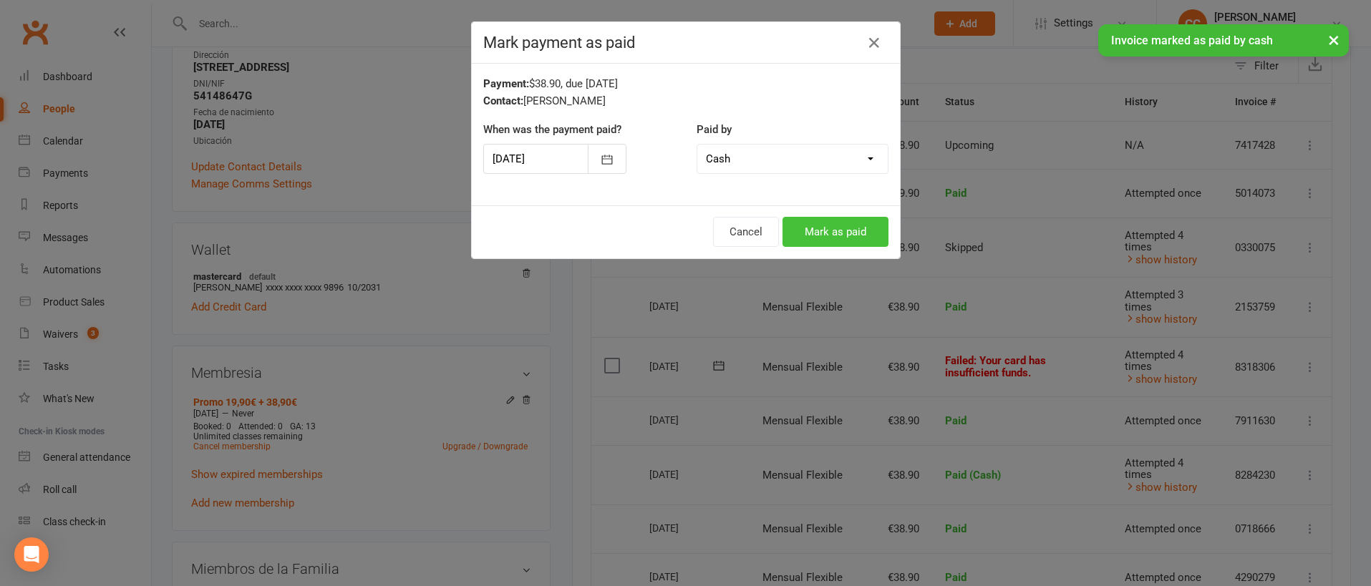
click at [814, 226] on button "Mark as paid" at bounding box center [836, 232] width 106 height 30
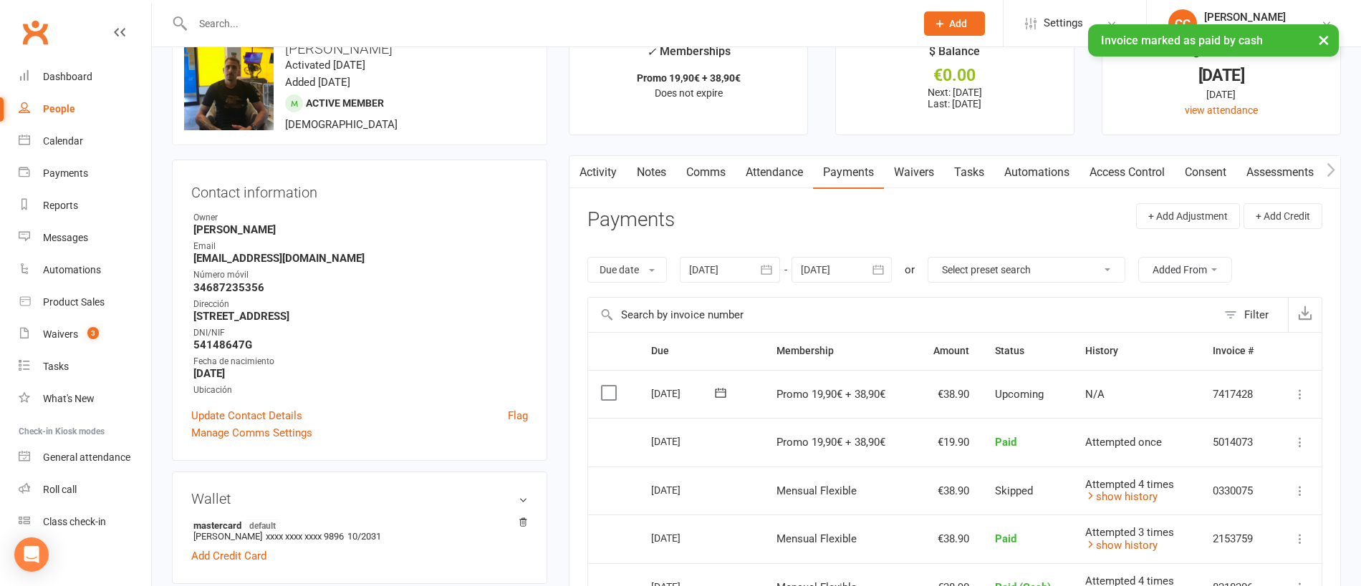
scroll to position [0, 0]
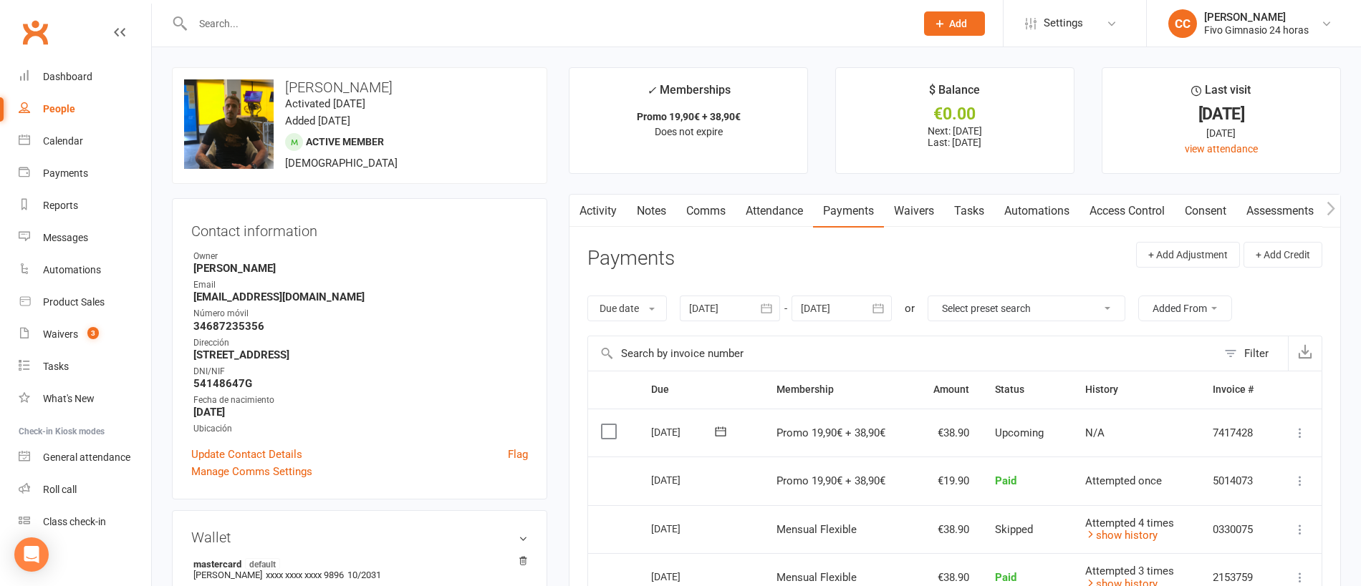
drag, startPoint x: 281, startPoint y: 87, endPoint x: 463, endPoint y: 95, distance: 181.3
click at [463, 95] on div "upload photo change photo [PERSON_NAME] Activated [DATE] Added [DATE] Active me…" at bounding box center [359, 125] width 375 height 117
click at [1131, 214] on link "Access Control" at bounding box center [1126, 211] width 95 height 33
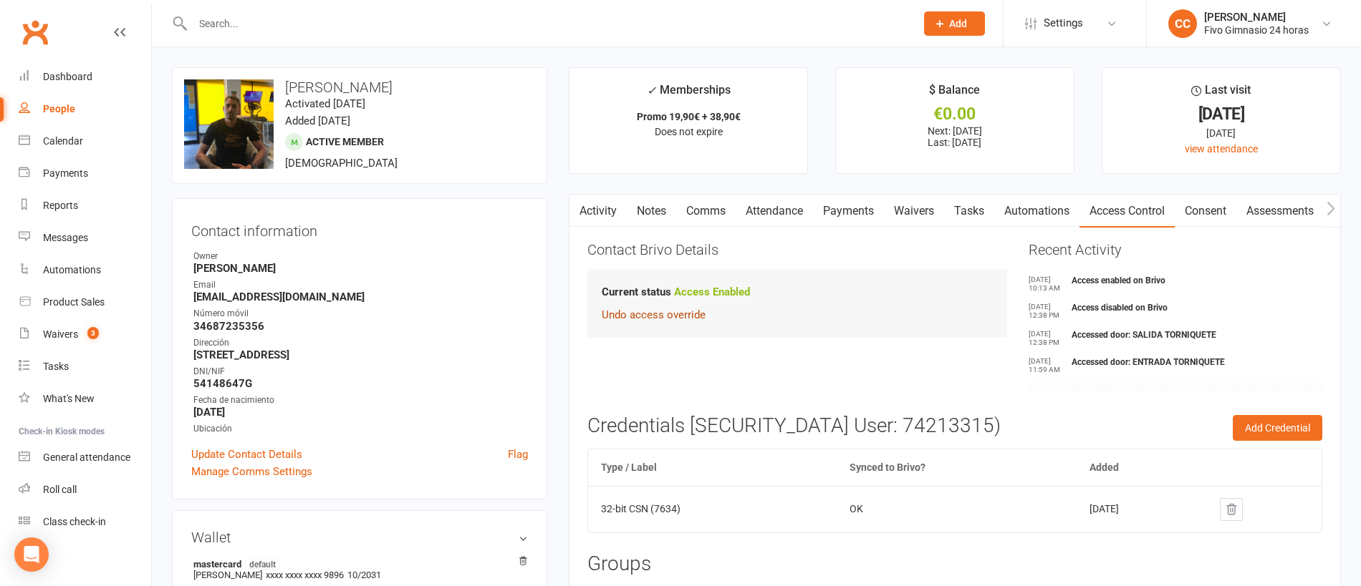
click at [665, 319] on link "Undo access override" at bounding box center [654, 315] width 104 height 13
drag, startPoint x: 285, startPoint y: 86, endPoint x: 421, endPoint y: 83, distance: 136.1
click at [479, 89] on h3 "[PERSON_NAME]" at bounding box center [359, 87] width 351 height 16
copy h3 "[PERSON_NAME]"
click at [839, 208] on link "Payments" at bounding box center [848, 211] width 71 height 33
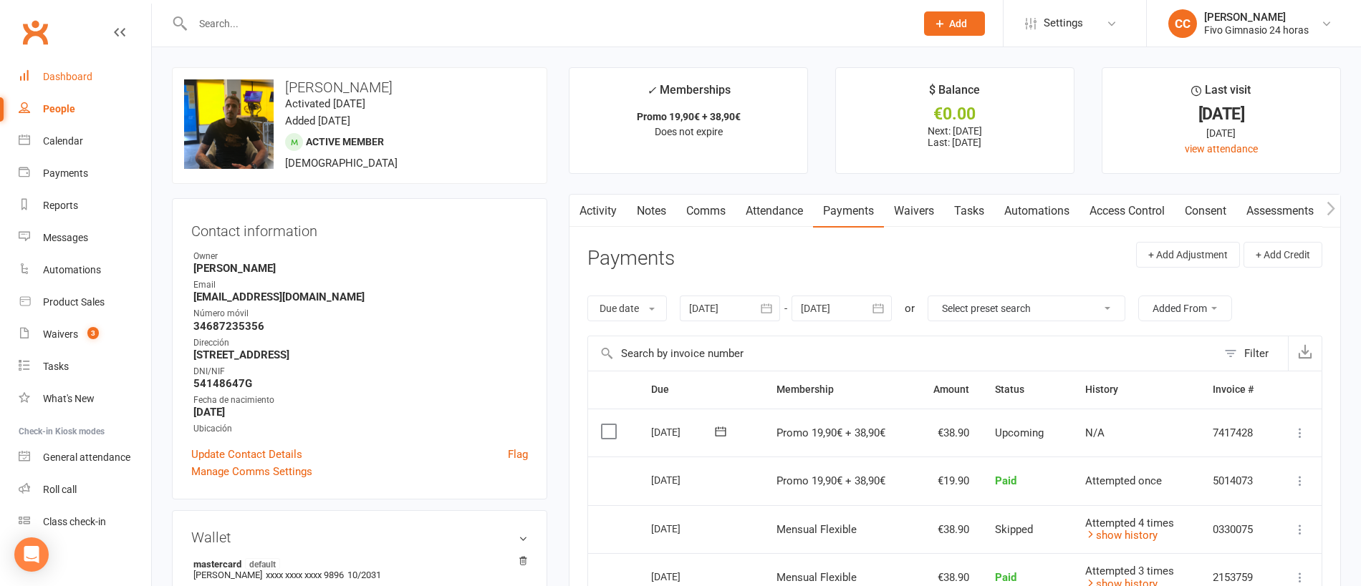
click at [90, 72] on div "Dashboard" at bounding box center [67, 76] width 49 height 11
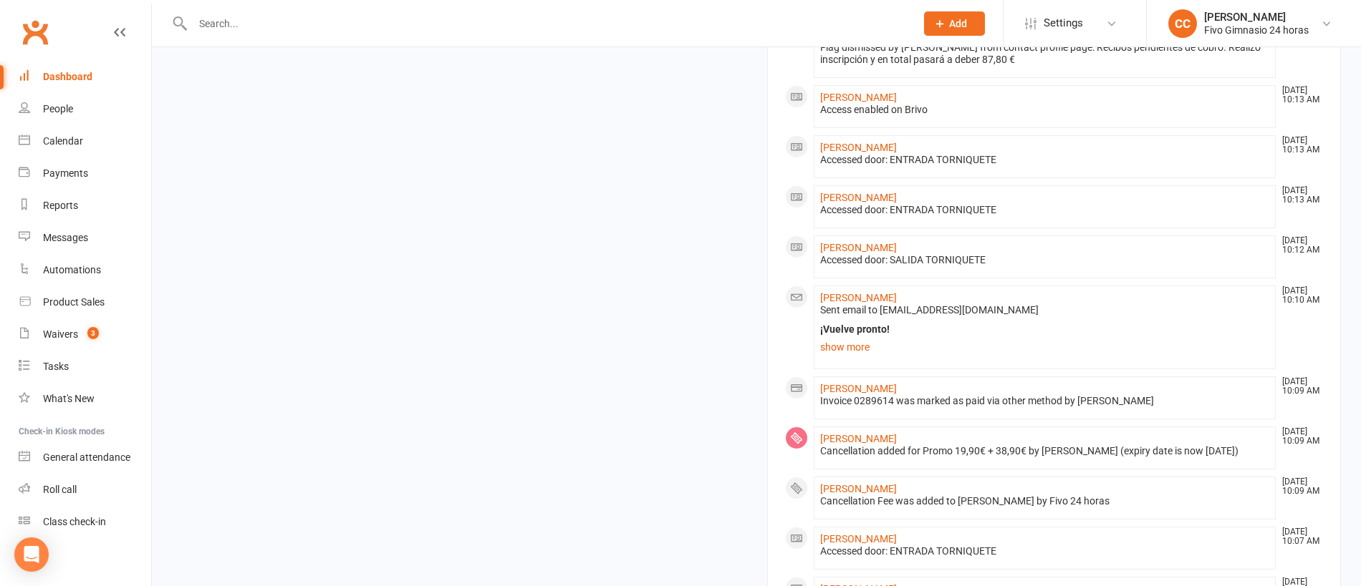
scroll to position [851, 0]
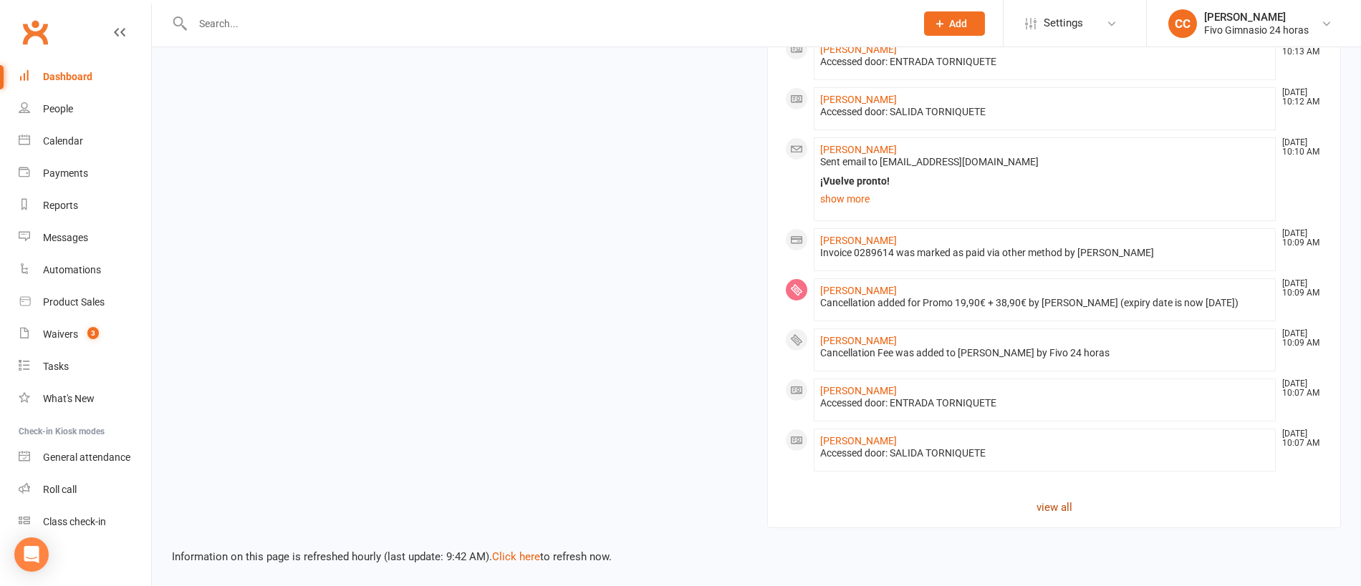
click at [1047, 510] on link "view all" at bounding box center [1054, 507] width 538 height 17
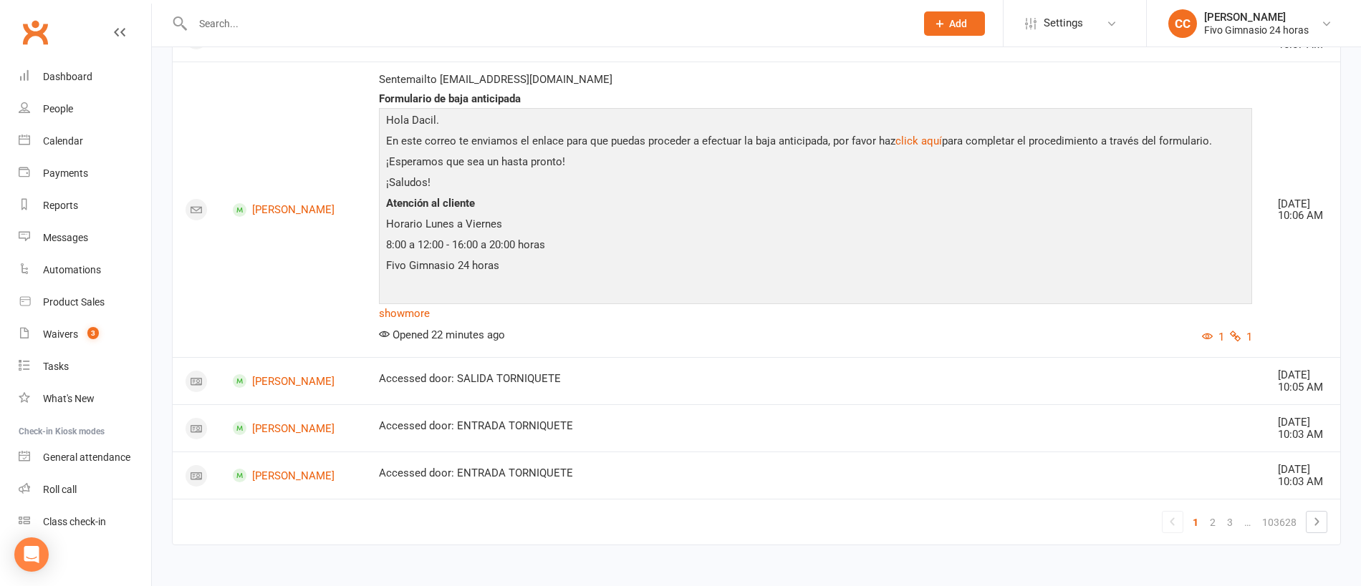
scroll to position [1608, 0]
click at [1216, 524] on link "2" at bounding box center [1212, 523] width 17 height 20
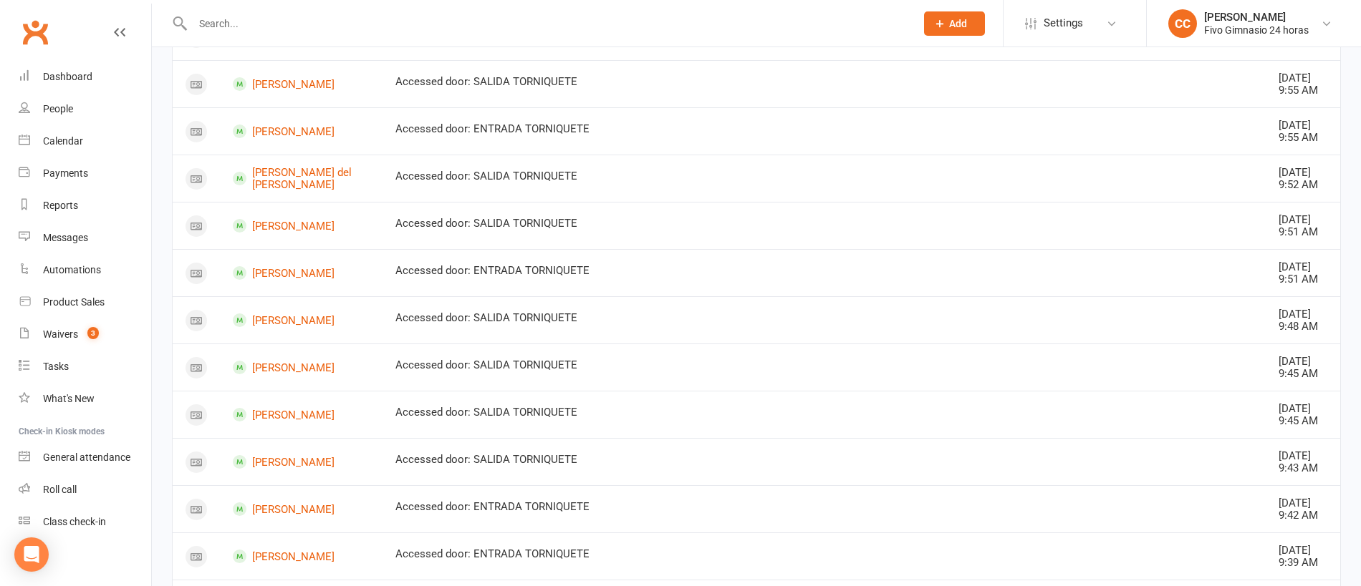
scroll to position [0, 0]
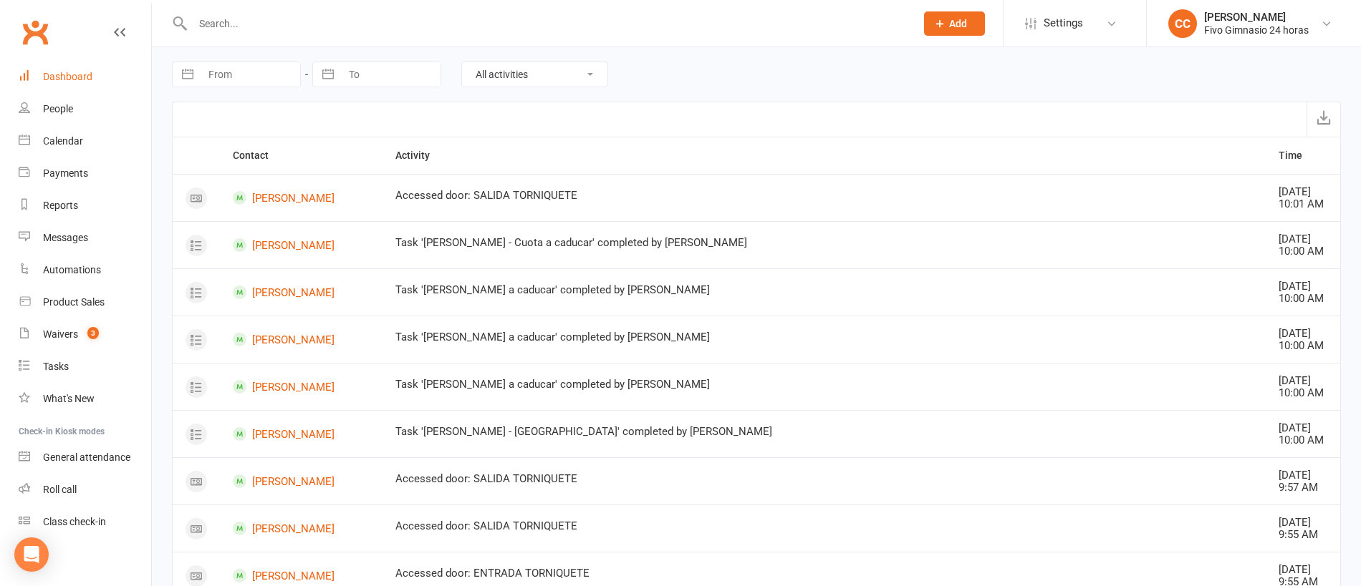
click at [105, 75] on link "Dashboard" at bounding box center [85, 77] width 132 height 32
